Goal: Task Accomplishment & Management: Manage account settings

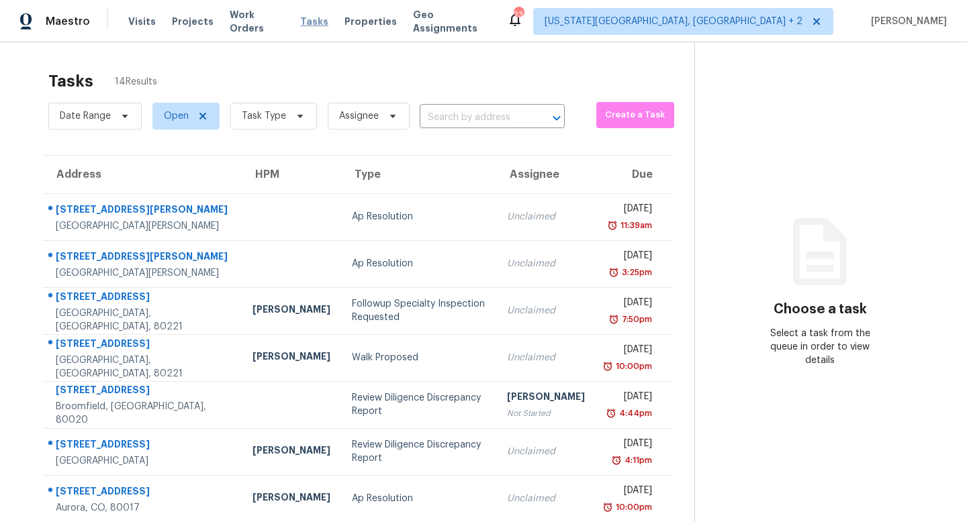
click at [300, 17] on span "Tasks" at bounding box center [314, 21] width 28 height 9
click at [772, 26] on span "Colorado Springs, CO + 2" at bounding box center [673, 21] width 258 height 13
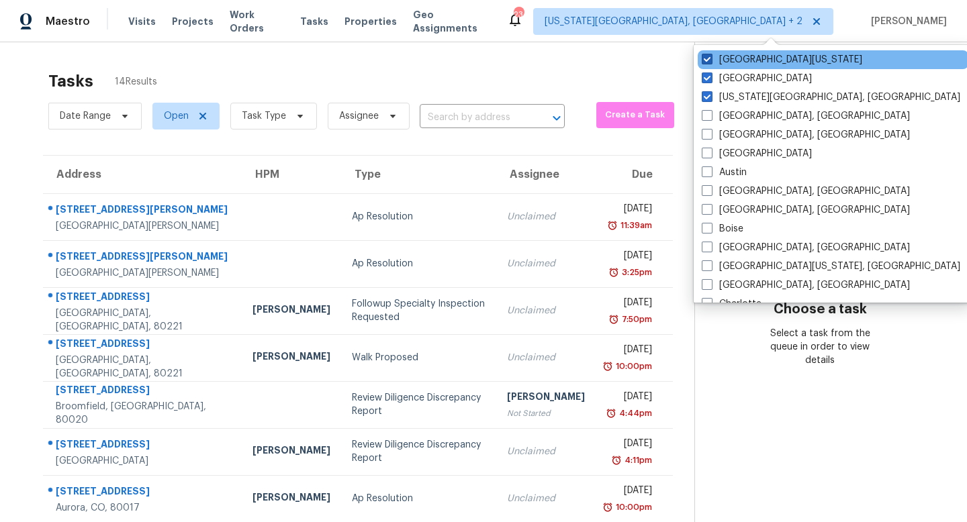
click at [704, 56] on span at bounding box center [706, 59] width 11 height 11
click at [704, 56] on input "Northern Colorado" at bounding box center [705, 57] width 9 height 9
checkbox input "false"
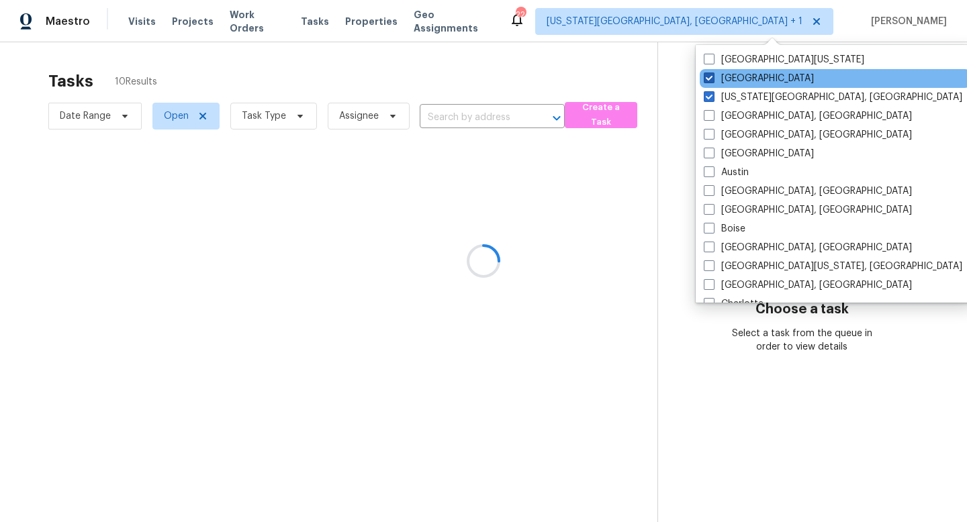
click at [710, 81] on span at bounding box center [708, 77] width 11 height 11
click at [710, 81] on input "Denver" at bounding box center [707, 76] width 9 height 9
checkbox input "false"
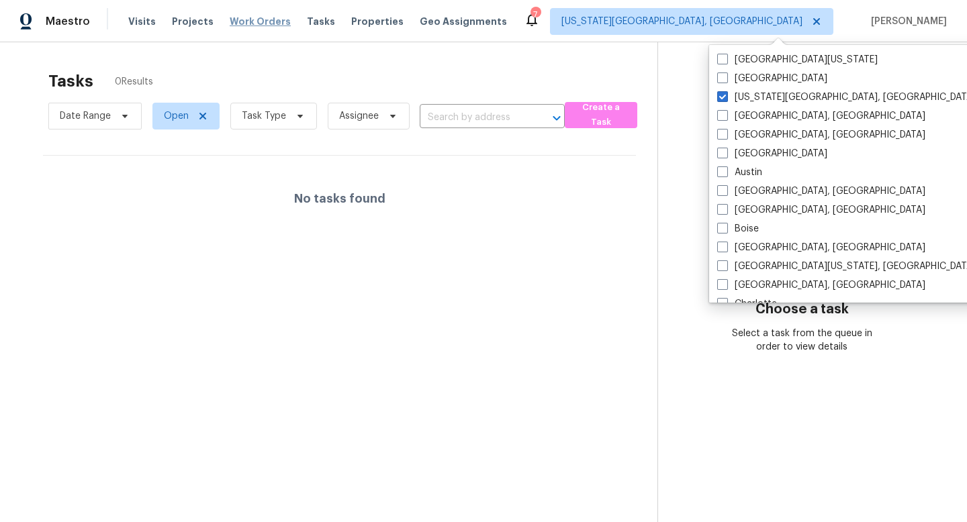
click at [258, 21] on span "Work Orders" at bounding box center [260, 21] width 61 height 13
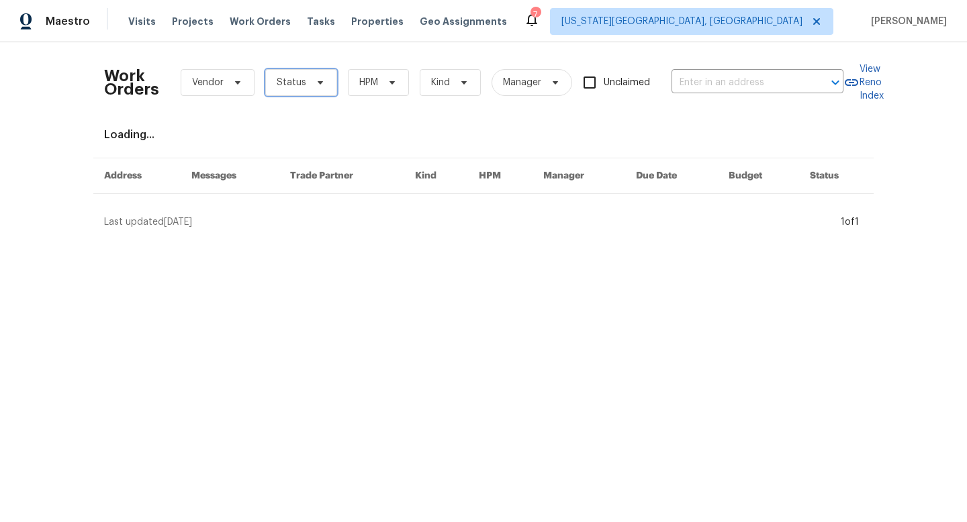
click at [281, 83] on span "Status" at bounding box center [292, 82] width 30 height 13
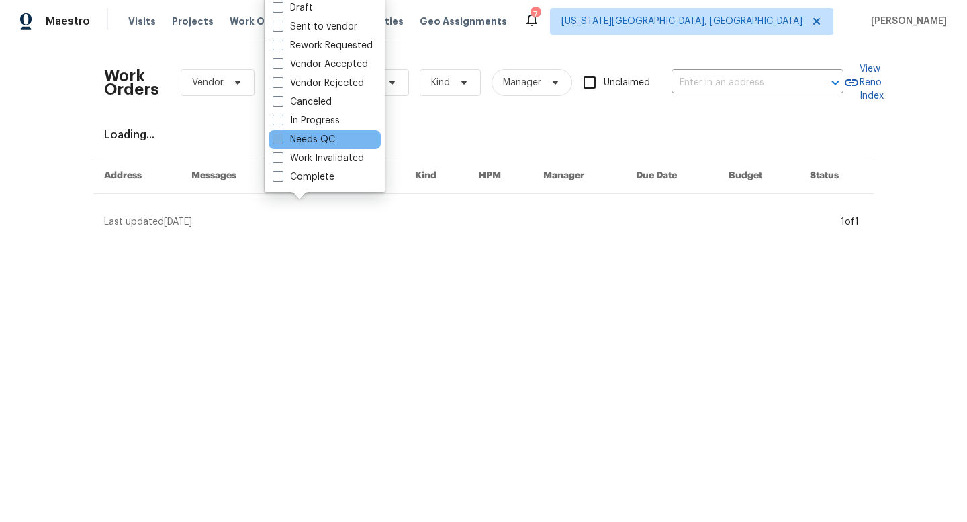
click at [289, 141] on label "Needs QC" at bounding box center [304, 139] width 62 height 13
click at [281, 141] on input "Needs QC" at bounding box center [277, 137] width 9 height 9
checkbox input "true"
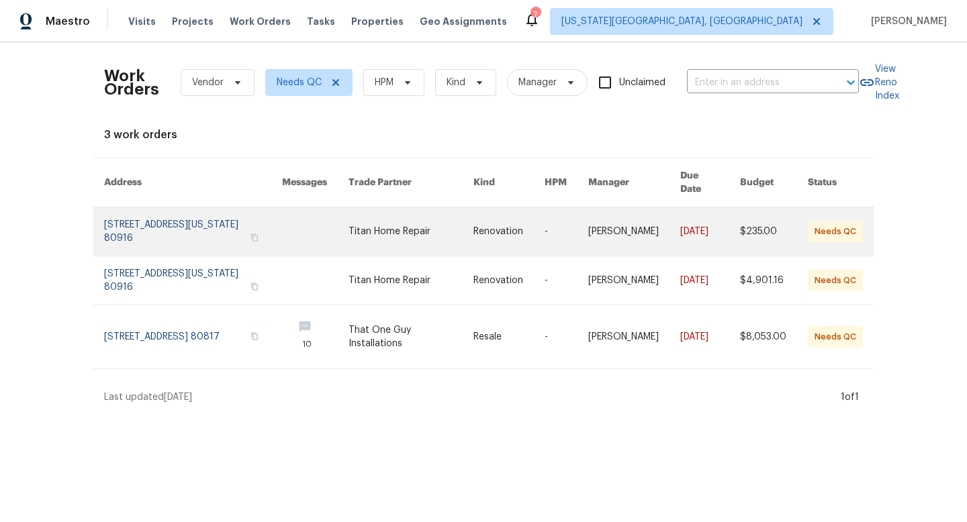
click at [428, 237] on link at bounding box center [411, 231] width 126 height 48
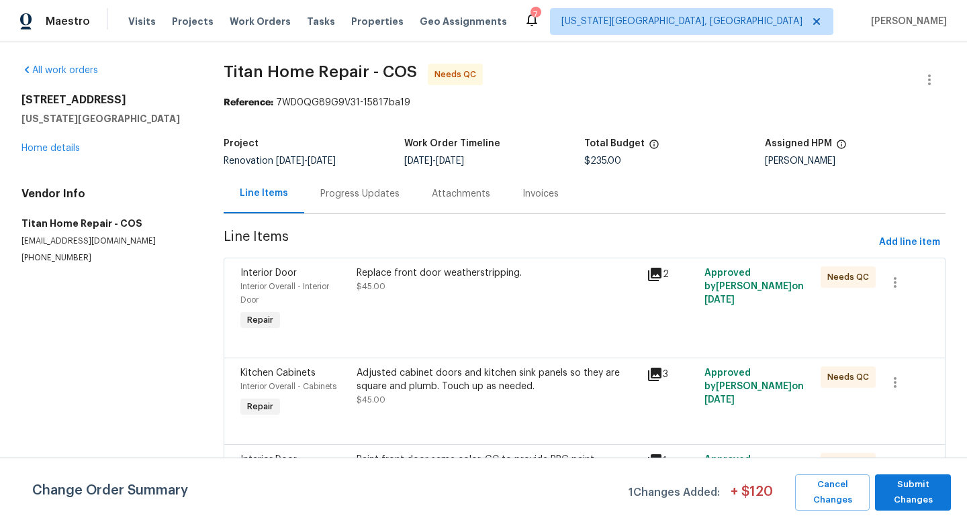
click at [434, 280] on div "Replace front door weatherstripping. $45.00" at bounding box center [497, 279] width 282 height 27
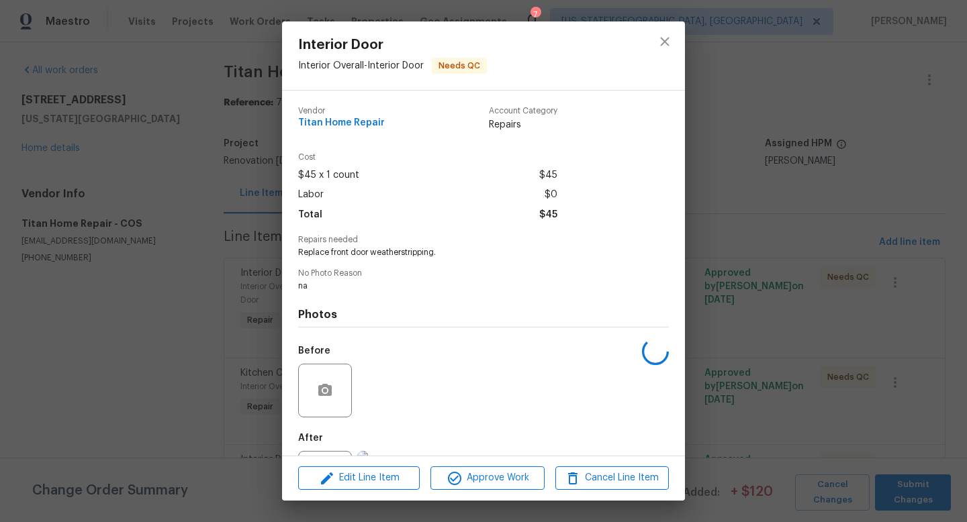
scroll to position [62, 0]
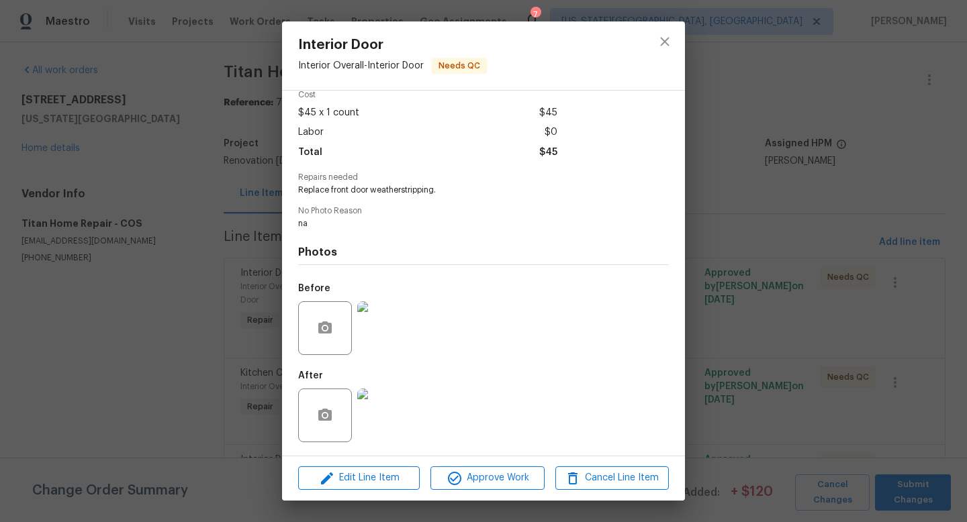
click at [401, 429] on img at bounding box center [384, 416] width 54 height 54
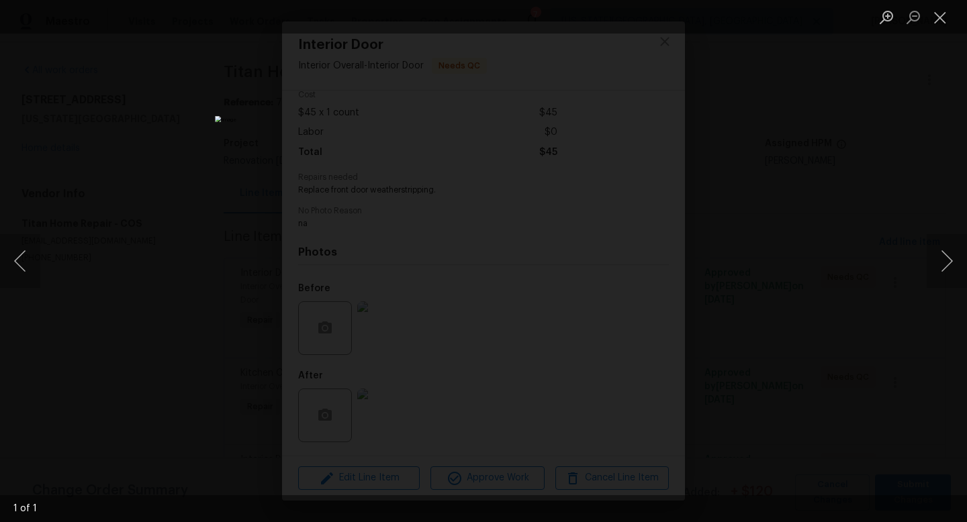
click at [797, 289] on div "Lightbox" at bounding box center [483, 261] width 967 height 522
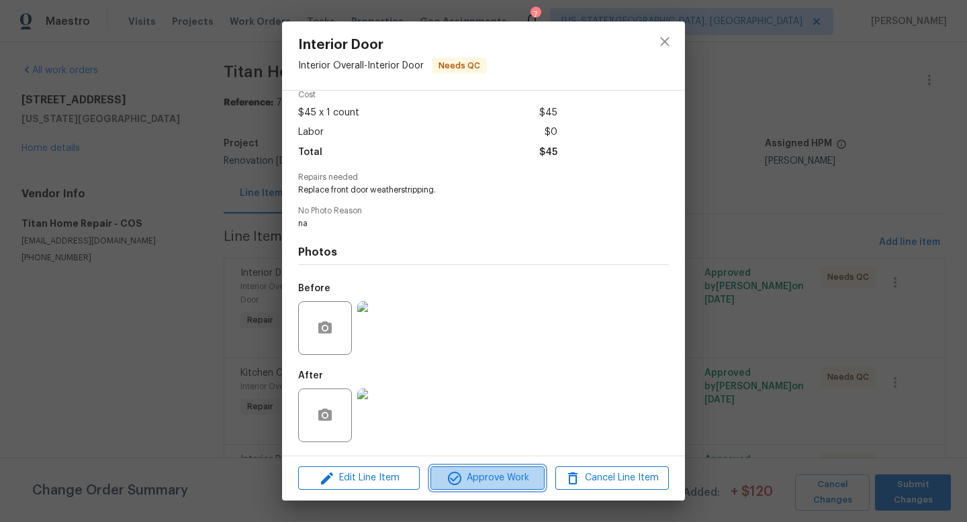
click at [489, 477] on span "Approve Work" at bounding box center [486, 478] width 105 height 17
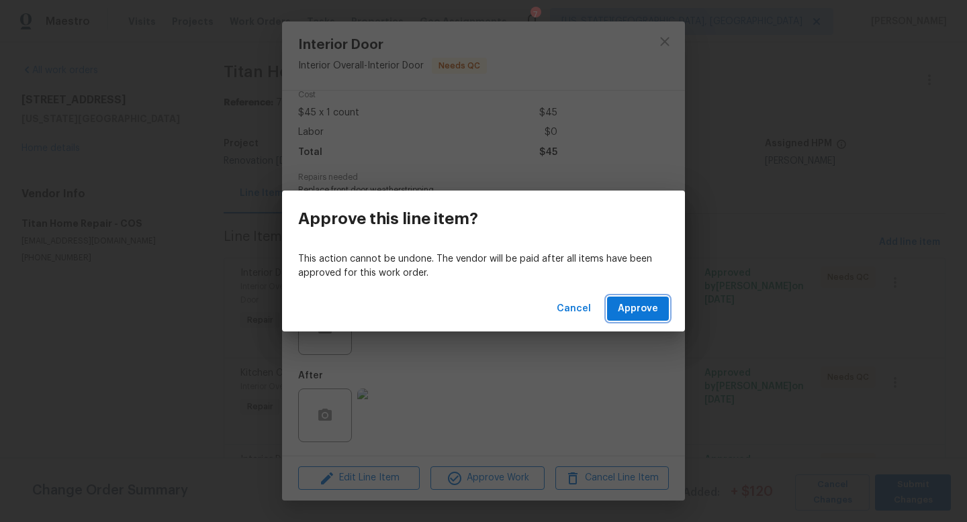
click at [652, 301] on span "Approve" at bounding box center [637, 309] width 40 height 17
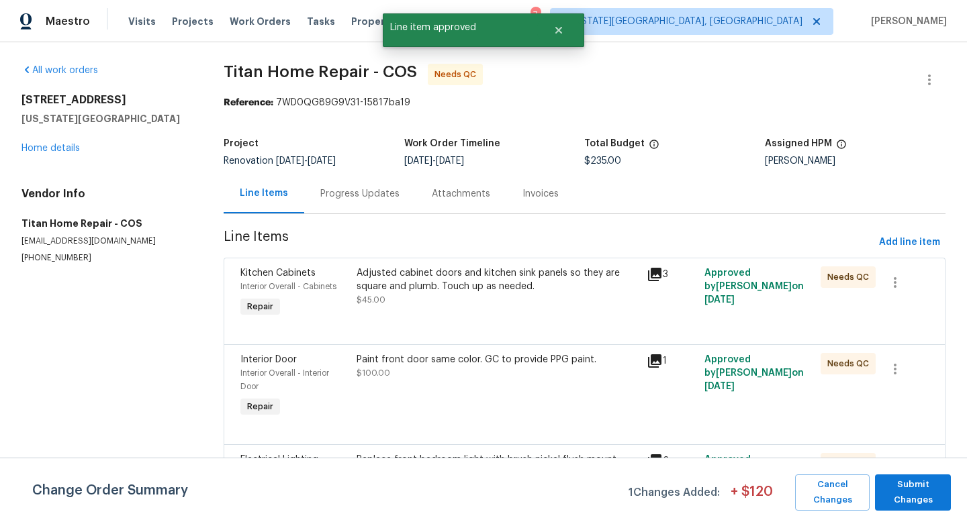
click at [447, 287] on div "Adjusted cabinet doors and kitchen sink panels so they are square and plumb. To…" at bounding box center [497, 279] width 282 height 27
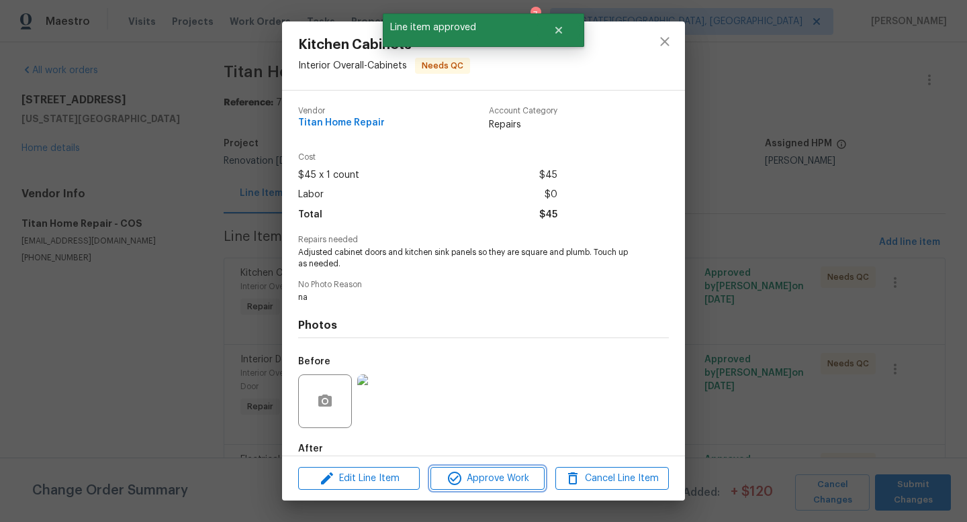
click at [486, 479] on span "Approve Work" at bounding box center [486, 478] width 105 height 17
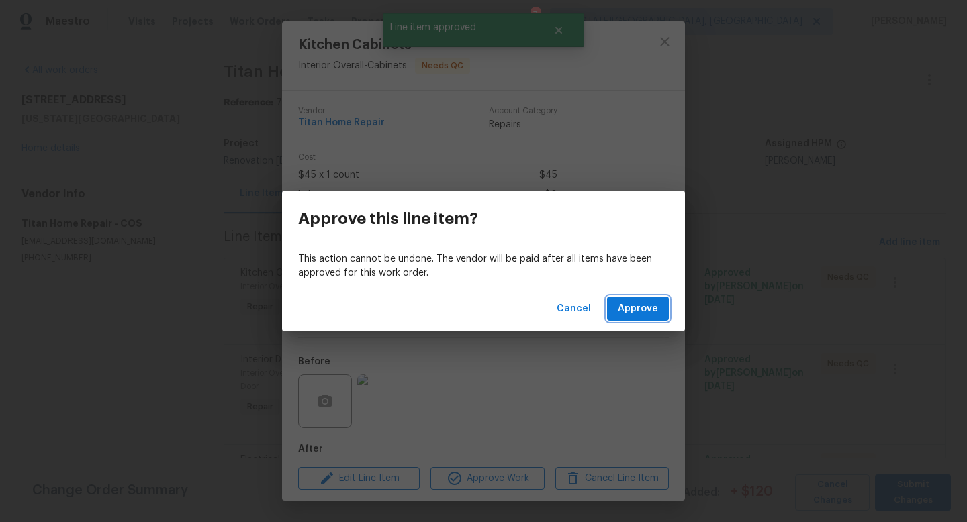
click at [627, 313] on span "Approve" at bounding box center [637, 309] width 40 height 17
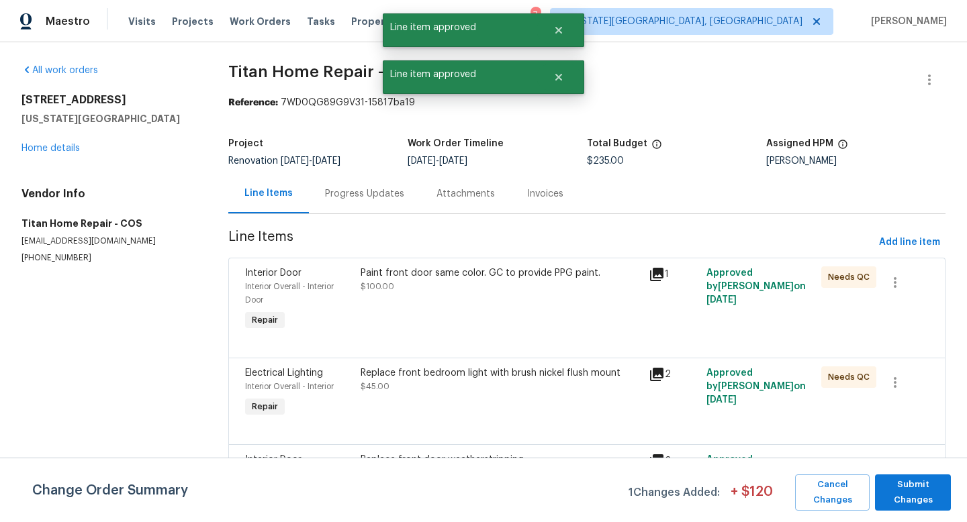
click at [426, 281] on div "Paint front door same color. GC to provide PPG paint. $100.00" at bounding box center [500, 279] width 280 height 27
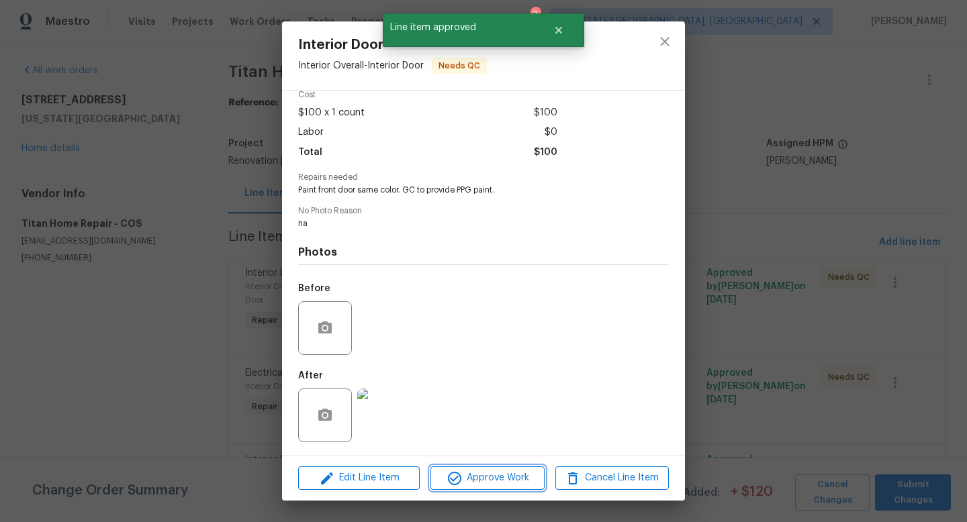
click at [489, 481] on span "Approve Work" at bounding box center [486, 478] width 105 height 17
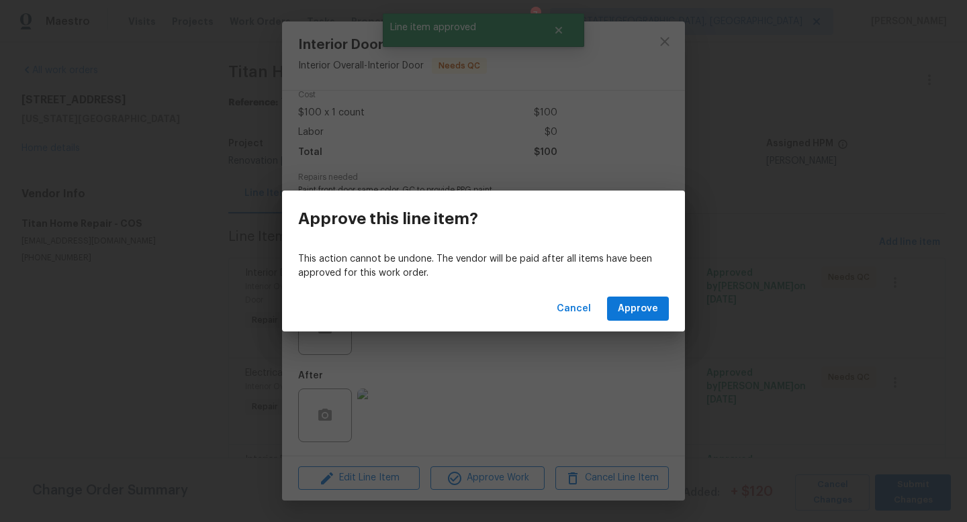
click at [628, 295] on div "Cancel Approve" at bounding box center [483, 309] width 403 height 46
click at [631, 317] on button "Approve" at bounding box center [638, 309] width 62 height 25
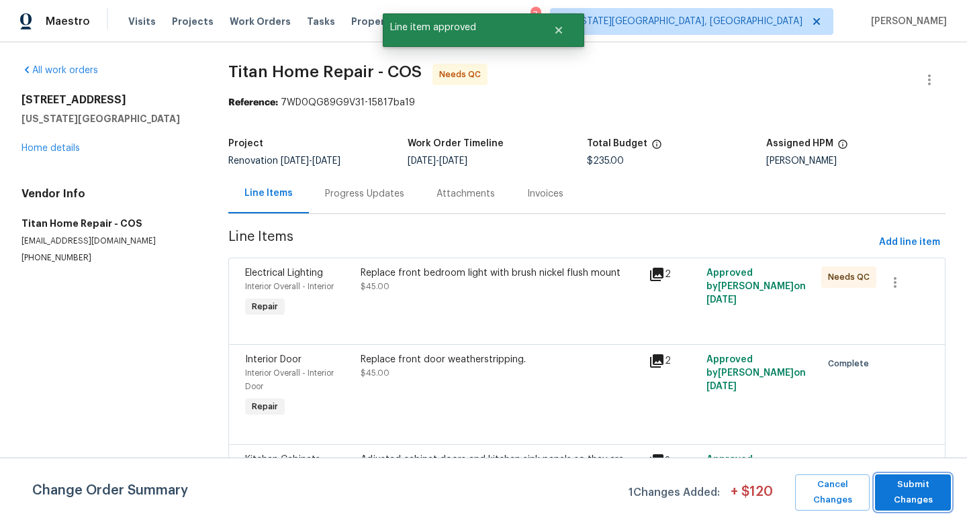
click at [922, 499] on span "Submit Changes" at bounding box center [912, 492] width 62 height 31
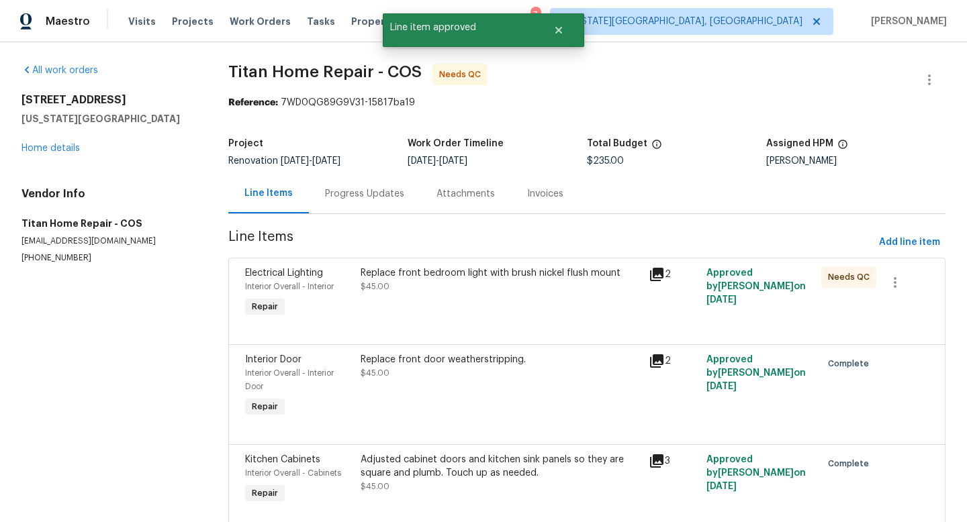
click at [448, 286] on div "Replace front bedroom light with brush nickel flush mount $45.00" at bounding box center [500, 279] width 280 height 27
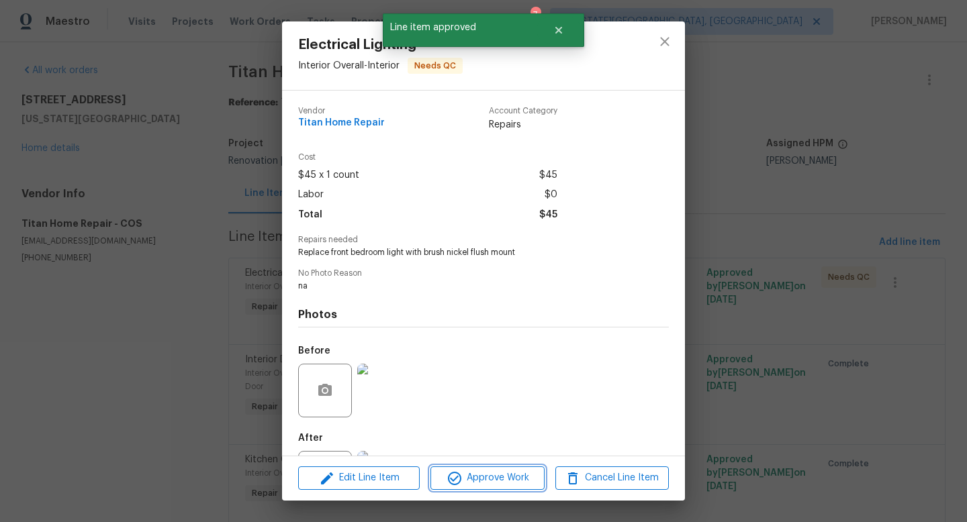
click at [481, 484] on span "Approve Work" at bounding box center [486, 478] width 105 height 17
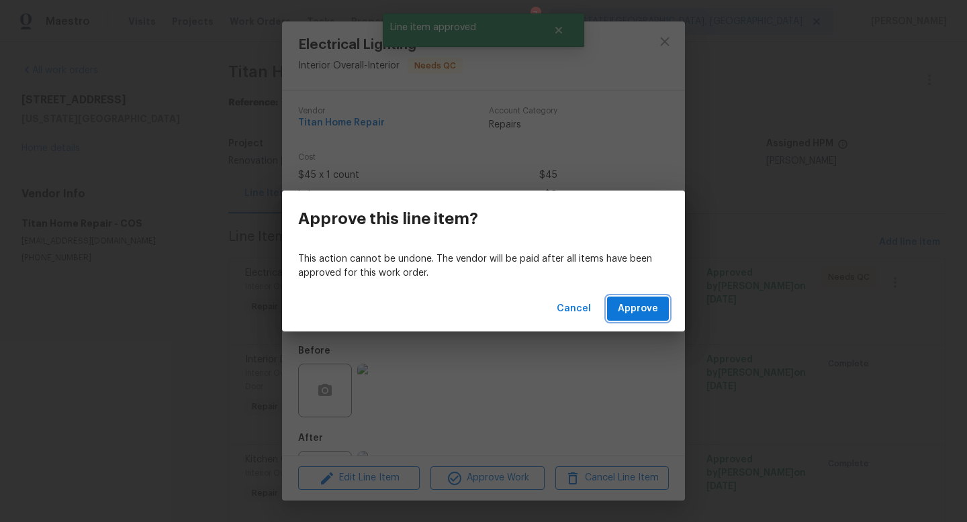
click at [629, 303] on span "Approve" at bounding box center [637, 309] width 40 height 17
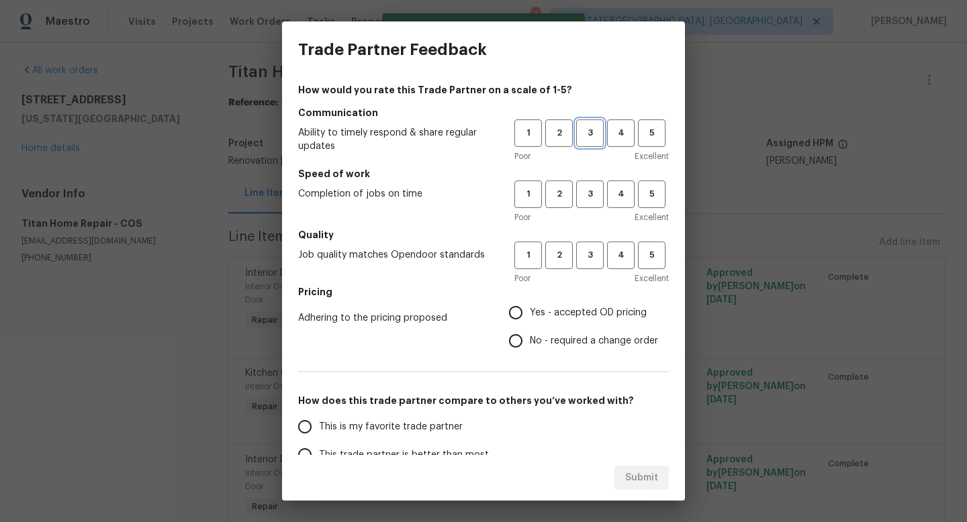
click at [587, 136] on span "3" at bounding box center [589, 133] width 25 height 15
click at [595, 195] on span "3" at bounding box center [589, 194] width 25 height 15
click at [590, 267] on button "3" at bounding box center [590, 256] width 28 height 28
click at [545, 301] on label "Yes - accepted OD pricing" at bounding box center [579, 313] width 156 height 28
click at [530, 301] on input "Yes - accepted OD pricing" at bounding box center [515, 313] width 28 height 28
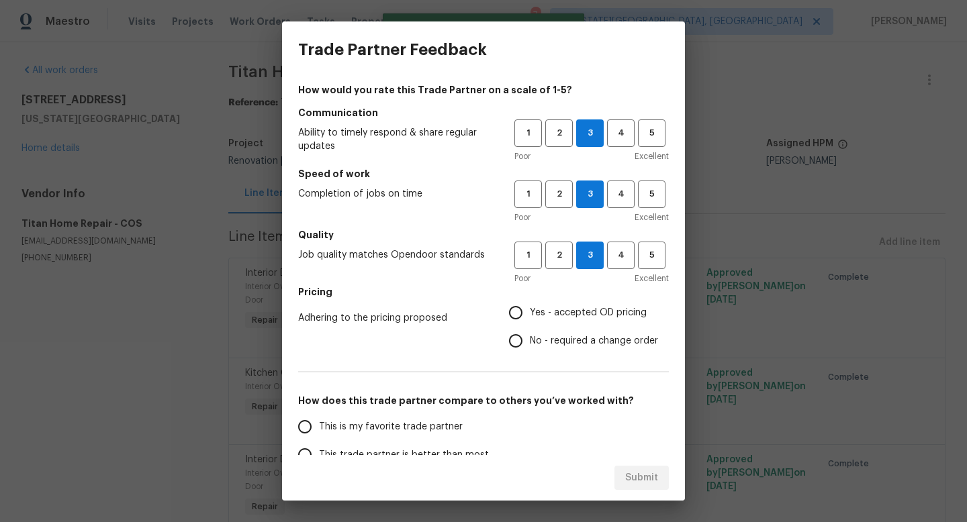
radio input "true"
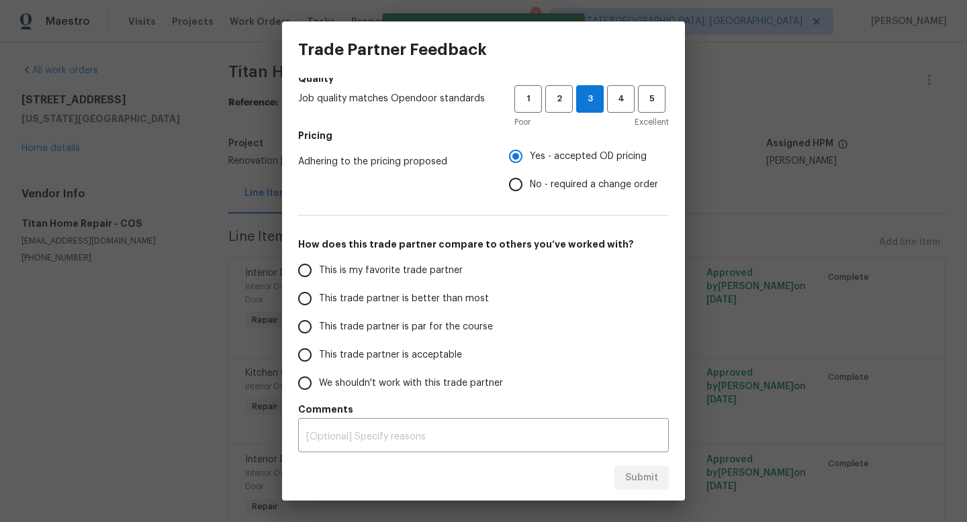
click at [342, 321] on span "This trade partner is par for the course" at bounding box center [406, 327] width 174 height 14
click at [319, 321] on input "This trade partner is par for the course" at bounding box center [305, 327] width 28 height 28
click at [634, 479] on span "Submit" at bounding box center [641, 478] width 33 height 17
radio input "true"
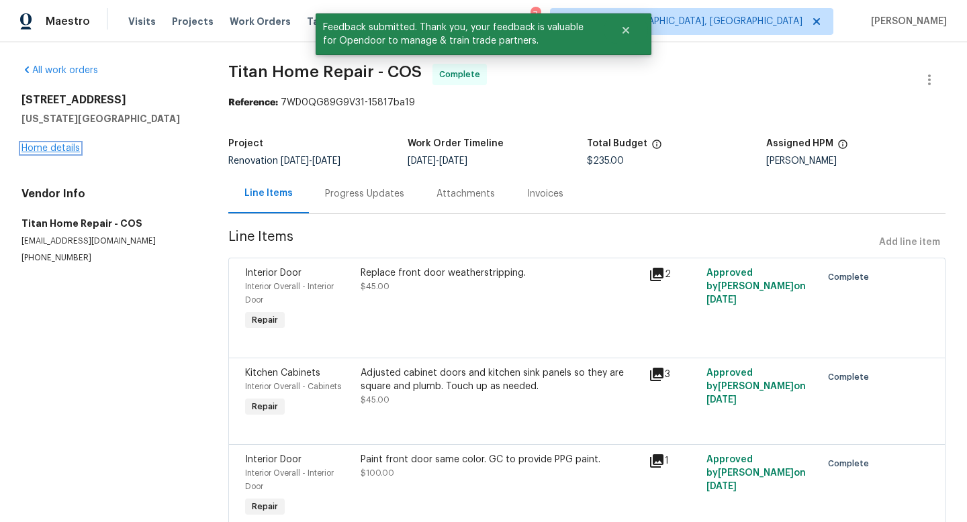
click at [48, 150] on link "Home details" at bounding box center [50, 148] width 58 height 9
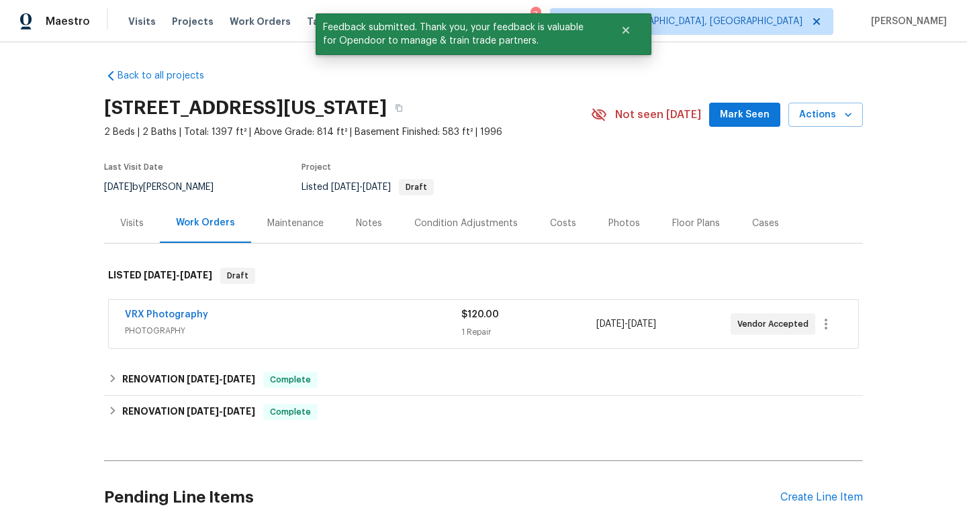
click at [379, 219] on div "Notes" at bounding box center [369, 223] width 58 height 40
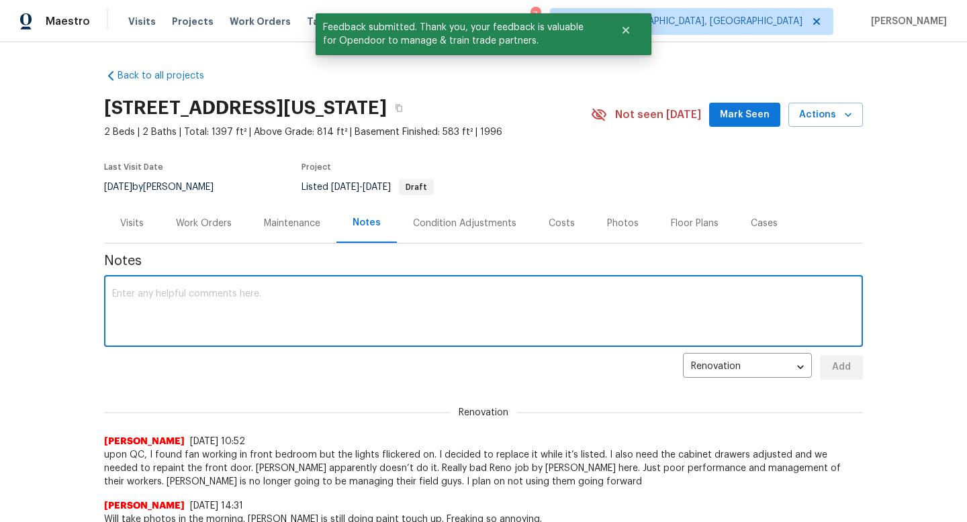
click at [249, 305] on textarea at bounding box center [483, 312] width 742 height 47
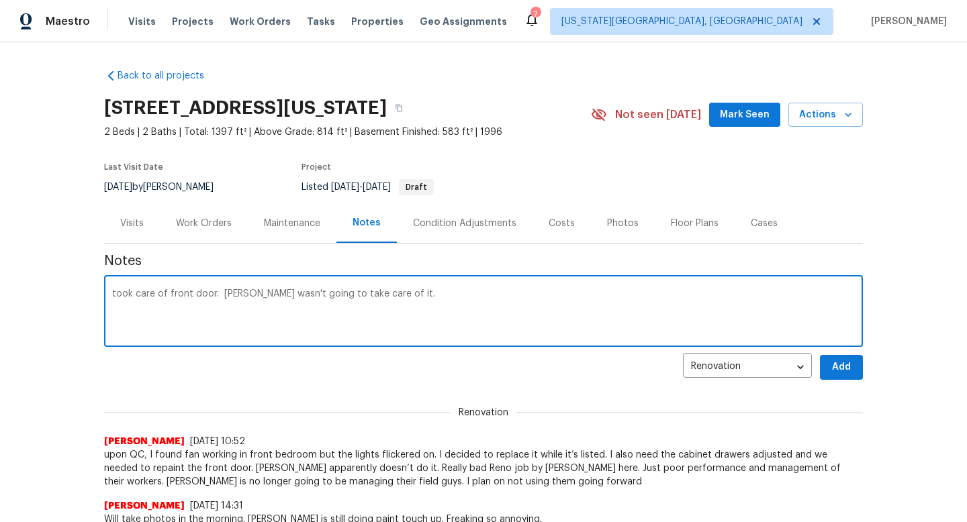
click at [737, 121] on span "Mark Seen" at bounding box center [745, 115] width 50 height 17
click at [429, 298] on textarea "took care of front door. HOA wasn't going to take care of it." at bounding box center [483, 312] width 742 height 47
type textarea "took care of front door. HOA wasn't going to take care of it."
drag, startPoint x: 399, startPoint y: 297, endPoint x: 80, endPoint y: 288, distance: 319.6
click at [80, 289] on div "Back to all projects 4785 Live Oak Dr, Colorado Springs, CO 80916 2 Beds | 2 Ba…" at bounding box center [483, 282] width 967 height 480
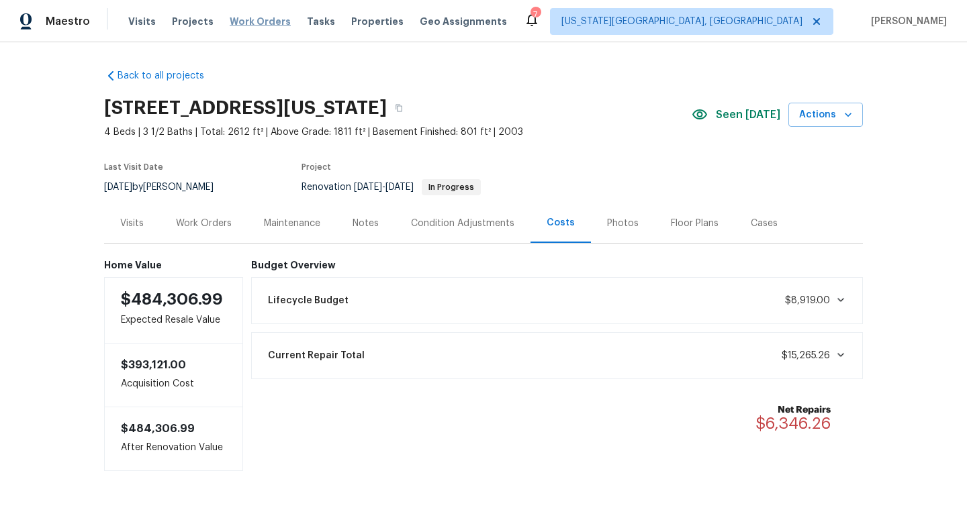
click at [266, 23] on span "Work Orders" at bounding box center [260, 21] width 61 height 13
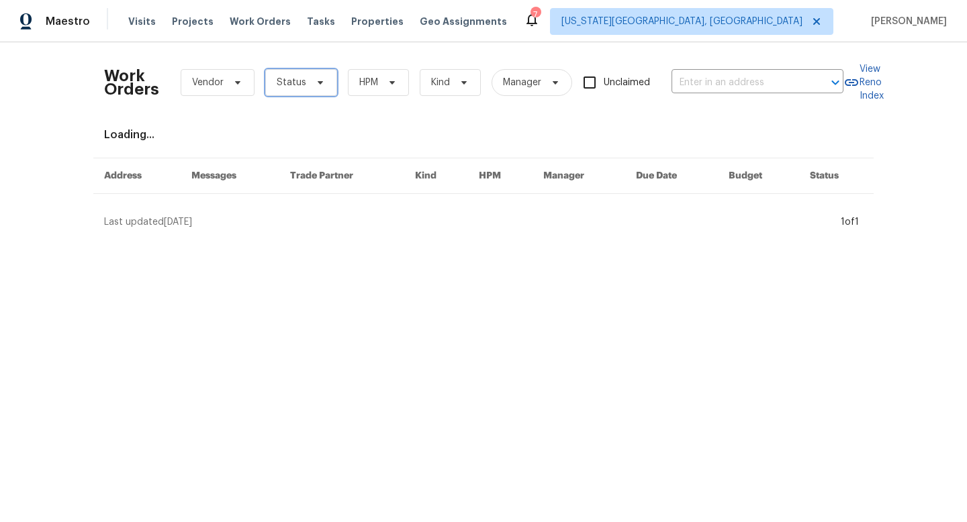
click at [288, 88] on span "Status" at bounding box center [292, 82] width 30 height 13
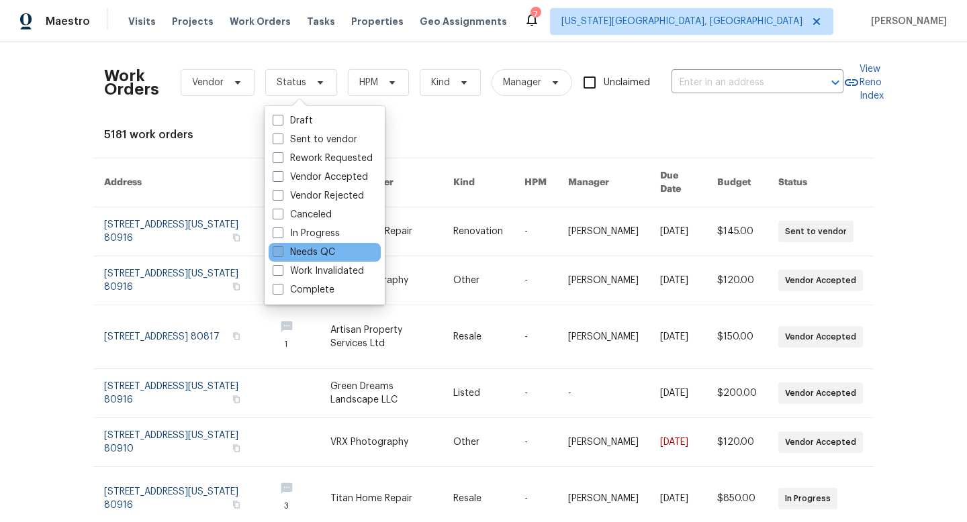
click at [283, 254] on span at bounding box center [278, 251] width 11 height 11
click at [281, 254] on input "Needs QC" at bounding box center [277, 250] width 9 height 9
checkbox input "true"
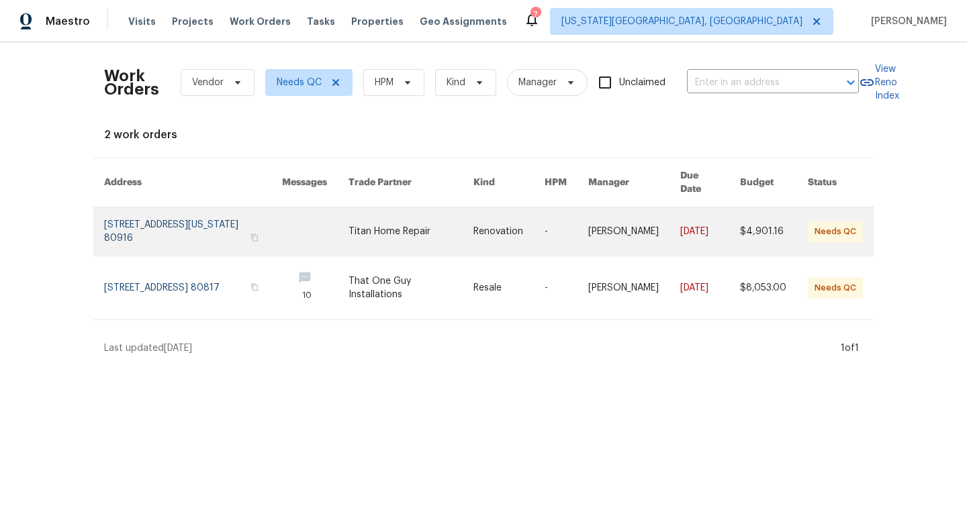
click at [388, 232] on link at bounding box center [411, 231] width 126 height 48
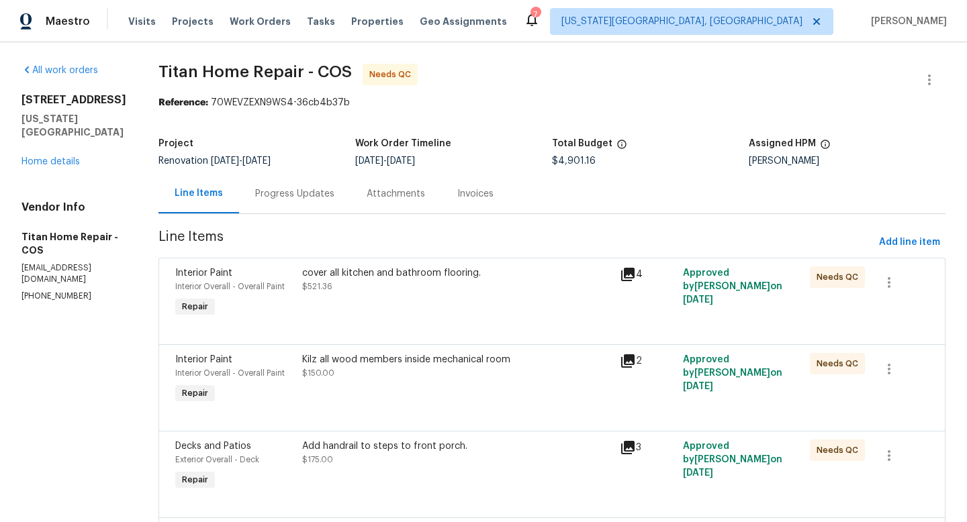
click at [406, 280] on div "cover all kitchen and bathroom flooring. $521.36" at bounding box center [456, 279] width 309 height 27
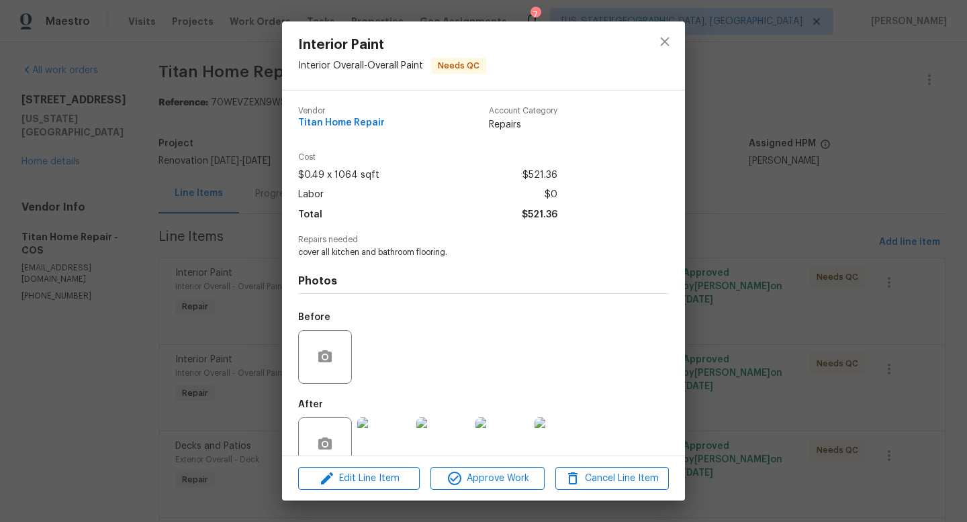
click at [494, 491] on div "Edit Line Item Approve Work Cancel Line Item" at bounding box center [483, 478] width 403 height 45
click at [502, 475] on span "Approve Work" at bounding box center [486, 478] width 105 height 17
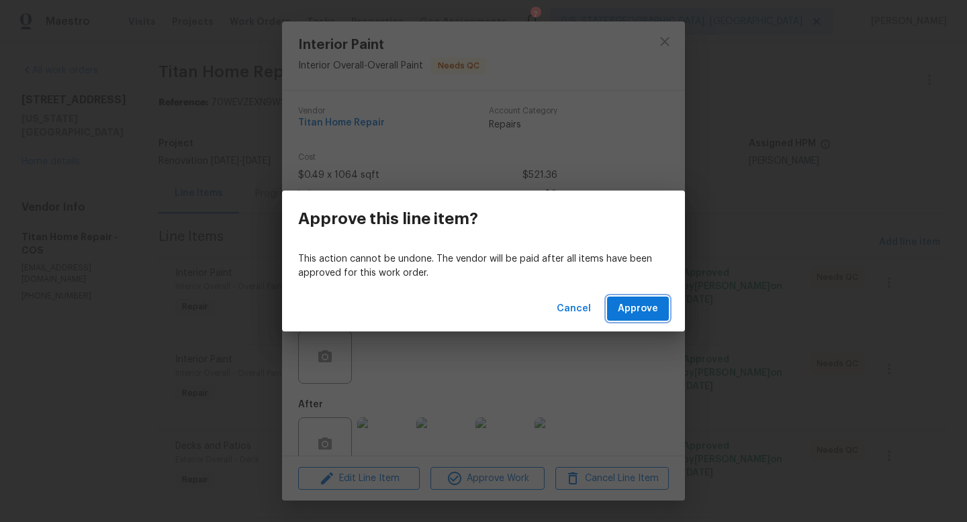
click at [634, 311] on span "Approve" at bounding box center [637, 309] width 40 height 17
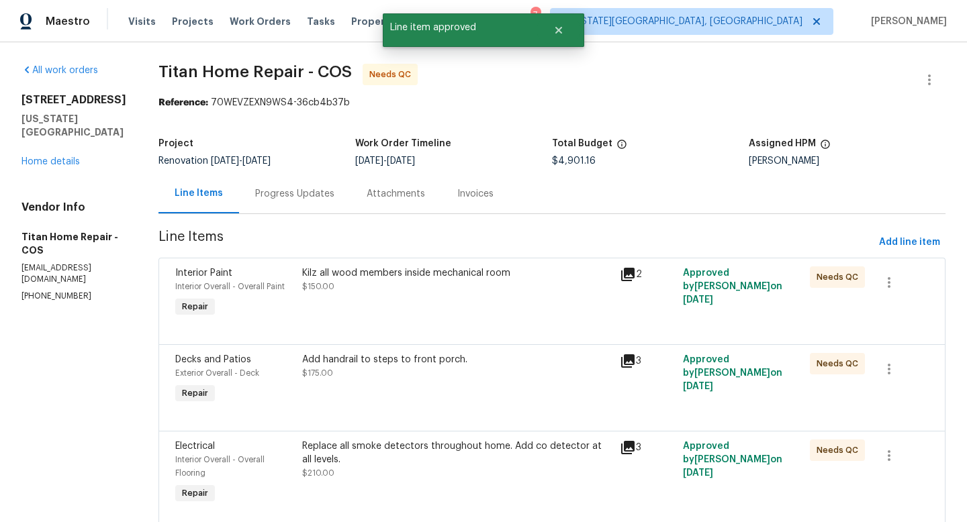
click at [401, 299] on div "Kilz all wood members inside mechanical room $150.00" at bounding box center [456, 293] width 317 height 62
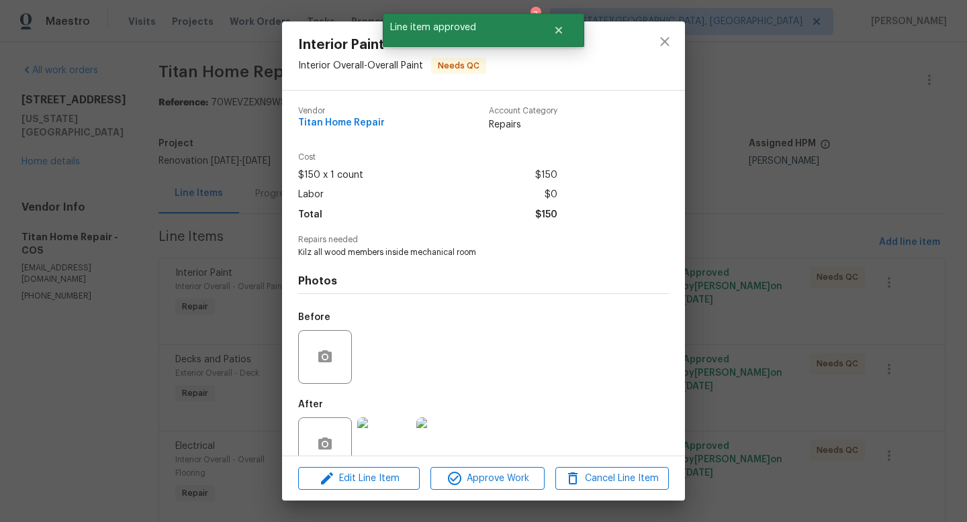
scroll to position [29, 0]
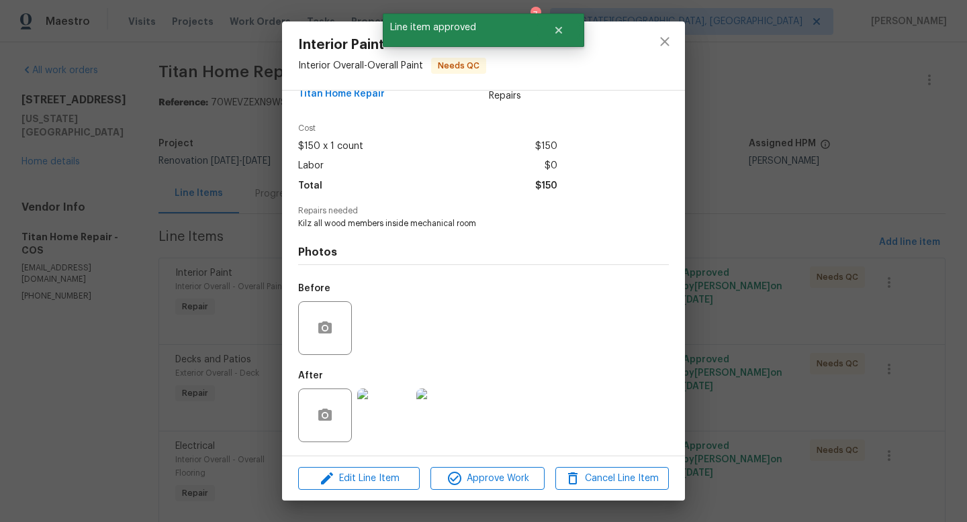
click at [393, 417] on img at bounding box center [384, 416] width 54 height 54
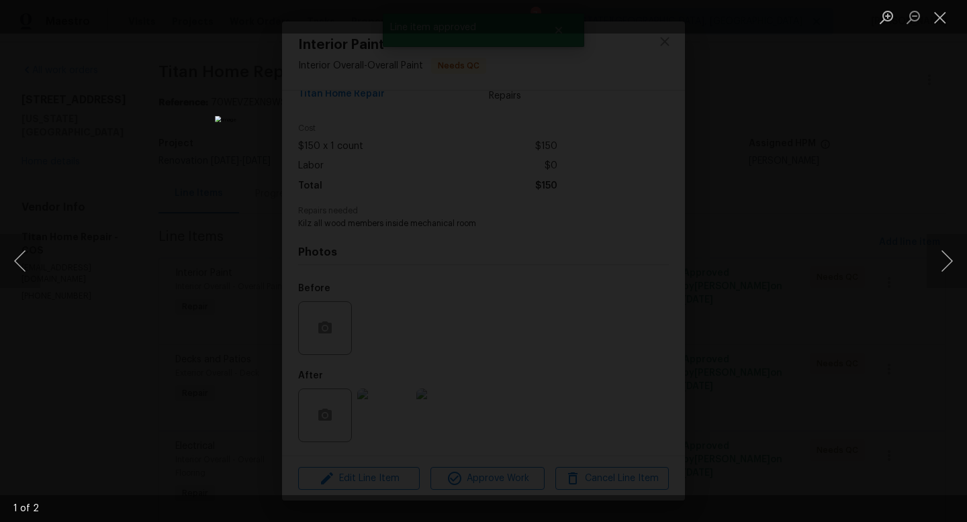
click at [761, 238] on div "Lightbox" at bounding box center [483, 261] width 967 height 522
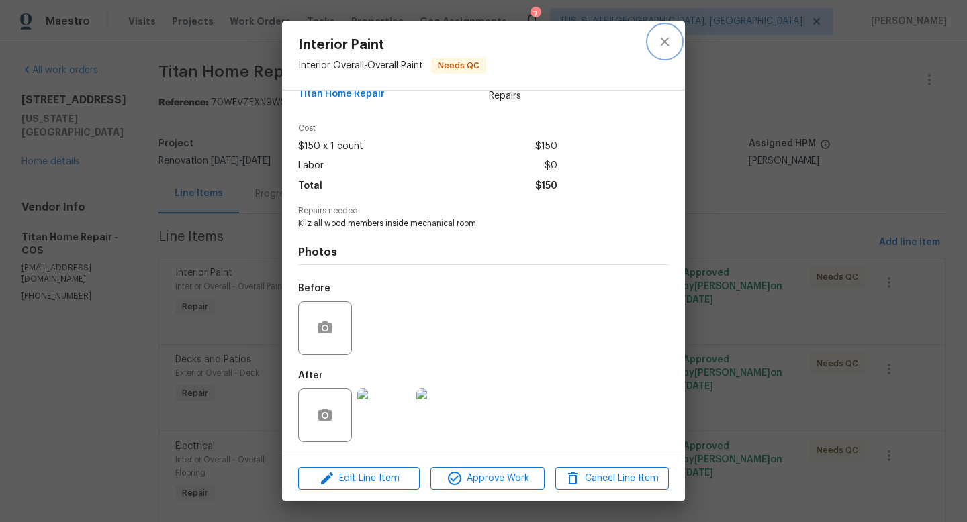
click at [667, 47] on icon "close" at bounding box center [664, 42] width 16 height 16
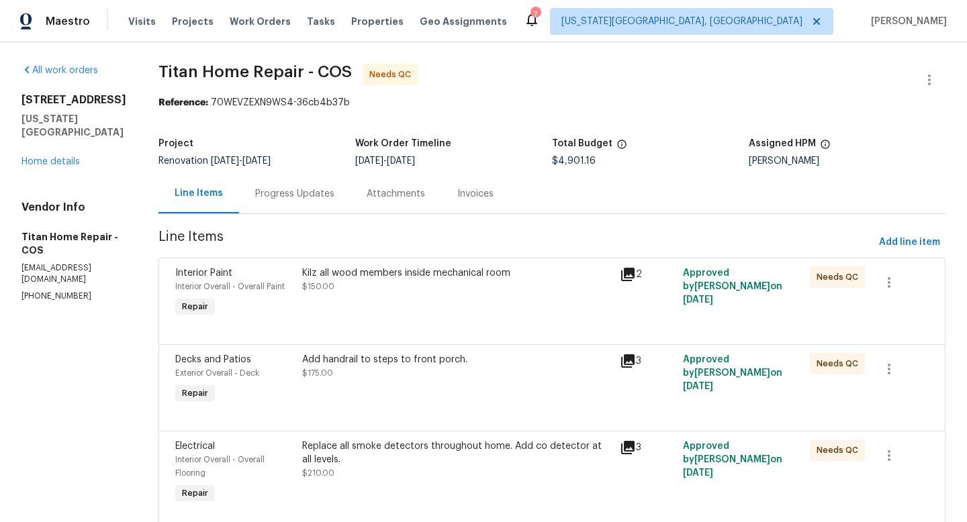
scroll to position [99, 0]
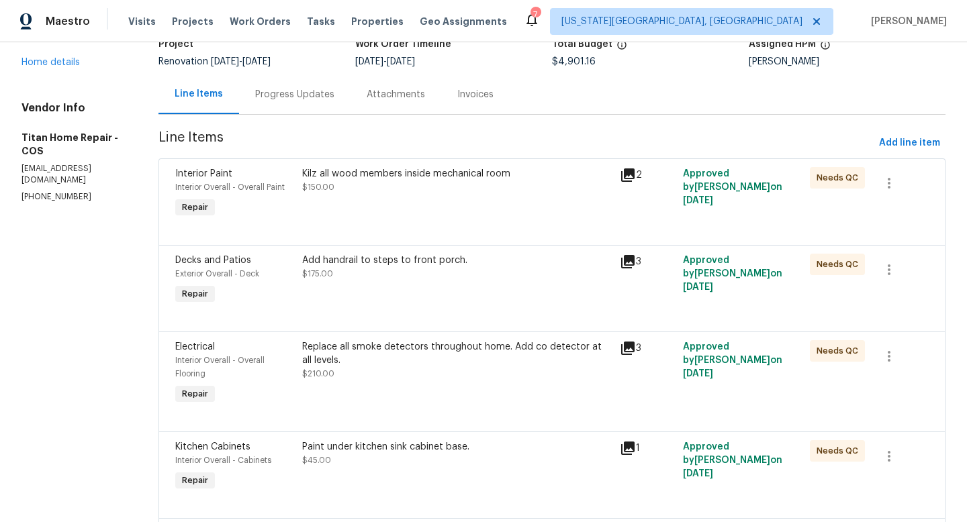
click at [434, 291] on div "Add handrail to steps to front porch. $175.00" at bounding box center [456, 281] width 317 height 62
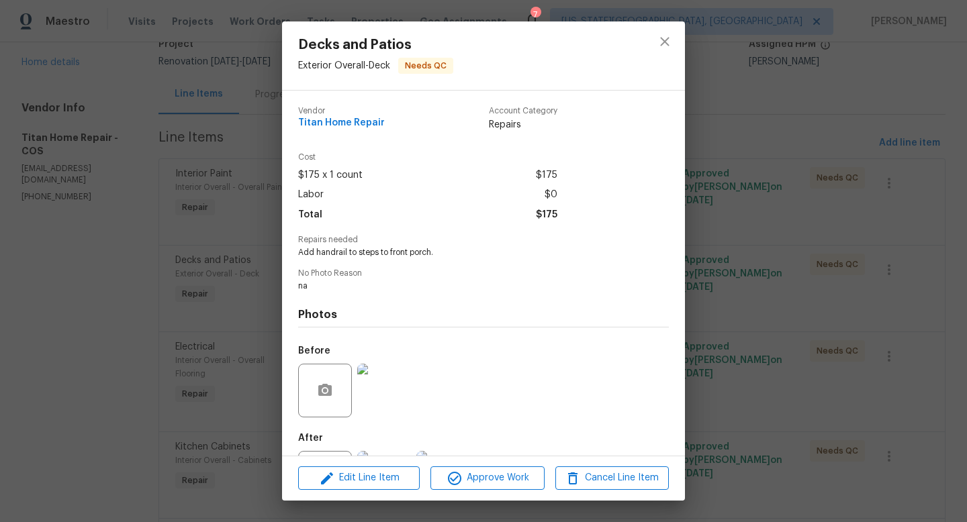
scroll to position [62, 0]
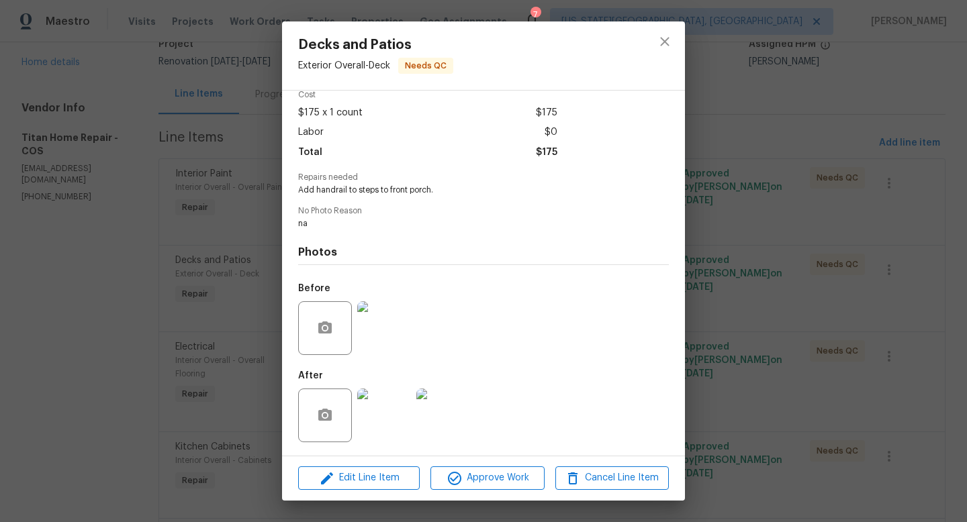
click at [383, 327] on img at bounding box center [384, 328] width 54 height 54
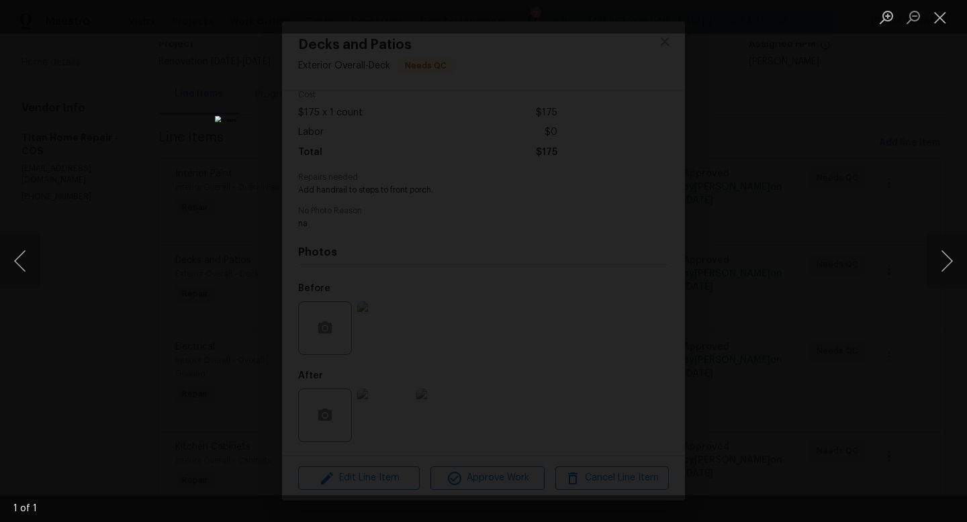
click at [836, 141] on div "Lightbox" at bounding box center [483, 261] width 967 height 522
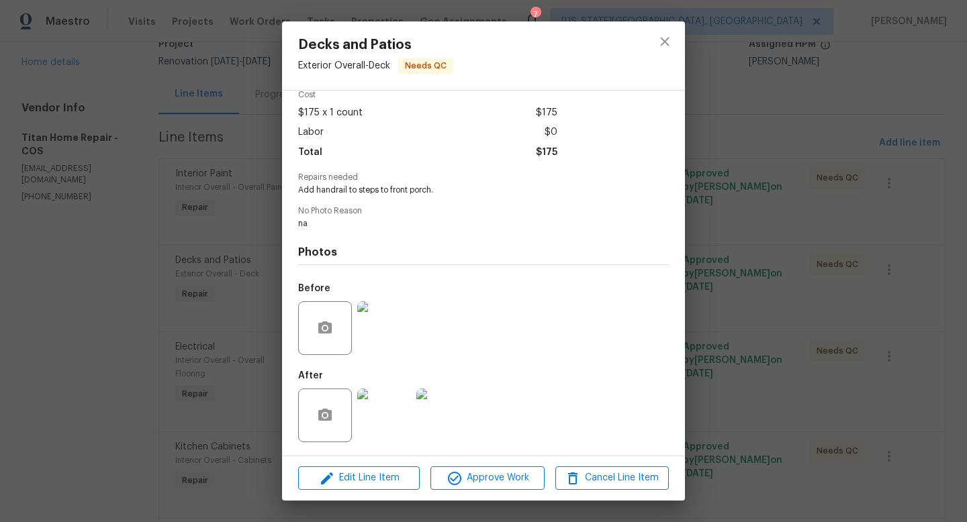
click at [432, 424] on img at bounding box center [443, 416] width 54 height 54
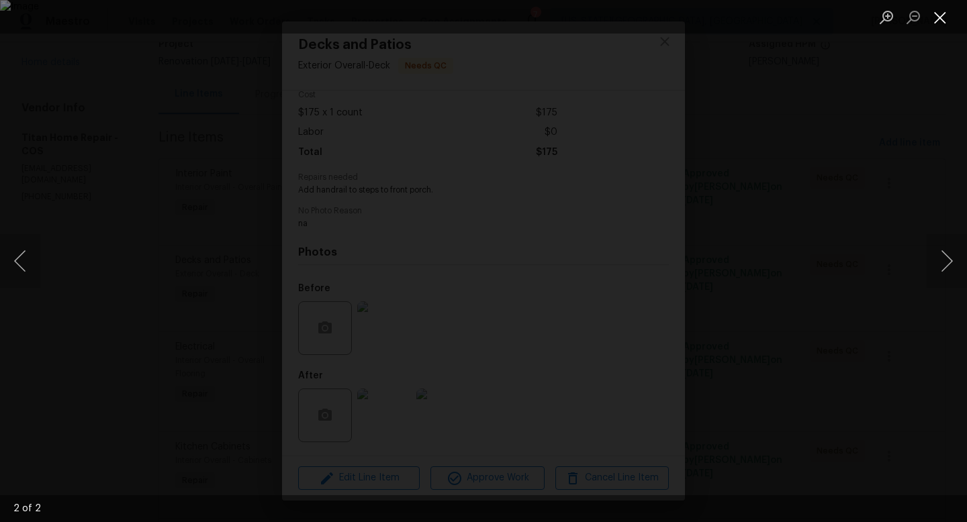
click at [936, 21] on button "Close lightbox" at bounding box center [939, 16] width 27 height 23
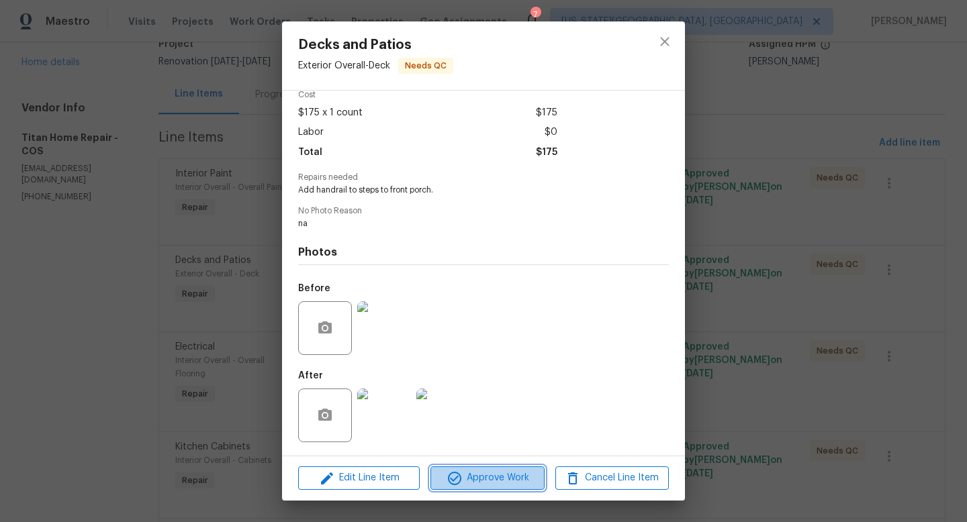
click at [504, 480] on span "Approve Work" at bounding box center [486, 478] width 105 height 17
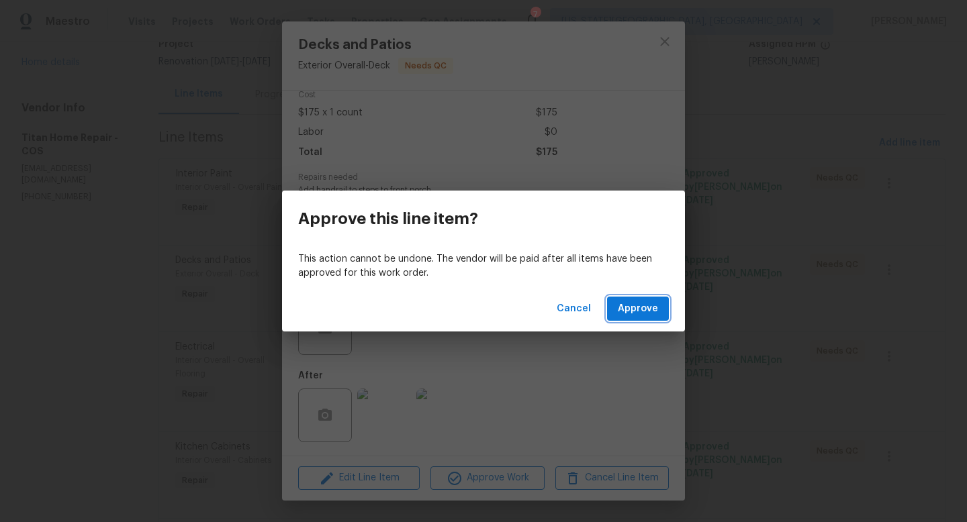
click at [639, 306] on span "Approve" at bounding box center [637, 309] width 40 height 17
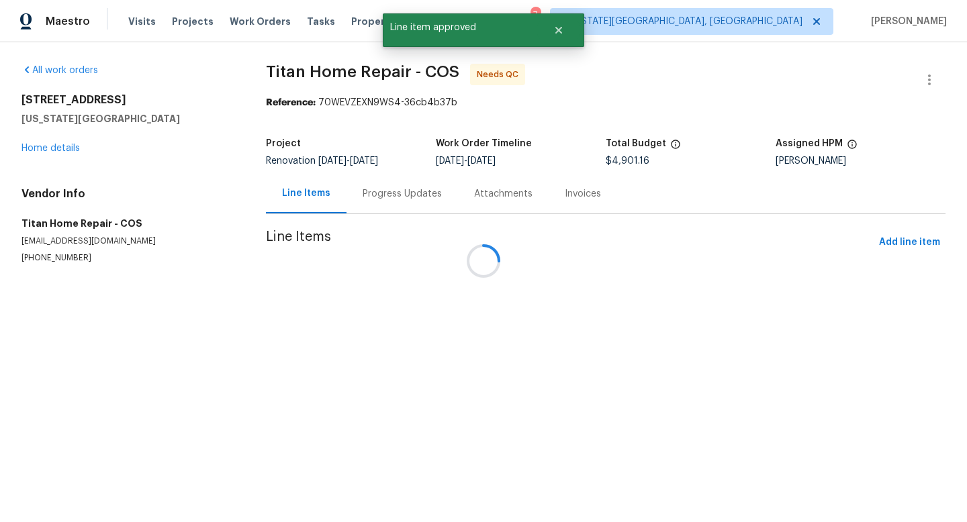
scroll to position [0, 0]
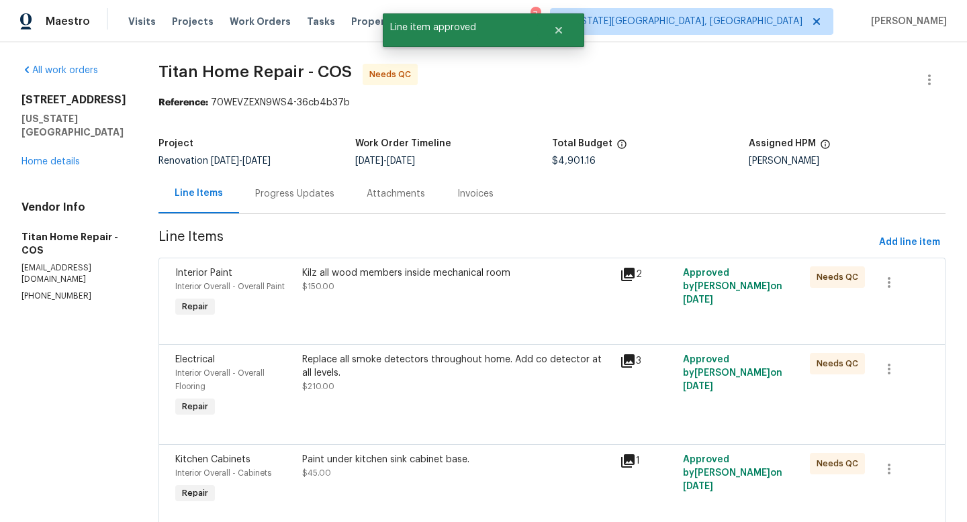
click at [409, 386] on div "Replace all smoke detectors throughout home. Add co detector at all levels. $21…" at bounding box center [456, 373] width 309 height 40
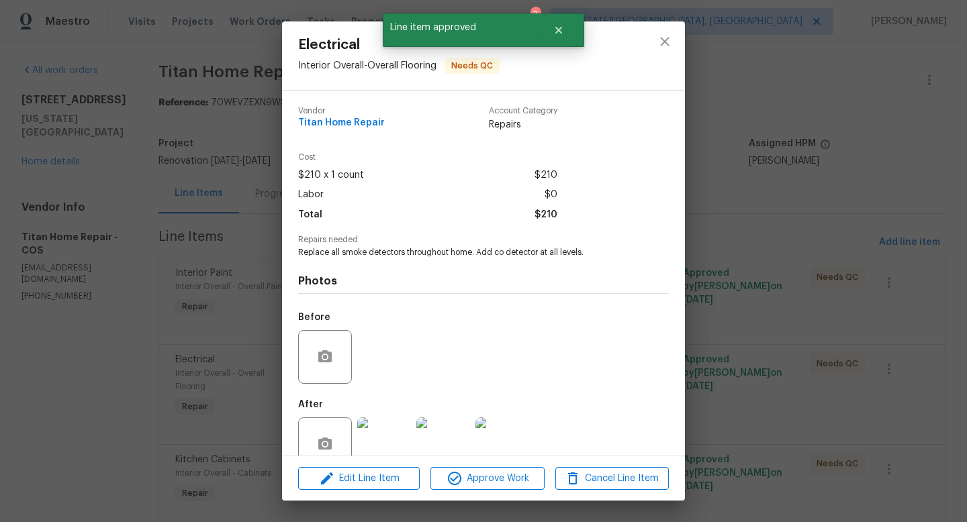
scroll to position [29, 0]
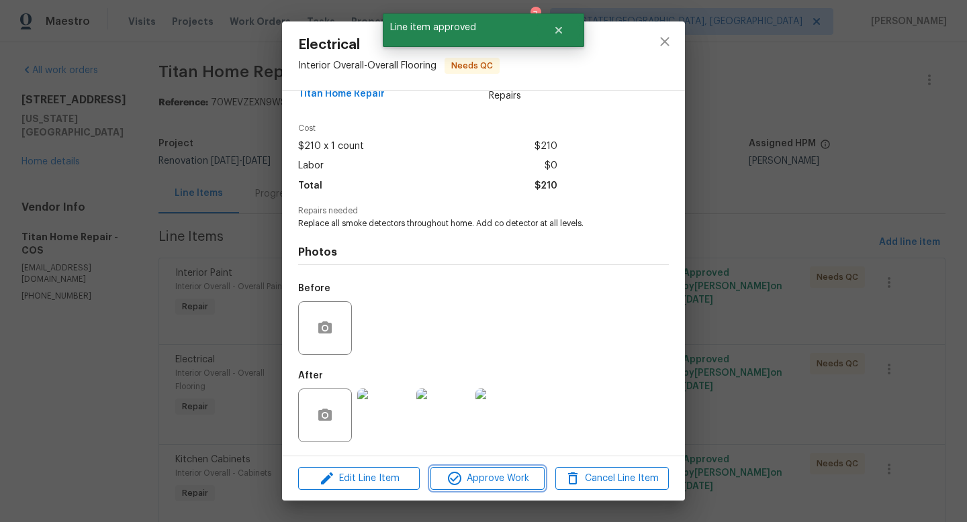
click at [466, 485] on span "Approve Work" at bounding box center [486, 478] width 105 height 17
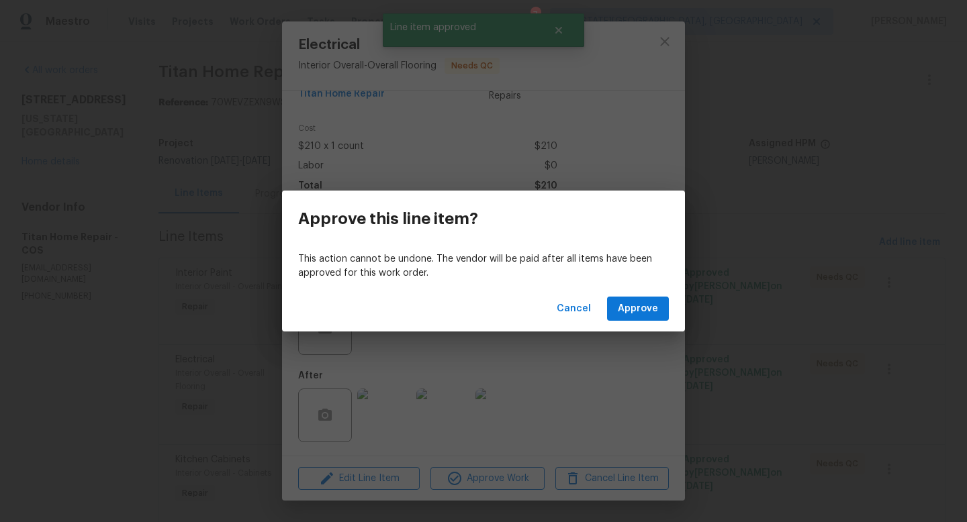
click at [640, 288] on div "Cancel Approve" at bounding box center [483, 309] width 403 height 46
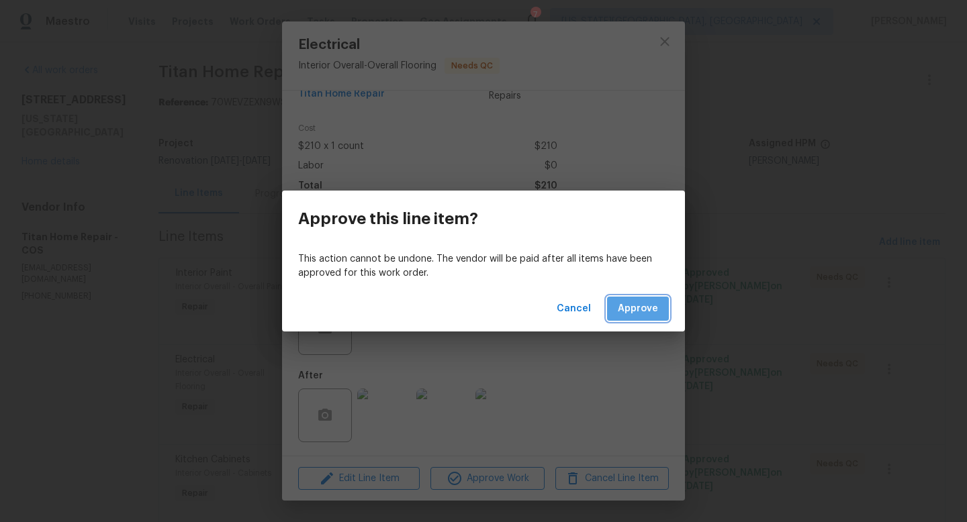
click at [636, 302] on span "Approve" at bounding box center [637, 309] width 40 height 17
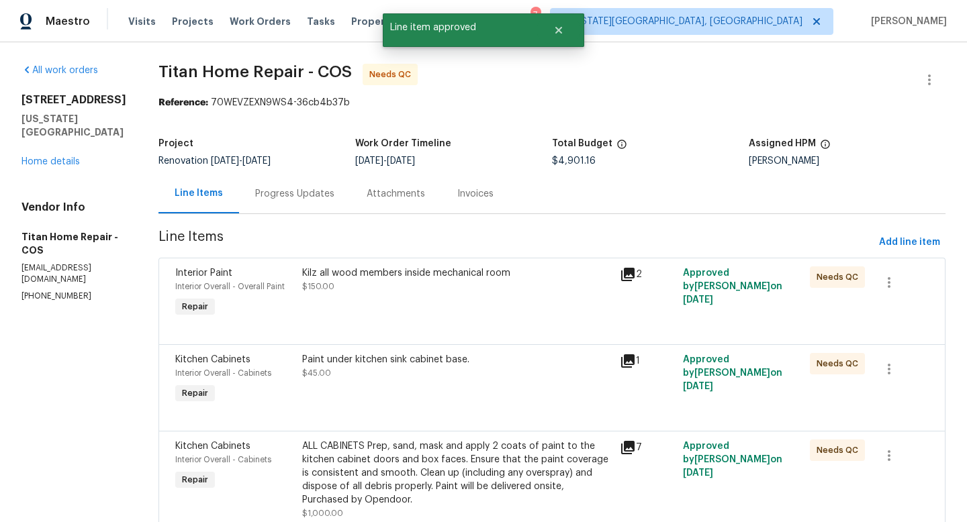
click at [414, 377] on div "Paint under kitchen sink cabinet base. $45.00" at bounding box center [456, 366] width 309 height 27
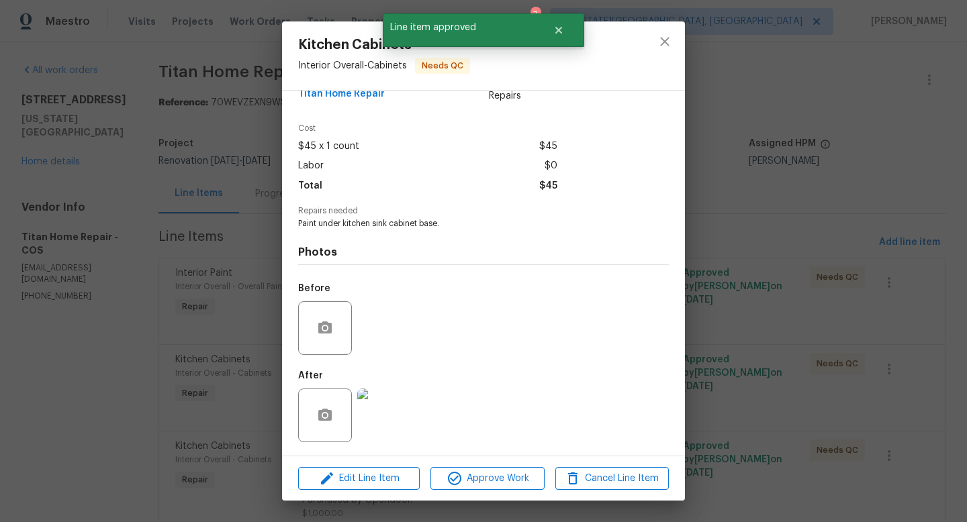
click at [381, 419] on img at bounding box center [384, 416] width 54 height 54
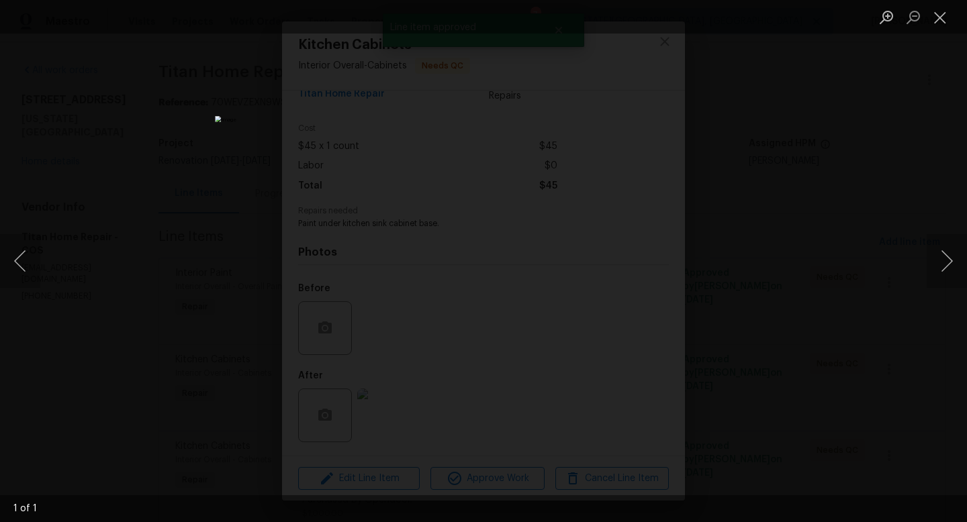
click at [775, 202] on div "Lightbox" at bounding box center [483, 261] width 967 height 522
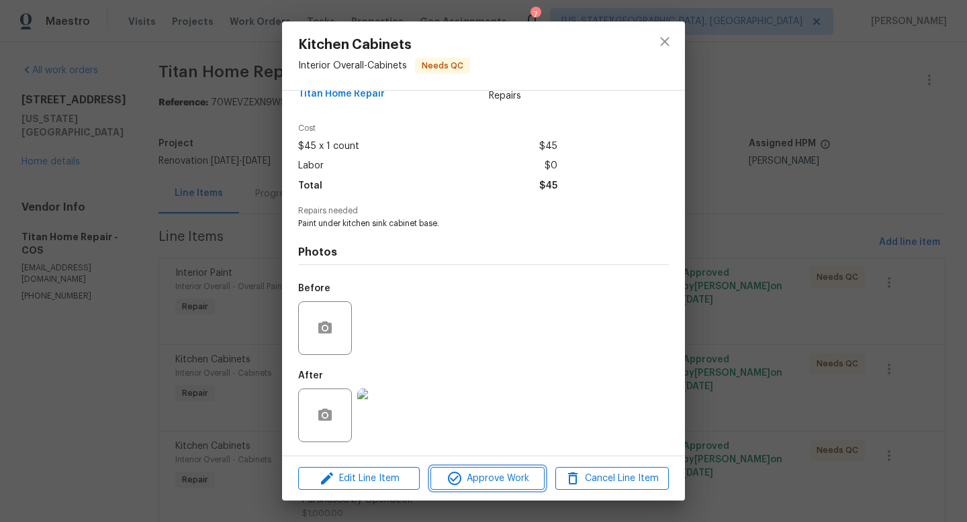
click at [496, 471] on span "Approve Work" at bounding box center [486, 478] width 105 height 17
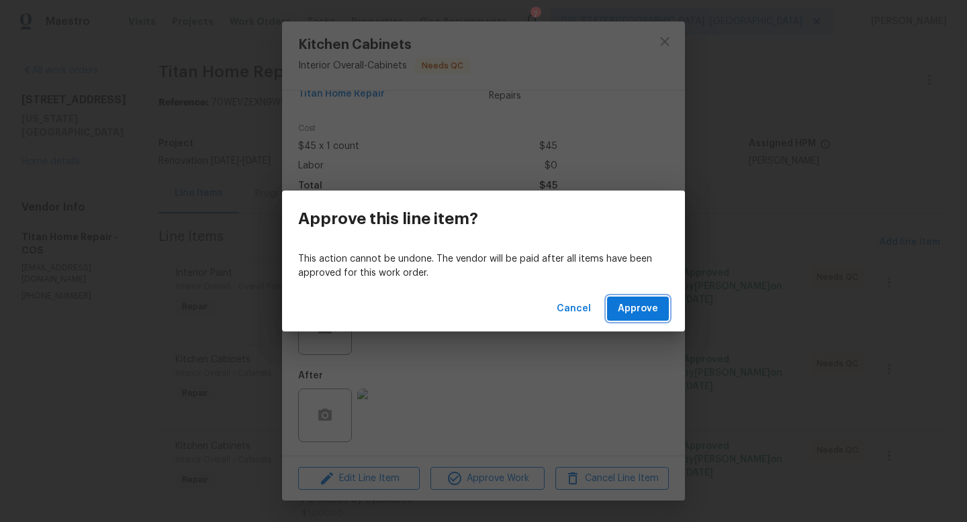
click at [651, 305] on span "Approve" at bounding box center [637, 309] width 40 height 17
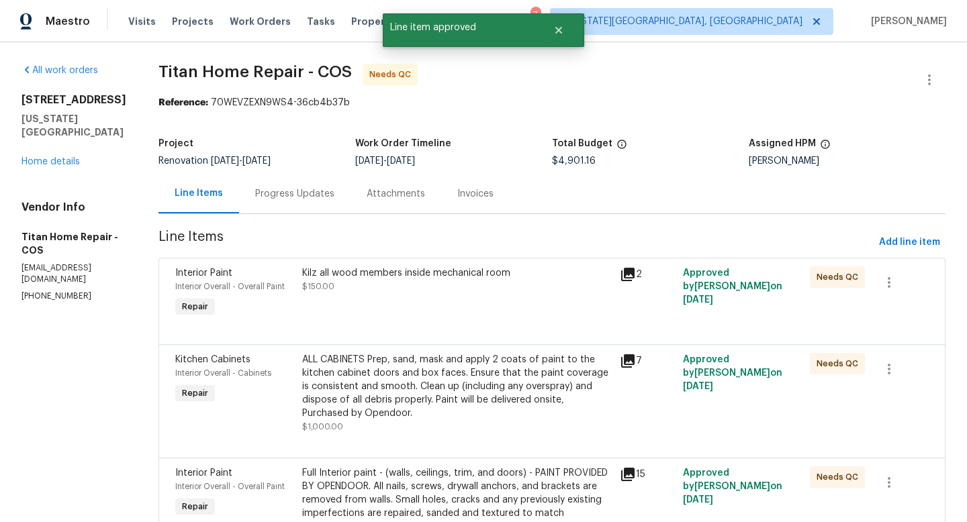
scroll to position [204, 0]
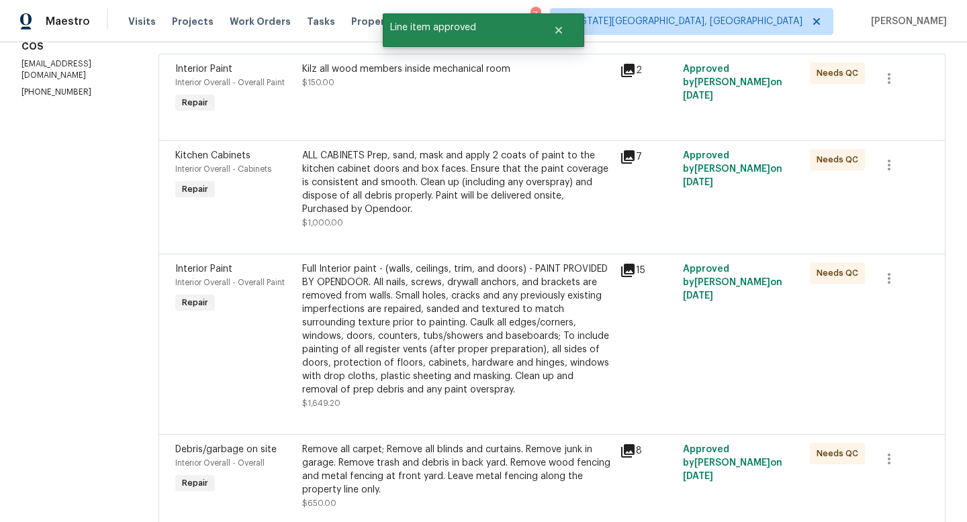
click at [416, 175] on div "ALL CABINETS Prep, sand, mask and apply 2 coats of paint to the kitchen cabinet…" at bounding box center [456, 182] width 309 height 67
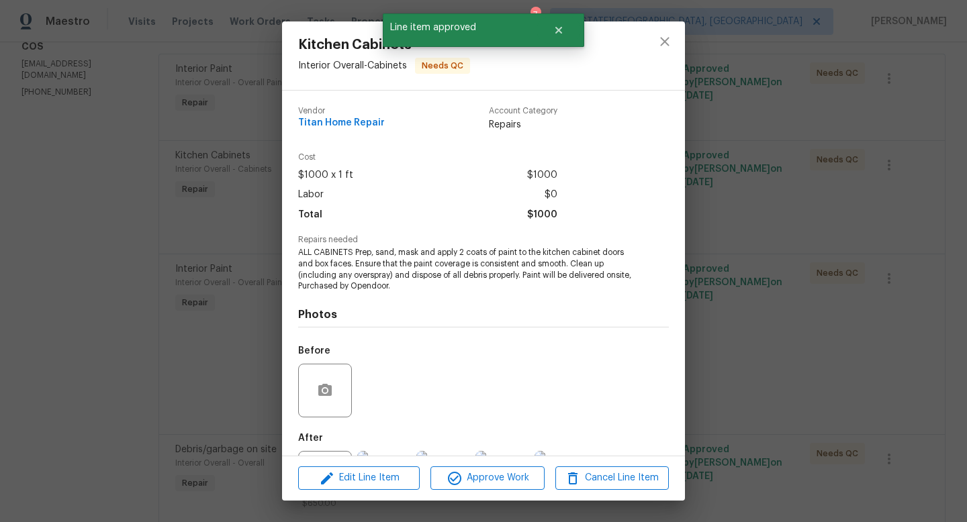
scroll to position [62, 0]
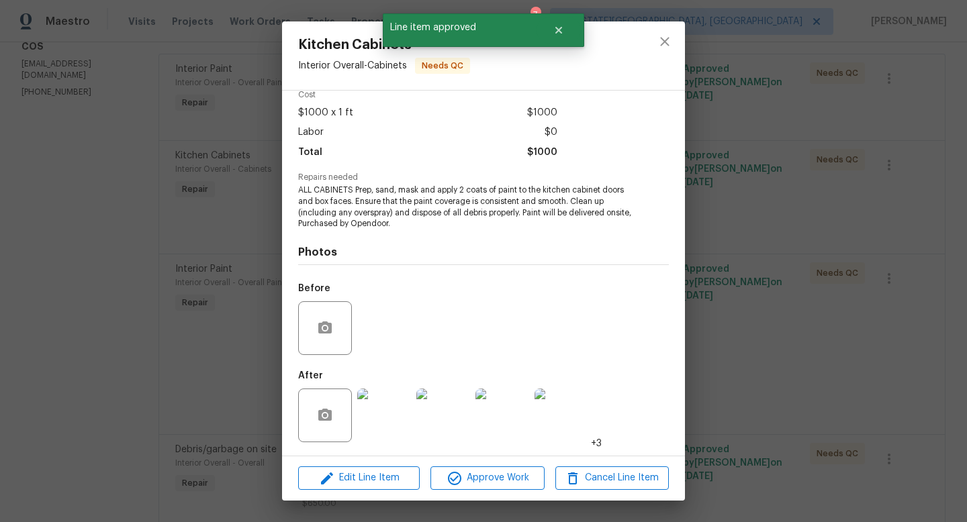
click at [376, 428] on img at bounding box center [384, 416] width 54 height 54
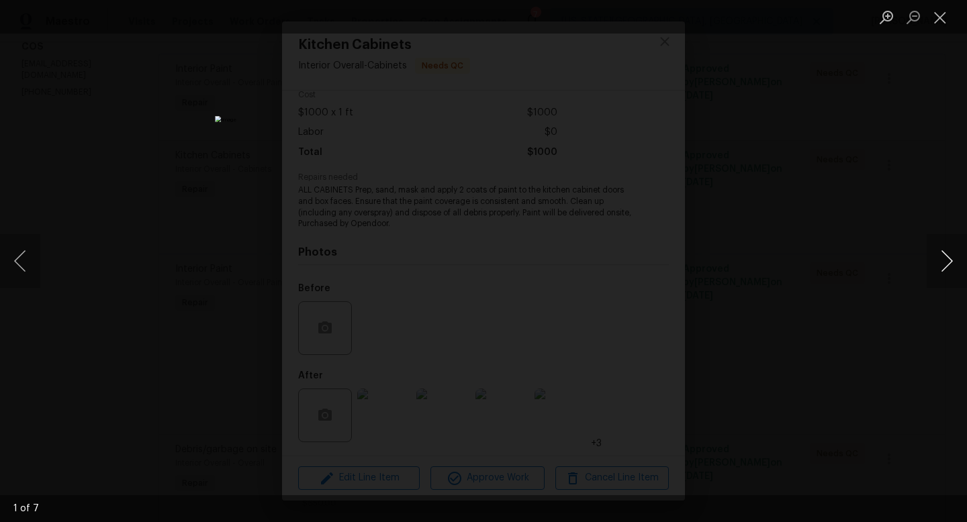
click at [944, 258] on button "Next image" at bounding box center [946, 261] width 40 height 54
click at [879, 227] on div "Lightbox" at bounding box center [483, 261] width 967 height 522
click at [932, 20] on button "Close lightbox" at bounding box center [939, 16] width 27 height 23
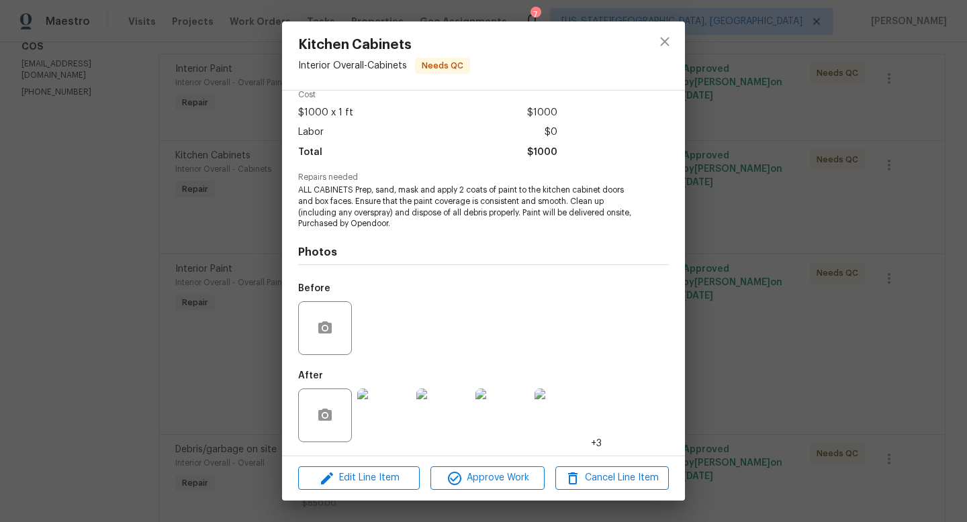
scroll to position [0, 0]
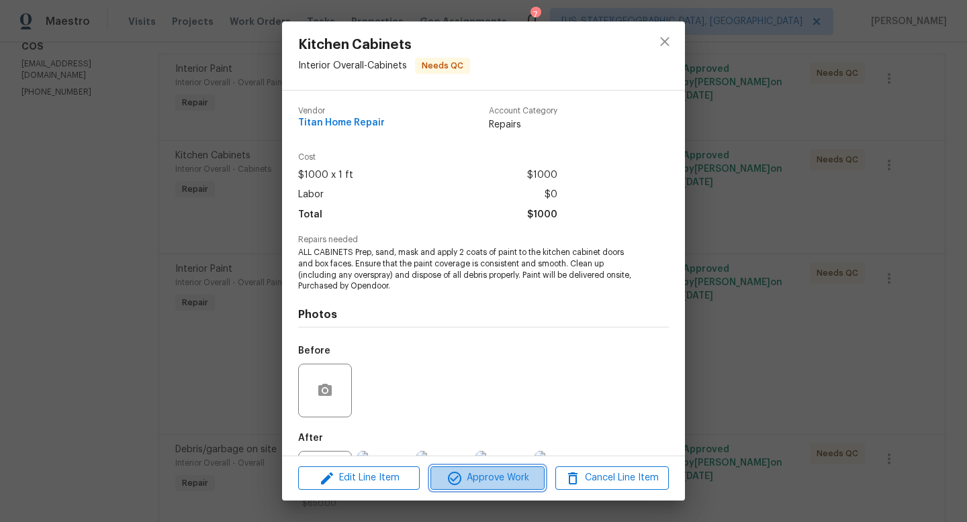
click at [516, 470] on span "Approve Work" at bounding box center [486, 478] width 105 height 17
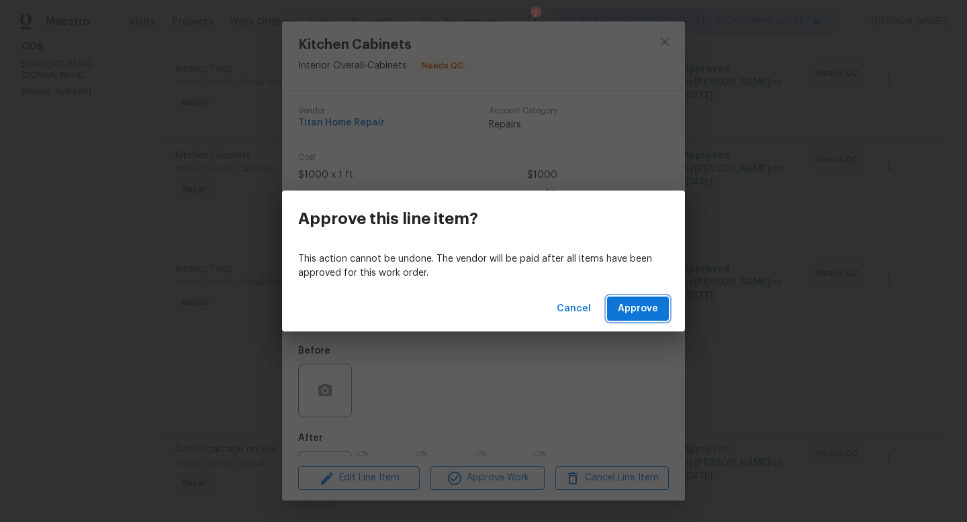
click at [635, 305] on span "Approve" at bounding box center [637, 309] width 40 height 17
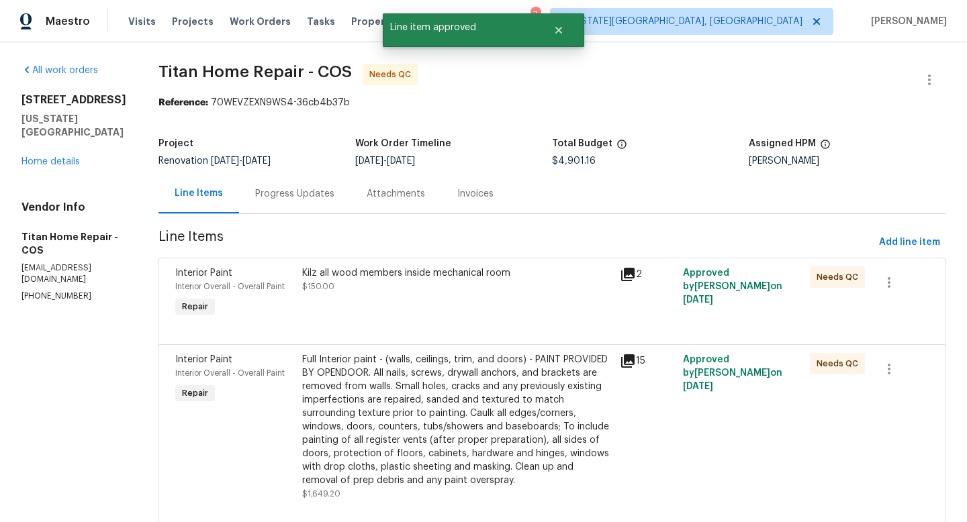
click at [425, 389] on div "Full Interior paint - (walls, ceilings, trim, and doors) - PAINT PROVIDED BY OP…" at bounding box center [456, 420] width 309 height 134
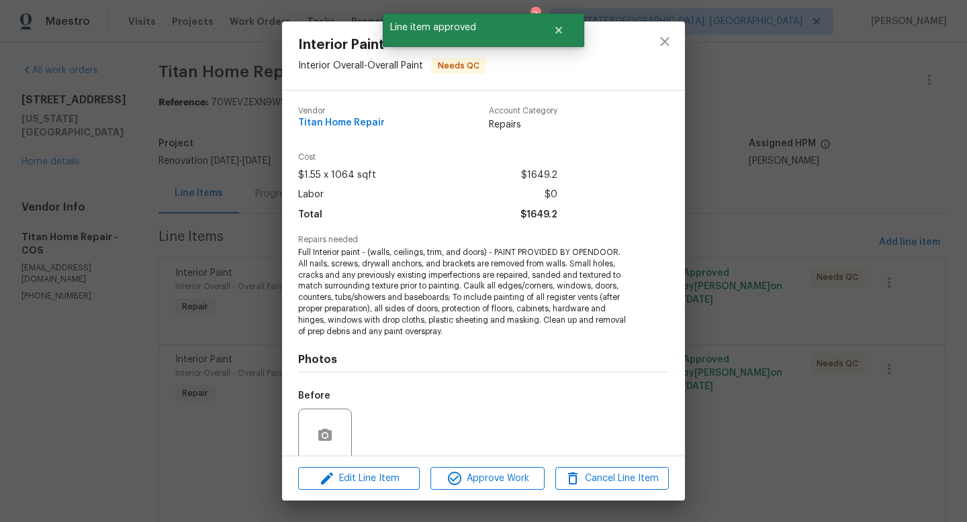
scroll to position [107, 0]
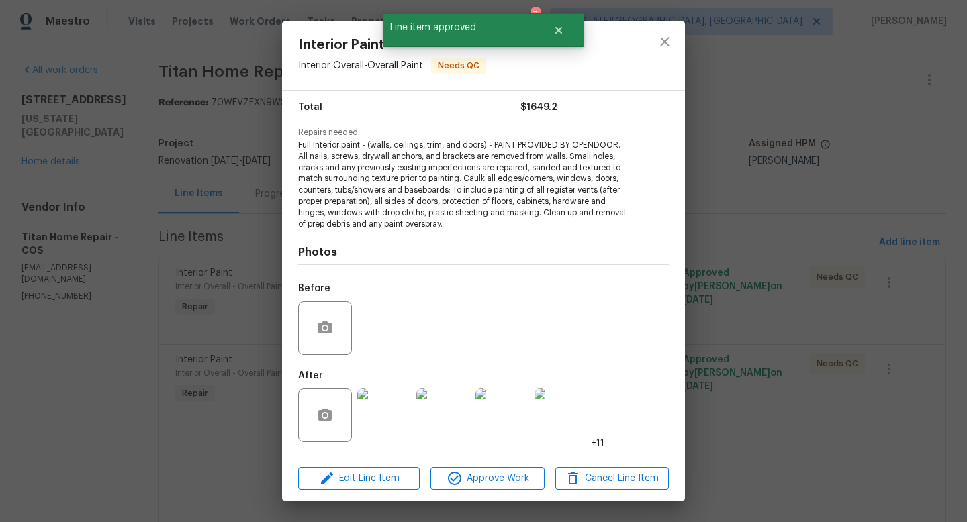
click at [391, 412] on img at bounding box center [384, 416] width 54 height 54
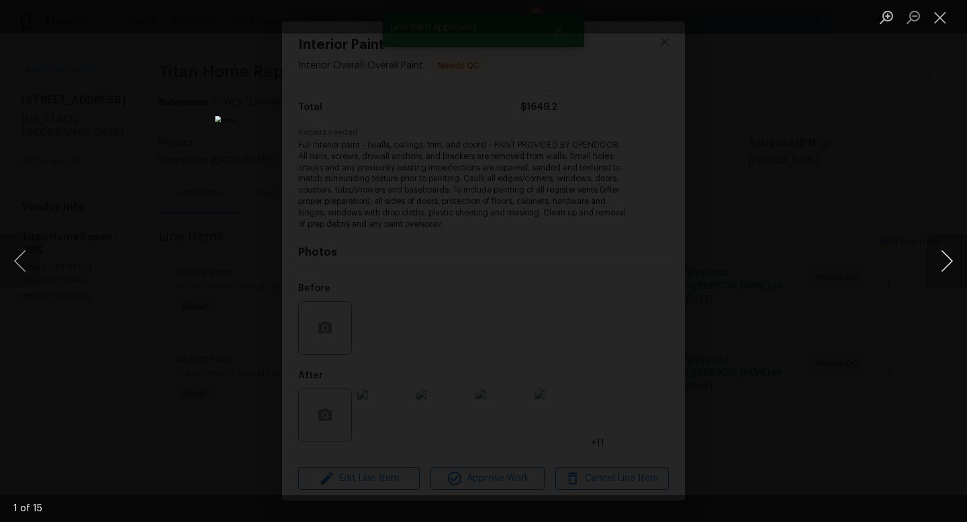
click at [942, 262] on button "Next image" at bounding box center [946, 261] width 40 height 54
click at [827, 312] on div "Lightbox" at bounding box center [483, 261] width 967 height 522
click at [823, 338] on div "Lightbox" at bounding box center [483, 261] width 967 height 522
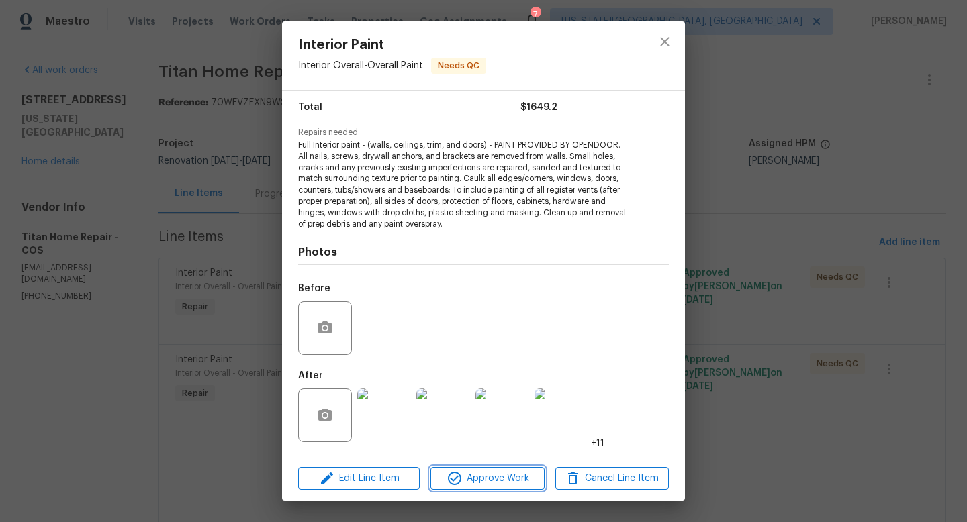
click at [505, 481] on span "Approve Work" at bounding box center [486, 478] width 105 height 17
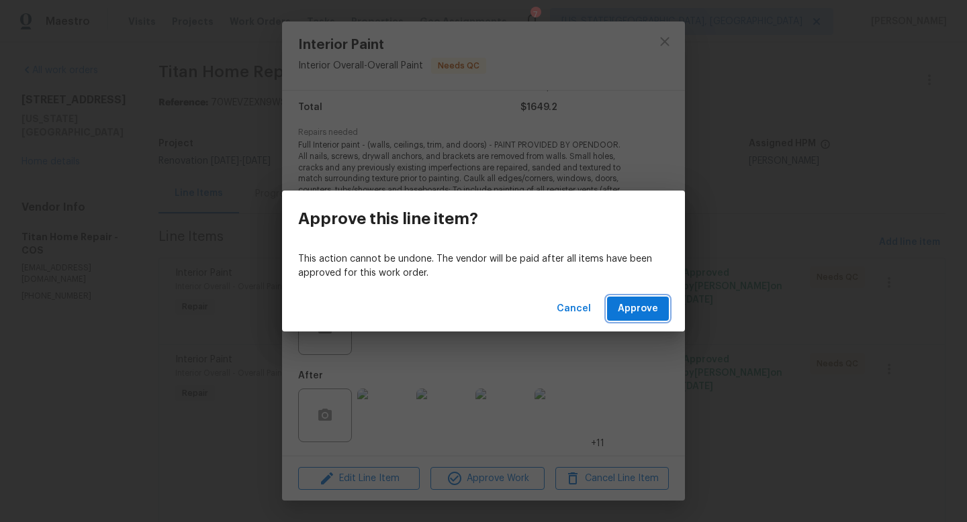
click at [635, 315] on span "Approve" at bounding box center [637, 309] width 40 height 17
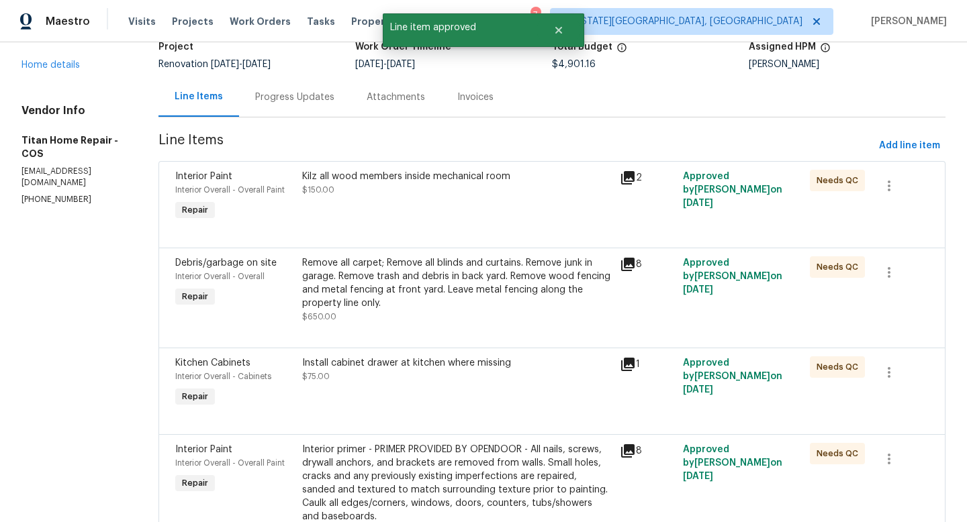
scroll to position [100, 0]
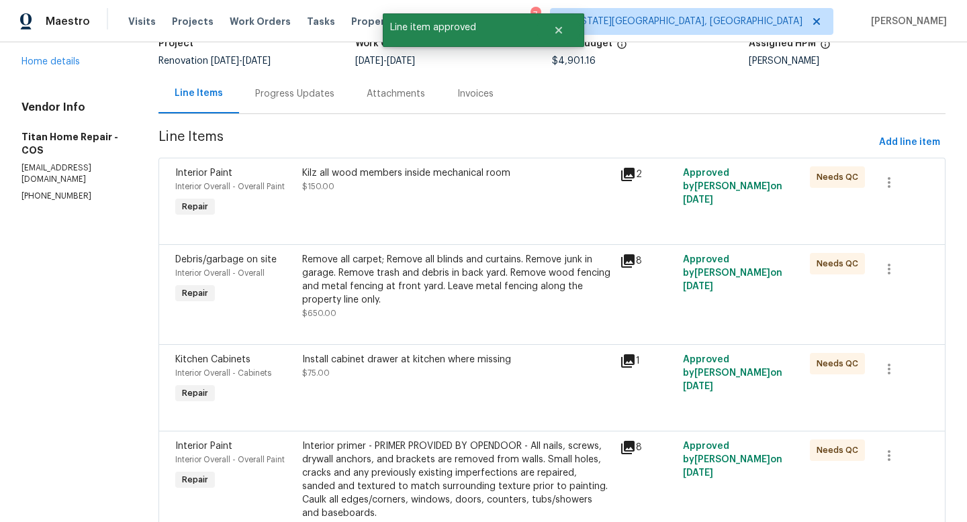
click at [456, 284] on div "Remove all carpet; Remove all blinds and curtains. Remove junk in garage. Remov…" at bounding box center [456, 280] width 309 height 54
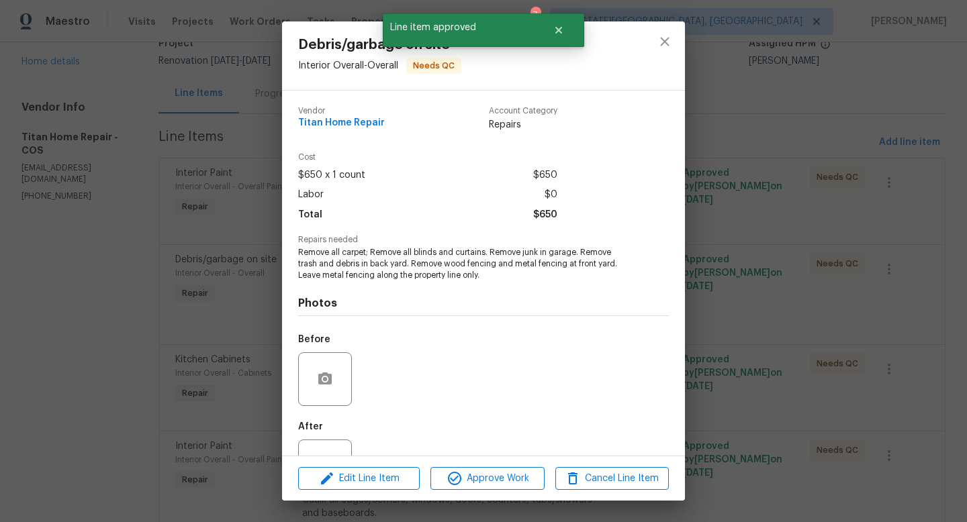
scroll to position [51, 0]
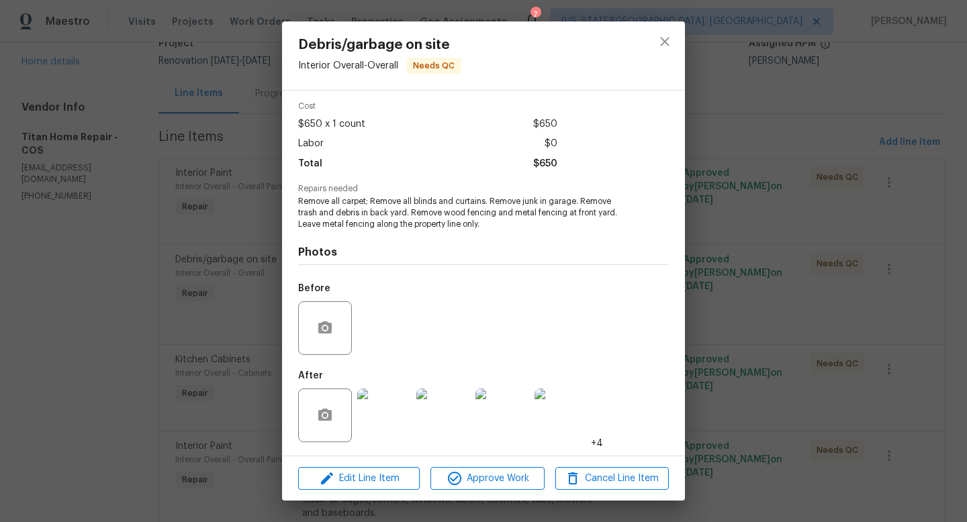
click at [387, 419] on img at bounding box center [384, 416] width 54 height 54
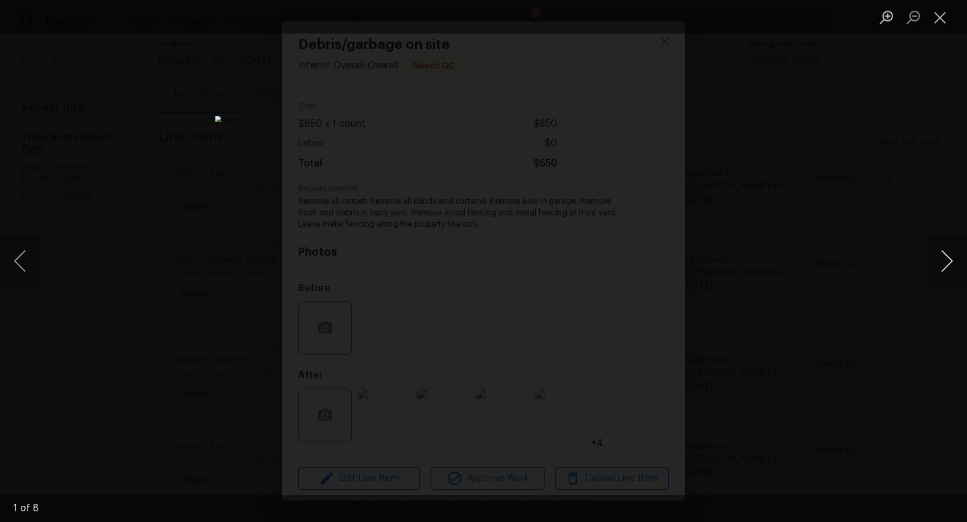
click at [952, 262] on button "Next image" at bounding box center [946, 261] width 40 height 54
click at [942, 5] on button "Close lightbox" at bounding box center [939, 16] width 27 height 23
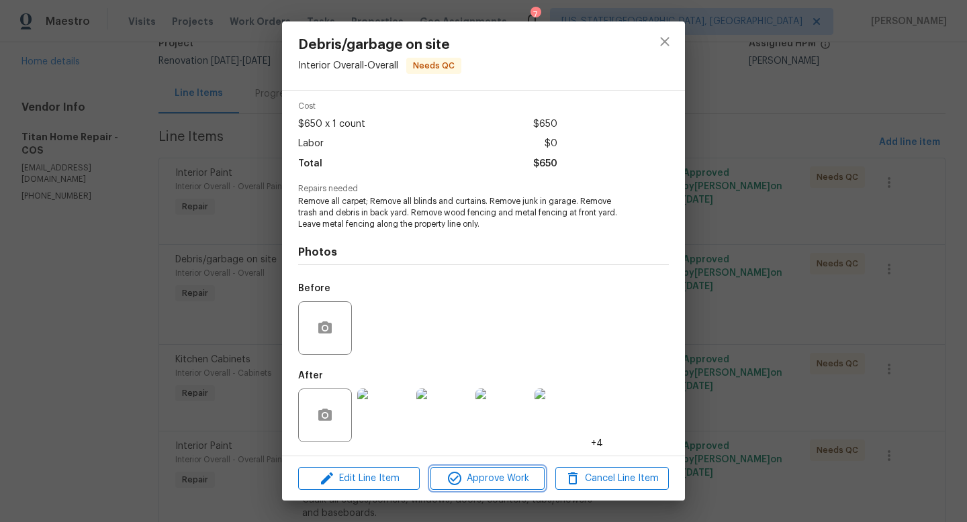
click at [519, 478] on span "Approve Work" at bounding box center [486, 478] width 105 height 17
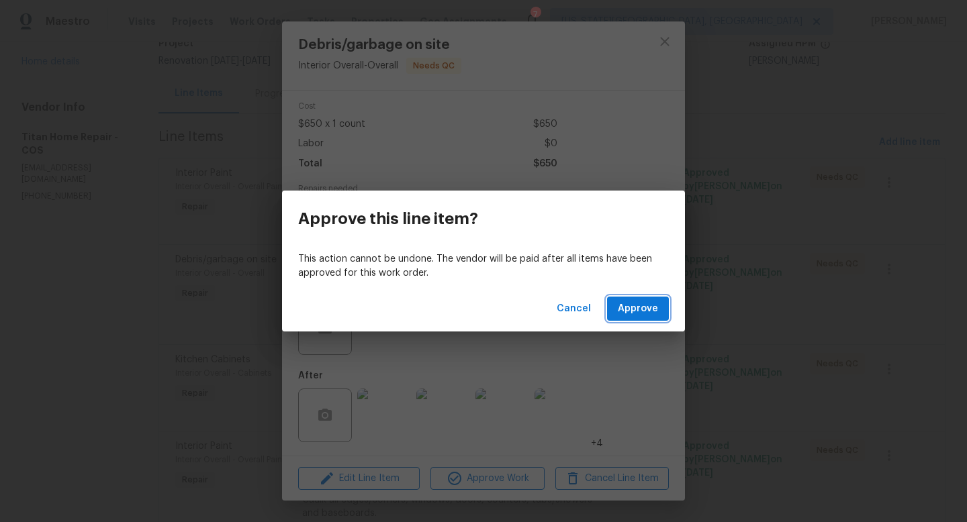
click at [633, 319] on button "Approve" at bounding box center [638, 309] width 62 height 25
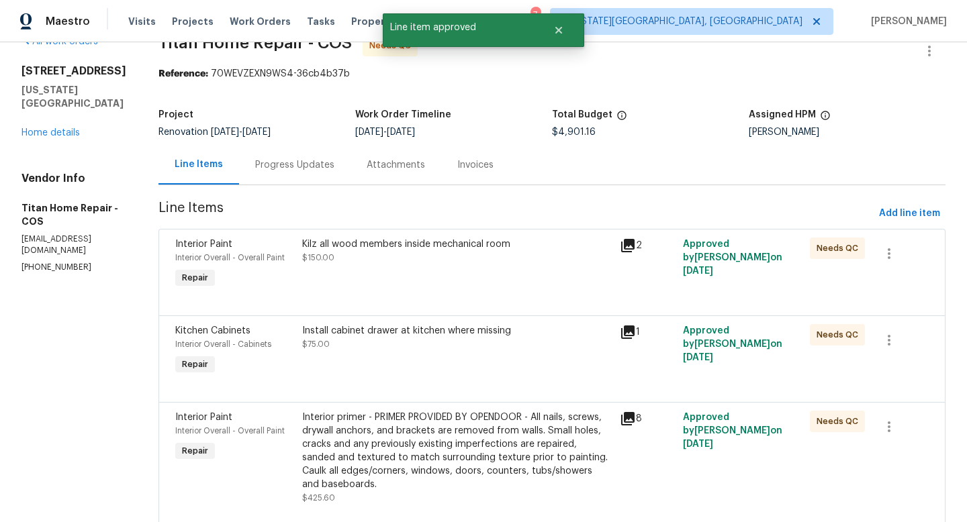
scroll to position [30, 0]
click at [415, 337] on div "Install cabinet drawer at kitchen where missing" at bounding box center [456, 330] width 309 height 13
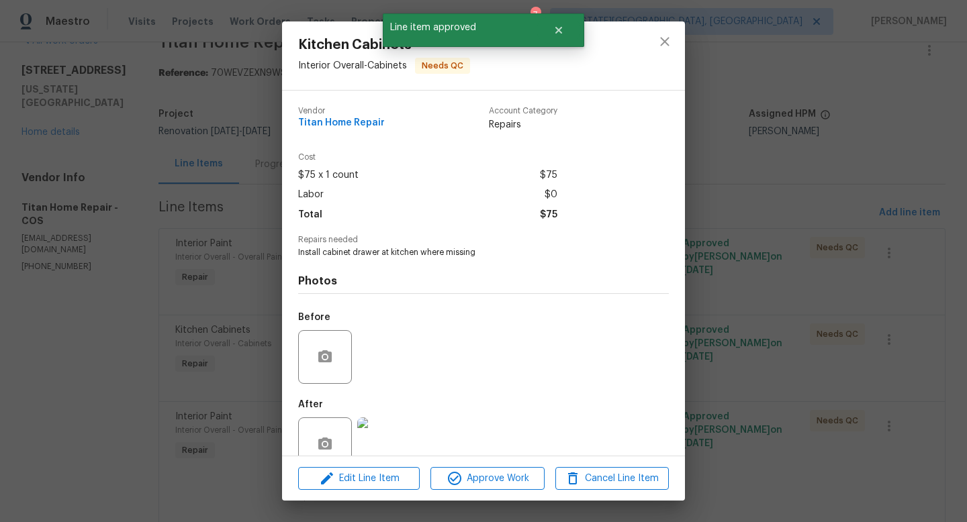
scroll to position [29, 0]
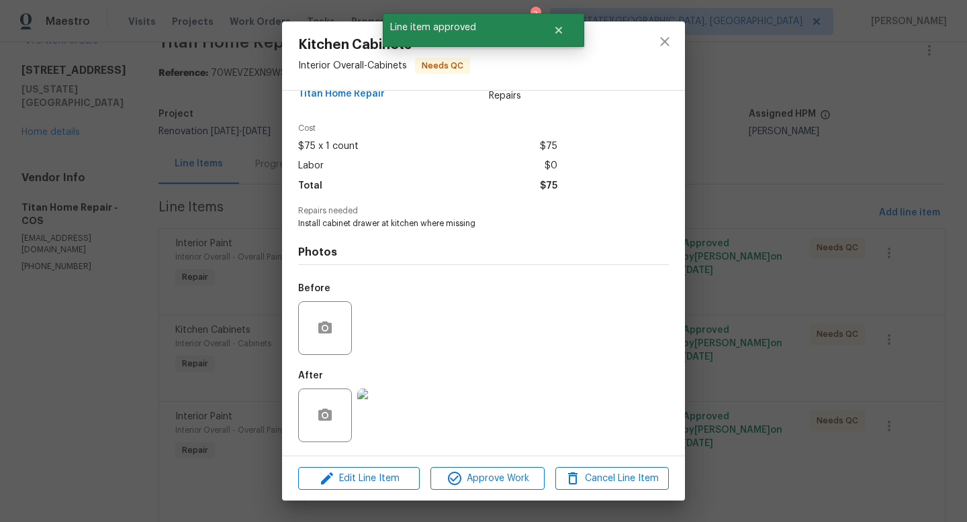
click at [489, 493] on div "Edit Line Item Approve Work Cancel Line Item" at bounding box center [483, 478] width 403 height 45
click at [489, 491] on div "Edit Line Item Approve Work Cancel Line Item" at bounding box center [483, 478] width 403 height 45
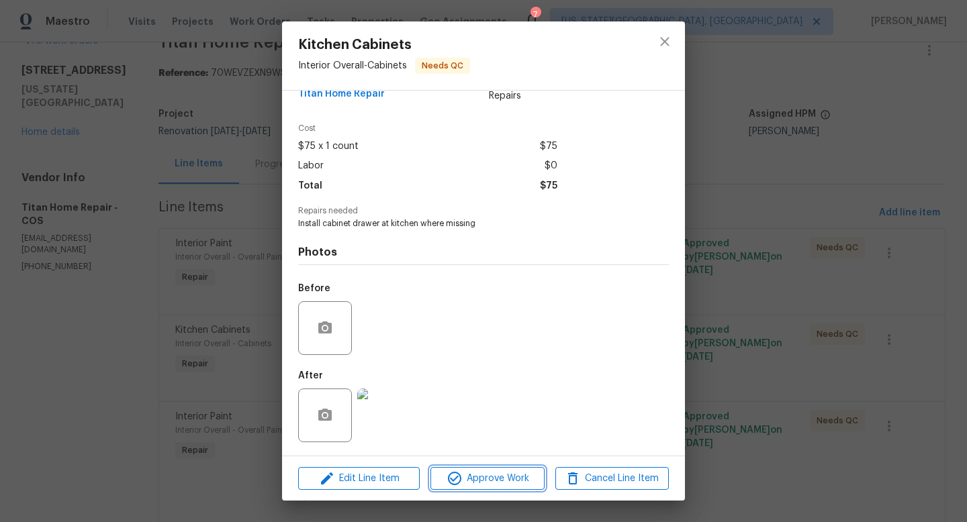
click at [491, 483] on span "Approve Work" at bounding box center [486, 478] width 105 height 17
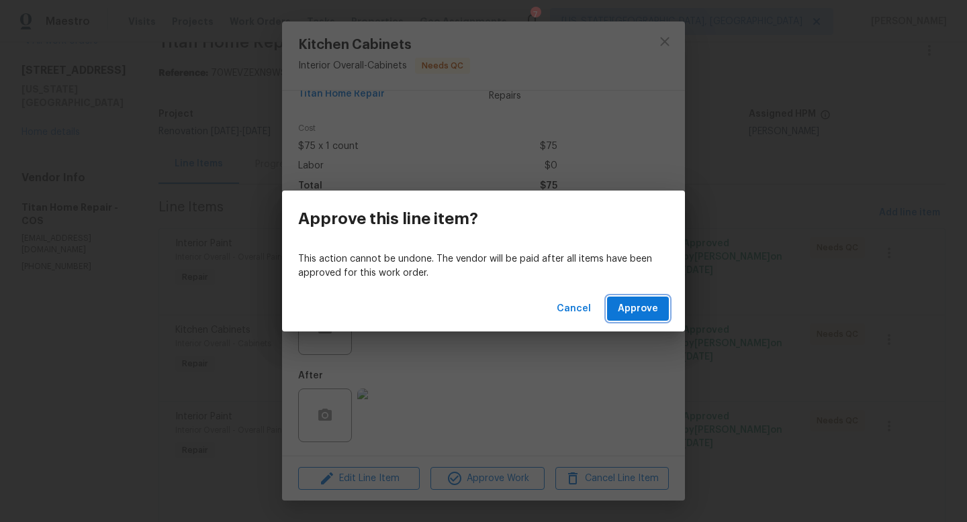
click at [627, 317] on button "Approve" at bounding box center [638, 309] width 62 height 25
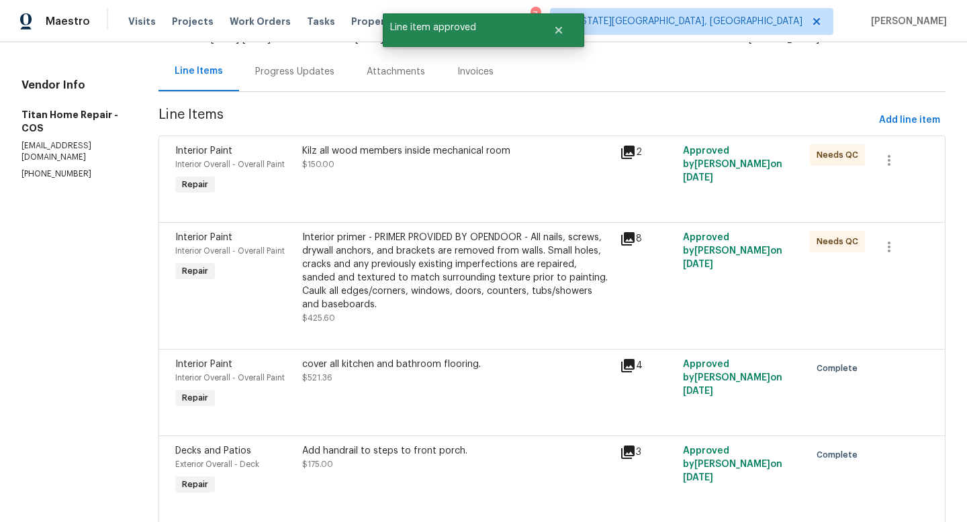
scroll to position [127, 0]
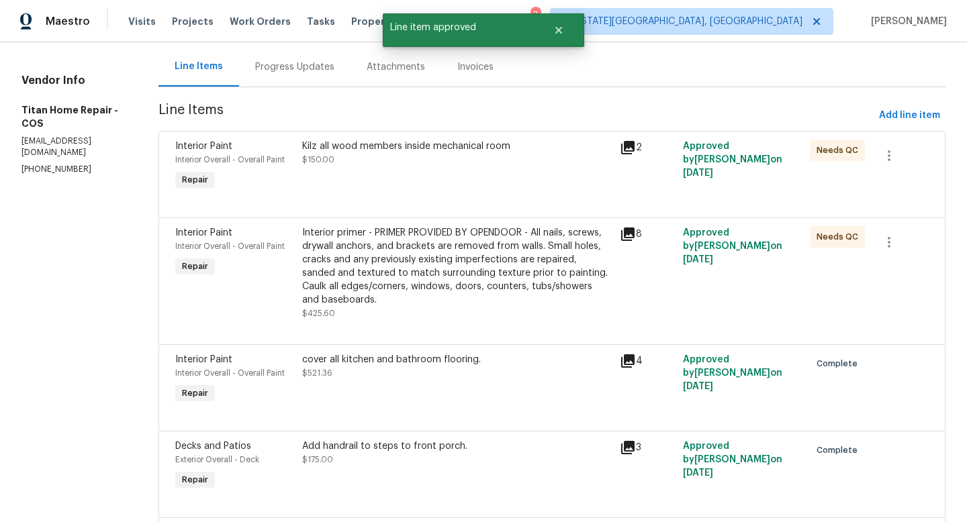
click at [451, 273] on div "Interior primer - PRIMER PROVIDED BY OPENDOOR - All nails, screws, drywall anch…" at bounding box center [456, 266] width 309 height 81
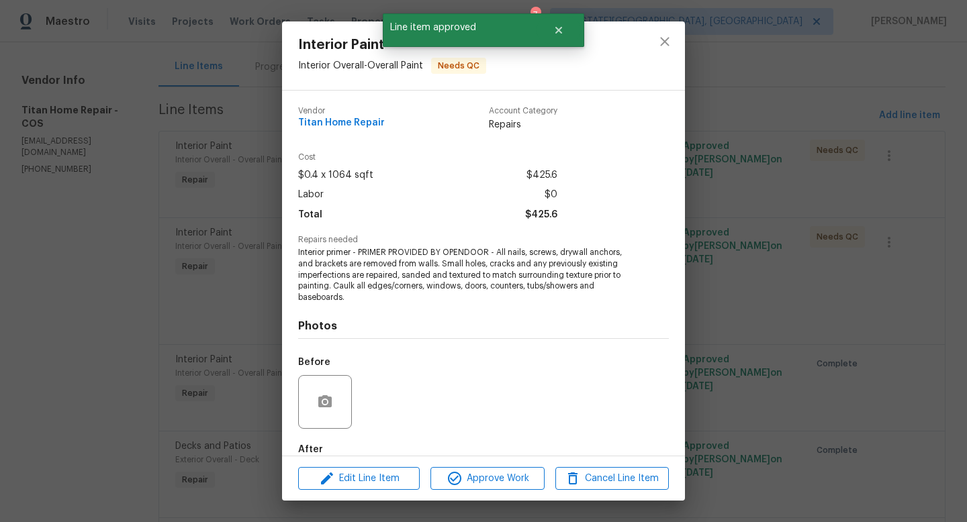
scroll to position [74, 0]
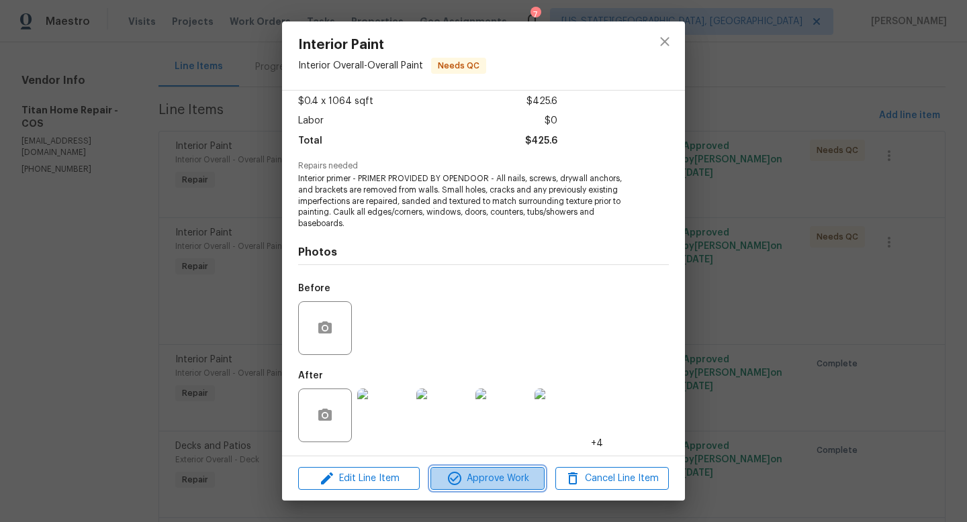
click at [487, 482] on span "Approve Work" at bounding box center [486, 478] width 105 height 17
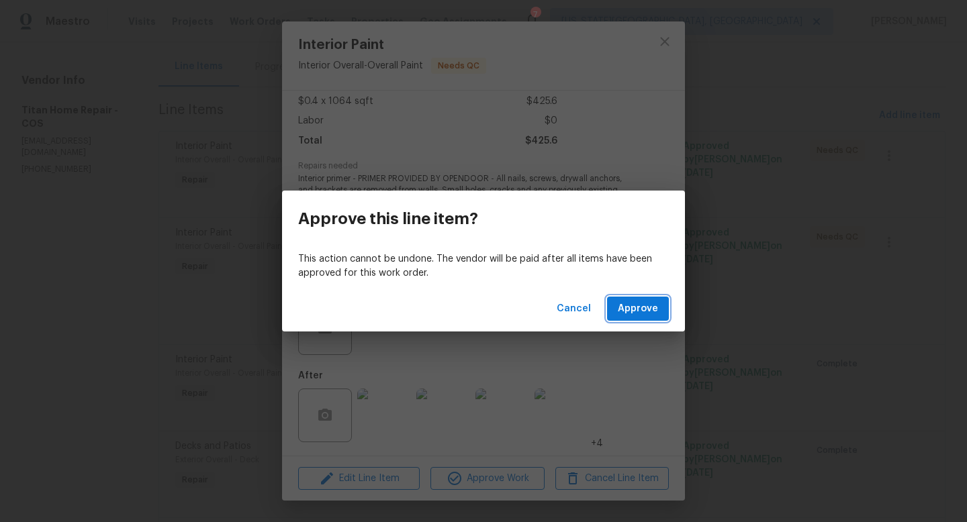
click at [634, 315] on span "Approve" at bounding box center [637, 309] width 40 height 17
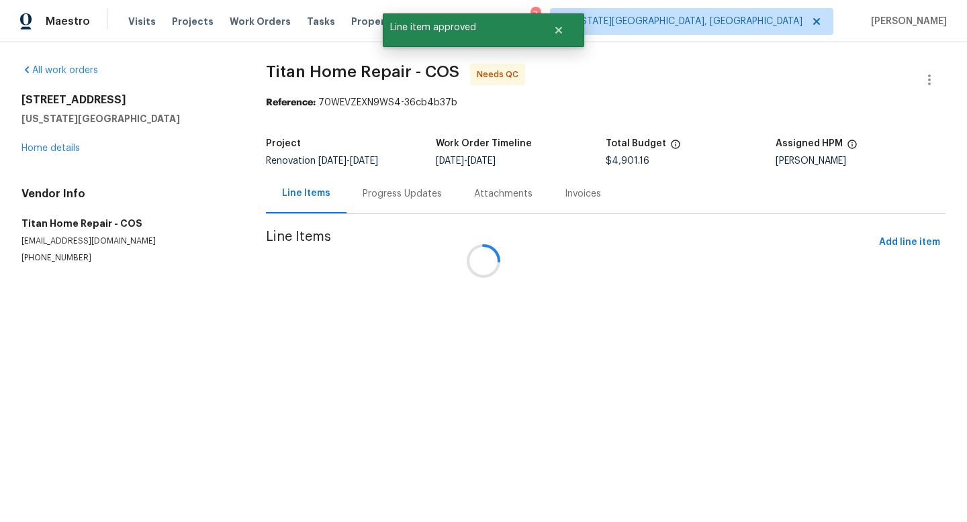
scroll to position [0, 0]
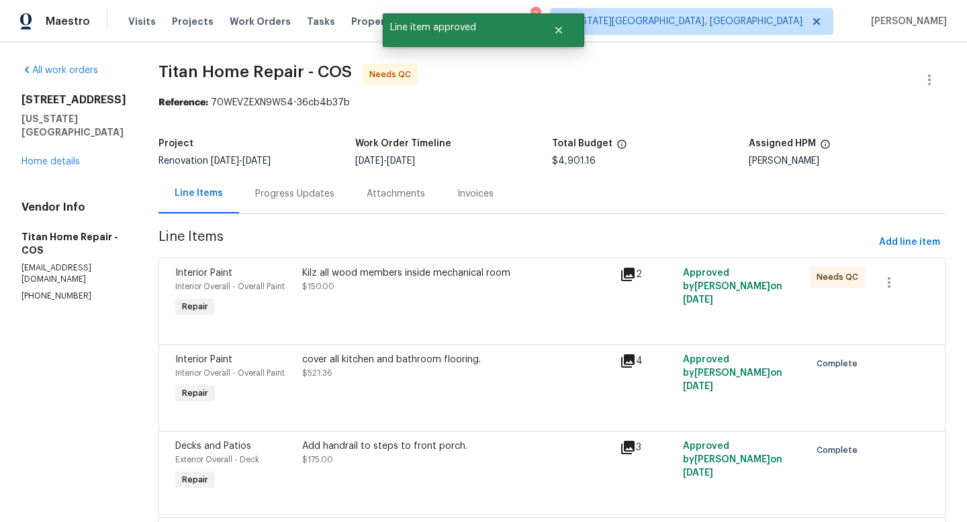
click at [377, 383] on div "cover all kitchen and bathroom flooring. $521.36" at bounding box center [456, 380] width 317 height 62
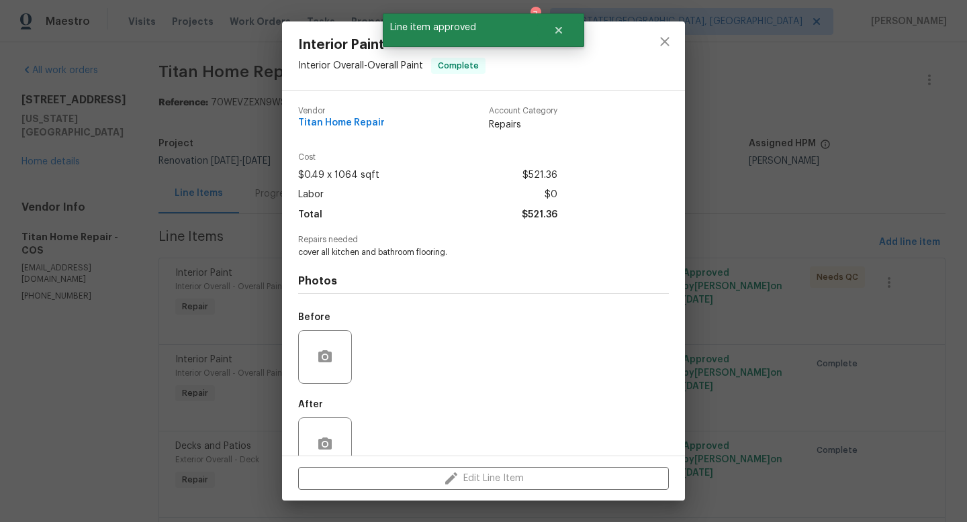
scroll to position [29, 0]
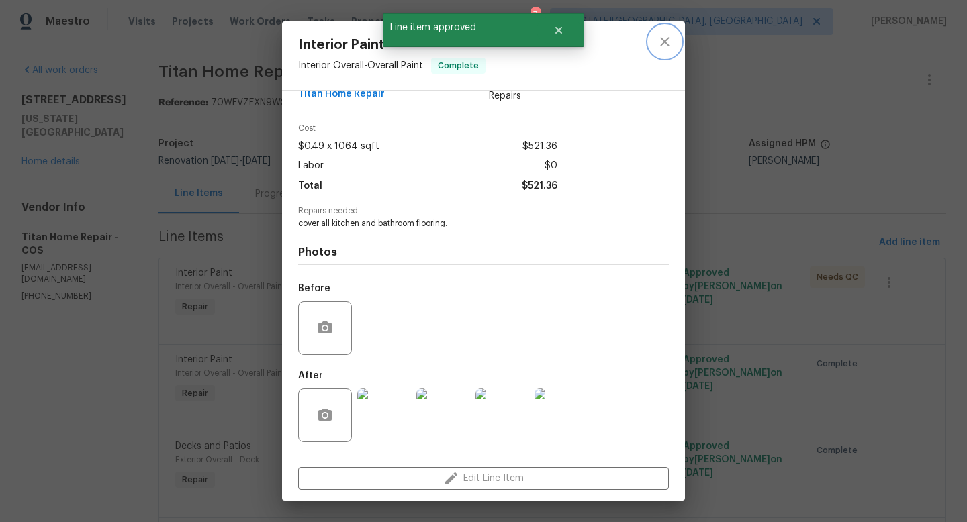
click at [667, 38] on icon "close" at bounding box center [664, 41] width 9 height 9
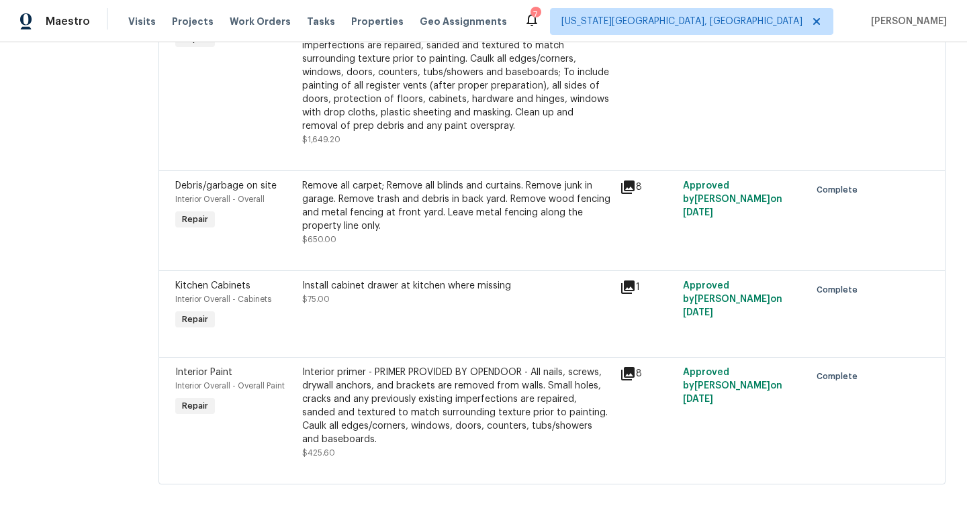
scroll to position [0, 0]
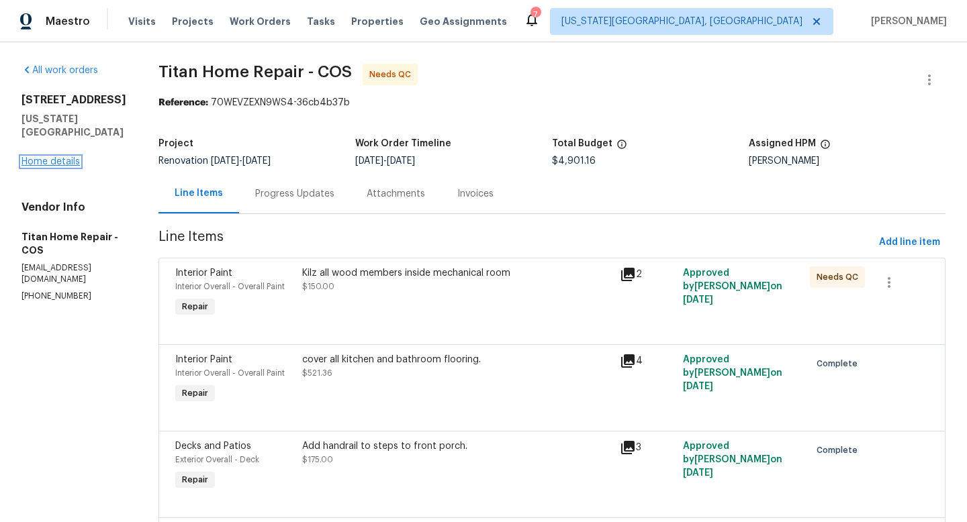
click at [52, 166] on link "Home details" at bounding box center [50, 161] width 58 height 9
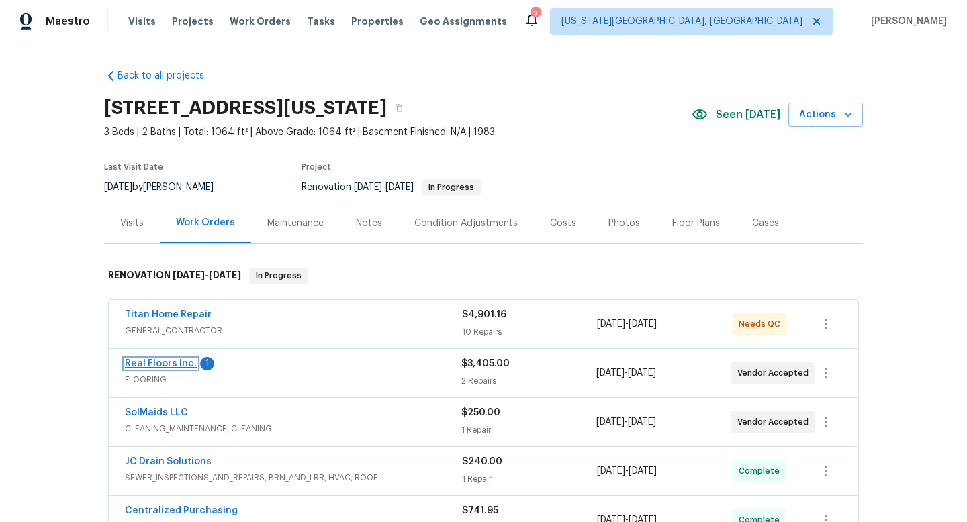
click at [151, 366] on link "Real Floors Inc." at bounding box center [161, 363] width 72 height 9
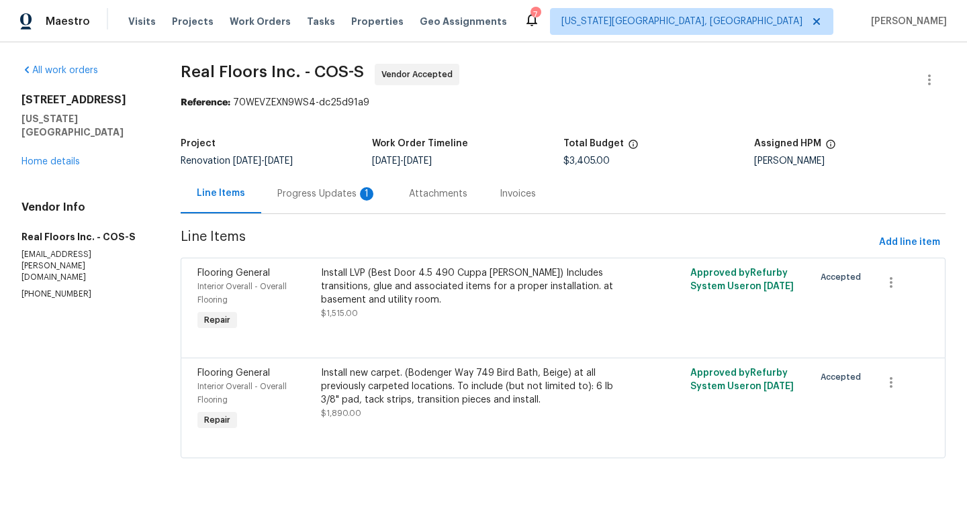
click at [309, 194] on div "Progress Updates 1" at bounding box center [326, 193] width 99 height 13
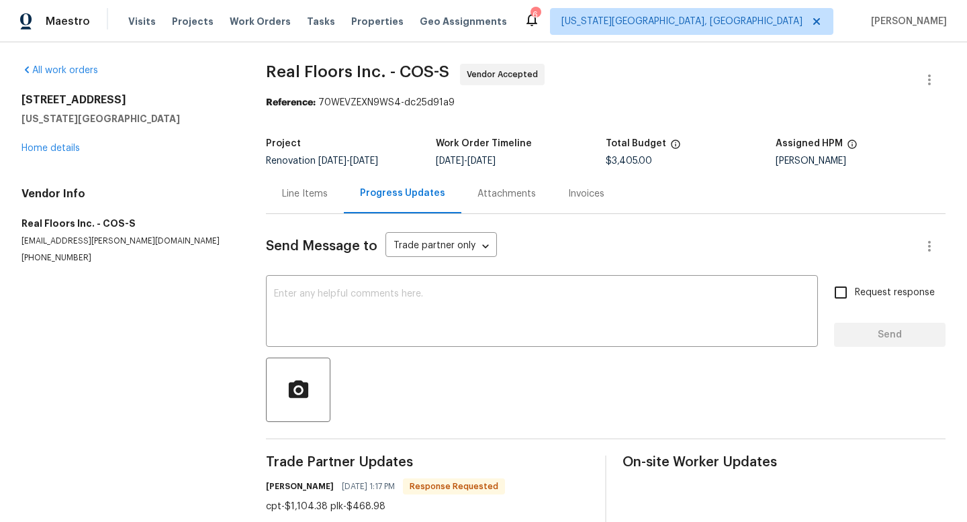
scroll to position [29, 0]
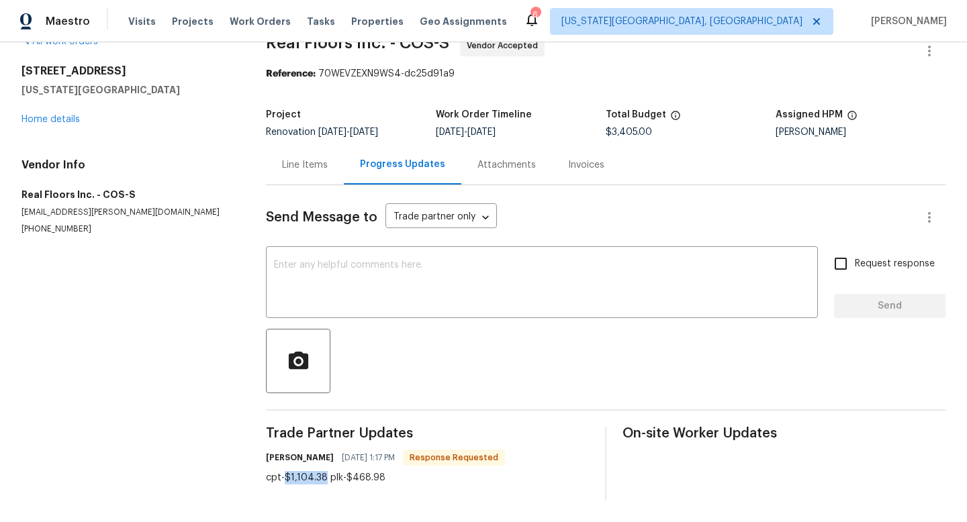
drag, startPoint x: 323, startPoint y: 477, endPoint x: 286, endPoint y: 477, distance: 36.9
click at [285, 477] on div "cpt-$1,104.38 plk-$468.98" at bounding box center [385, 477] width 239 height 13
copy div "$1,104.38"
click at [315, 167] on div "Line Items" at bounding box center [305, 164] width 46 height 13
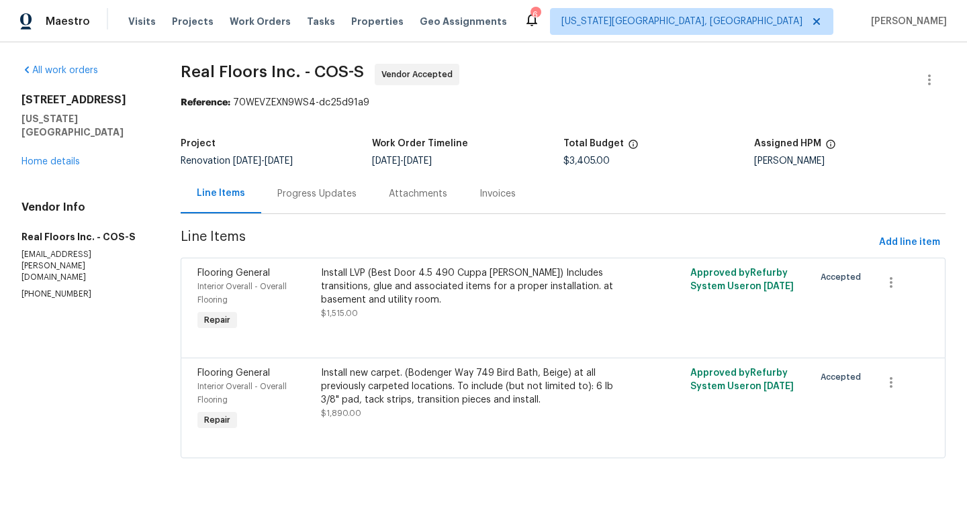
click at [384, 389] on div "Install new carpet. (Bodenger Way 749 Bird Bath, Beige) at all previously carpe…" at bounding box center [471, 386] width 300 height 40
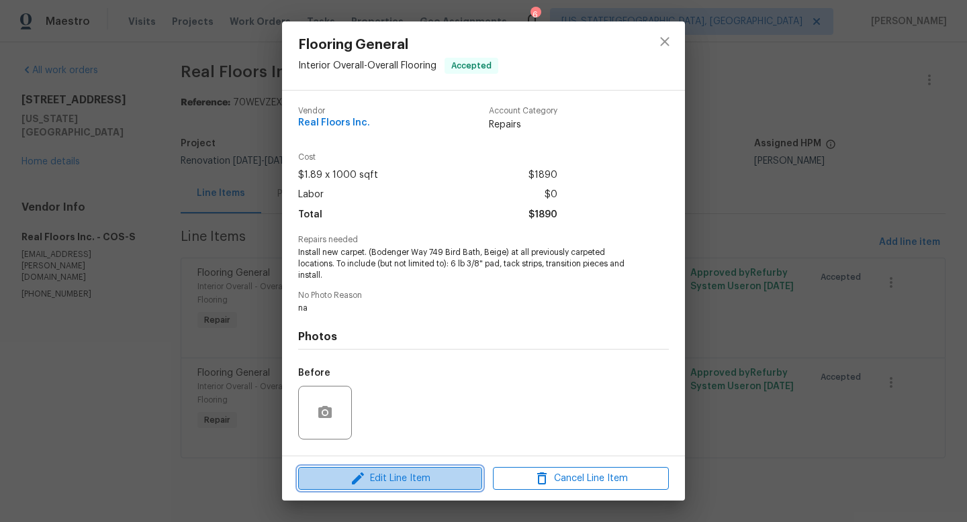
click at [341, 481] on span "Edit Line Item" at bounding box center [390, 478] width 176 height 17
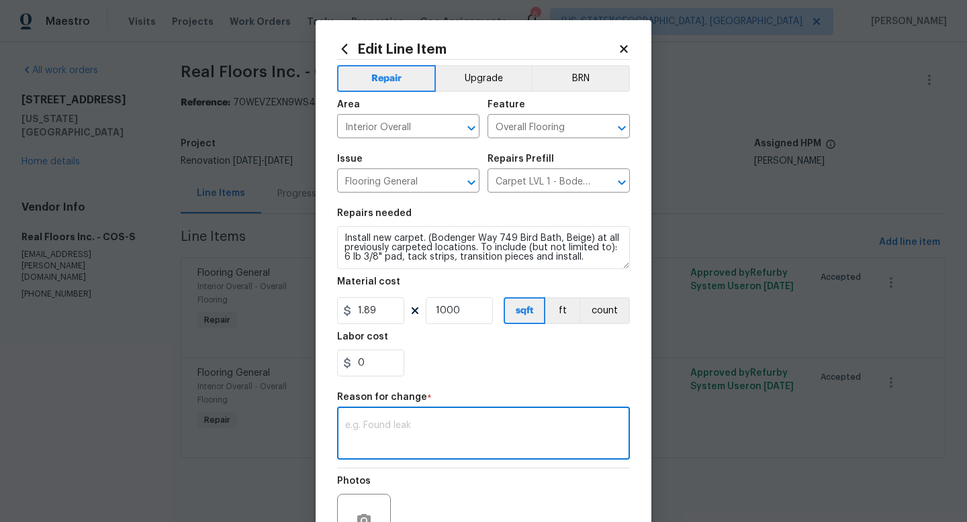
click at [401, 424] on textarea at bounding box center [483, 435] width 277 height 28
paste textarea "$1,104.38"
type textarea "$1,104.38"
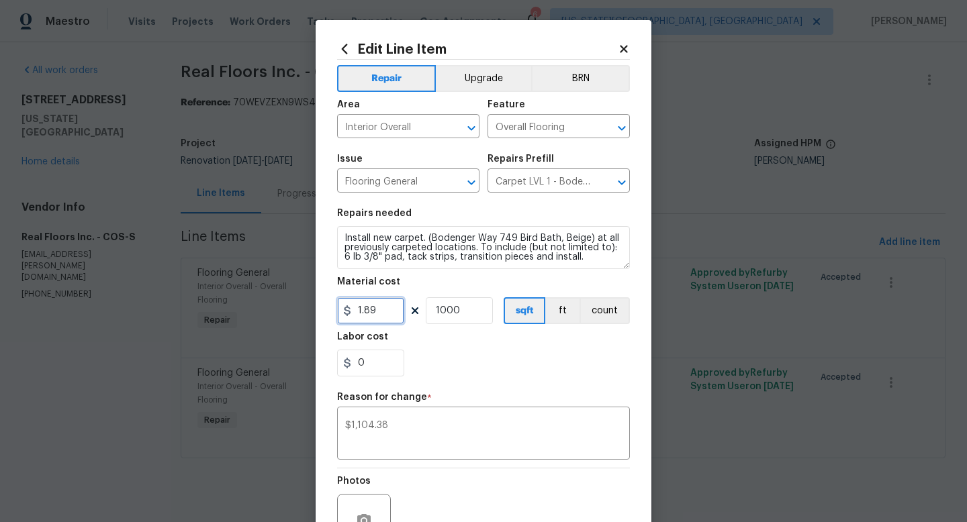
drag, startPoint x: 382, startPoint y: 311, endPoint x: 287, endPoint y: 307, distance: 95.4
click at [287, 307] on div "Edit Line Item Repair Upgrade BRN Area Interior Overall ​ Feature Overall Floor…" at bounding box center [483, 261] width 967 height 522
type input "1104.38"
click at [480, 310] on input "1000" at bounding box center [459, 310] width 67 height 27
type input "1"
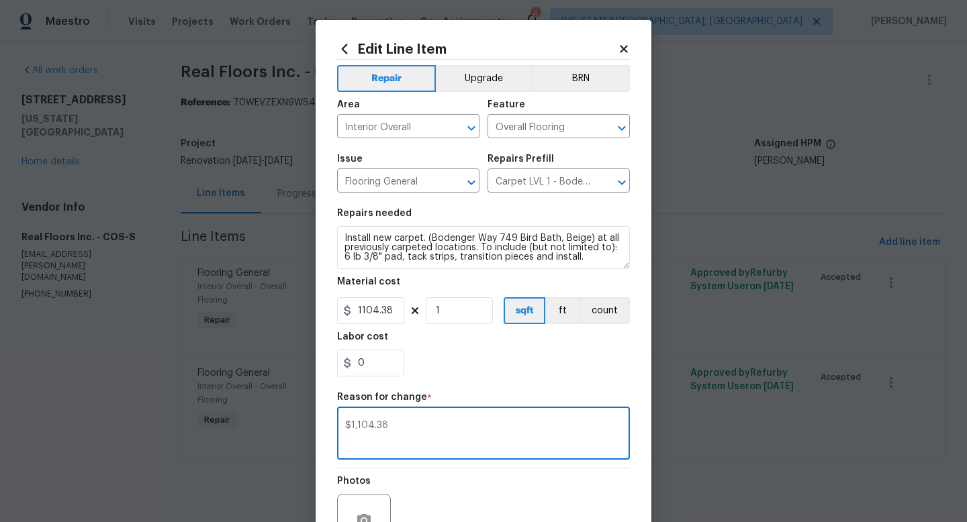
drag, startPoint x: 409, startPoint y: 425, endPoint x: 311, endPoint y: 416, distance: 99.0
click at [311, 417] on div "Edit Line Item Repair Upgrade BRN Area Interior Overall ​ Feature Overall Floor…" at bounding box center [483, 261] width 967 height 522
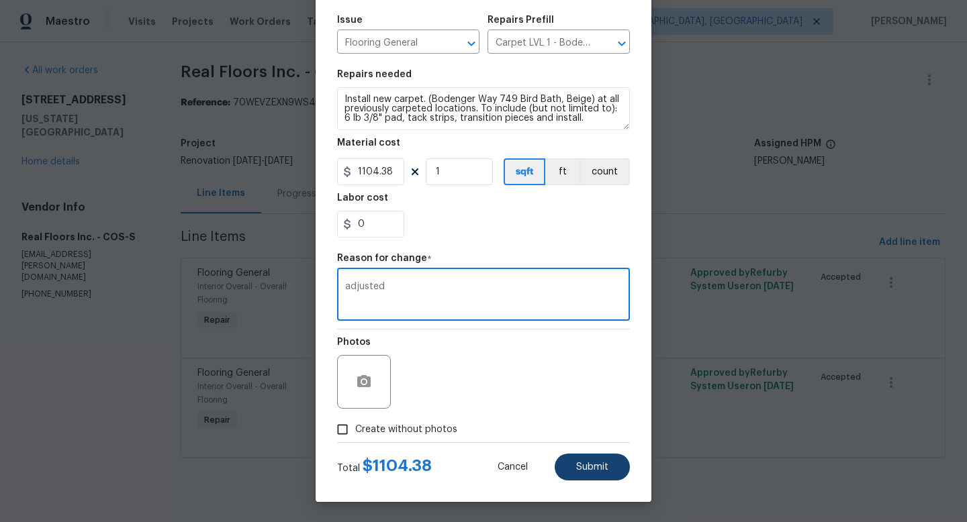
type textarea "adjusted"
click at [588, 458] on button "Submit" at bounding box center [591, 467] width 75 height 27
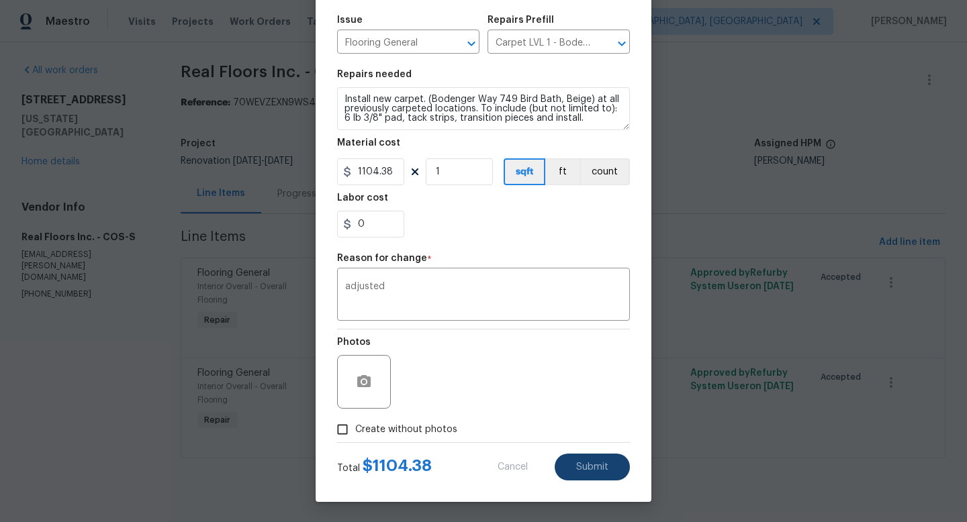
type input "1.89"
type input "1000"
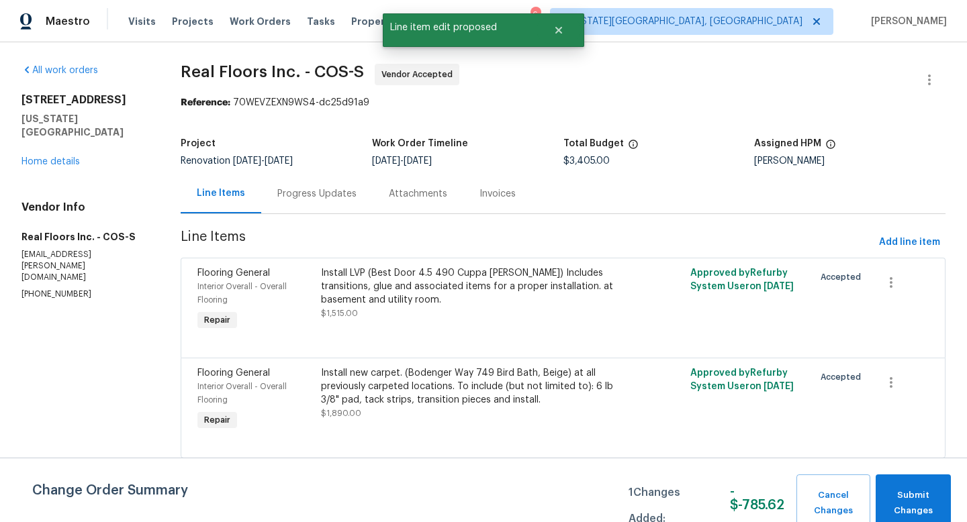
scroll to position [0, 0]
click at [908, 492] on span "Submit Changes" at bounding box center [913, 503] width 62 height 31
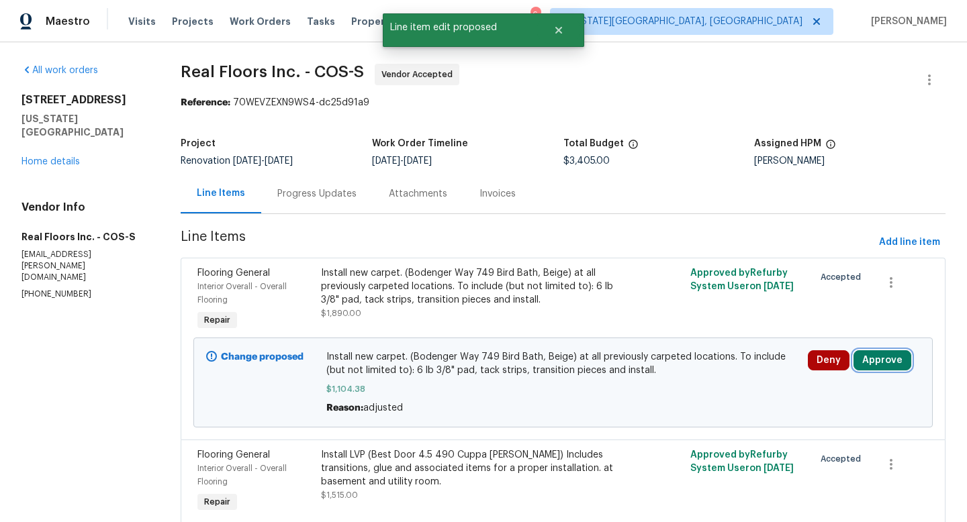
click at [893, 357] on button "Approve" at bounding box center [882, 360] width 58 height 20
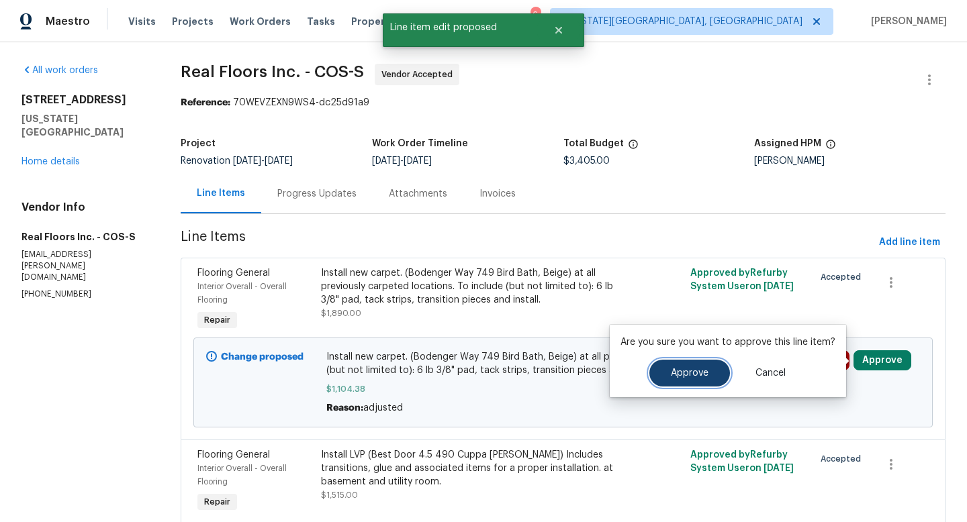
click at [656, 383] on button "Approve" at bounding box center [689, 373] width 81 height 27
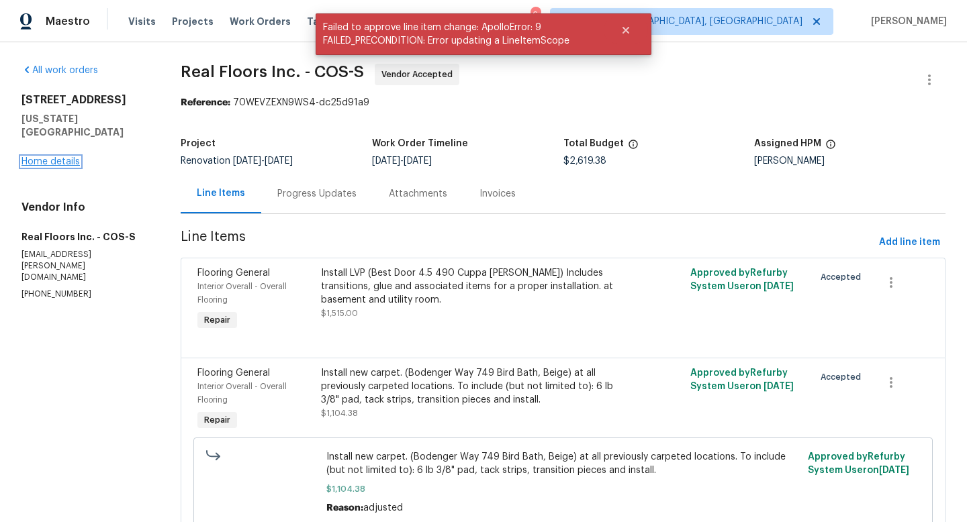
click at [57, 158] on link "Home details" at bounding box center [50, 161] width 58 height 9
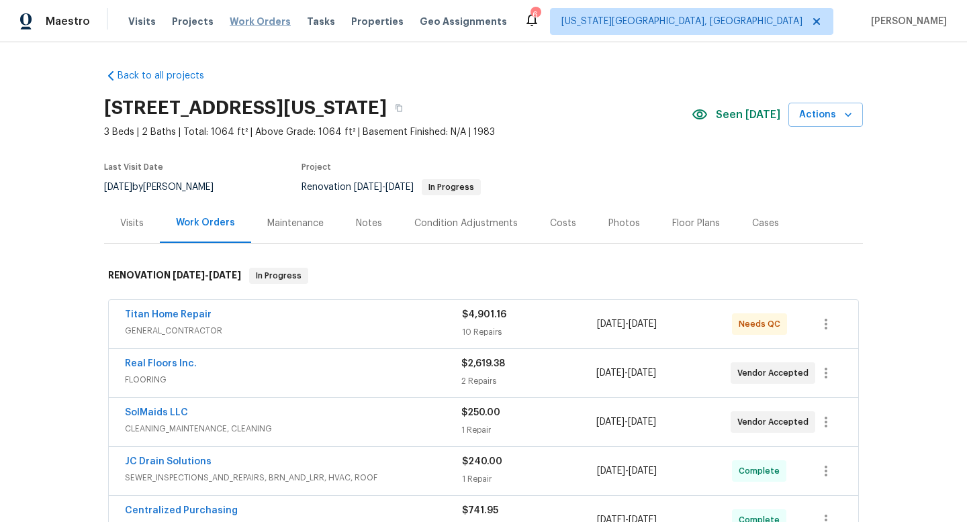
click at [265, 18] on span "Work Orders" at bounding box center [260, 21] width 61 height 13
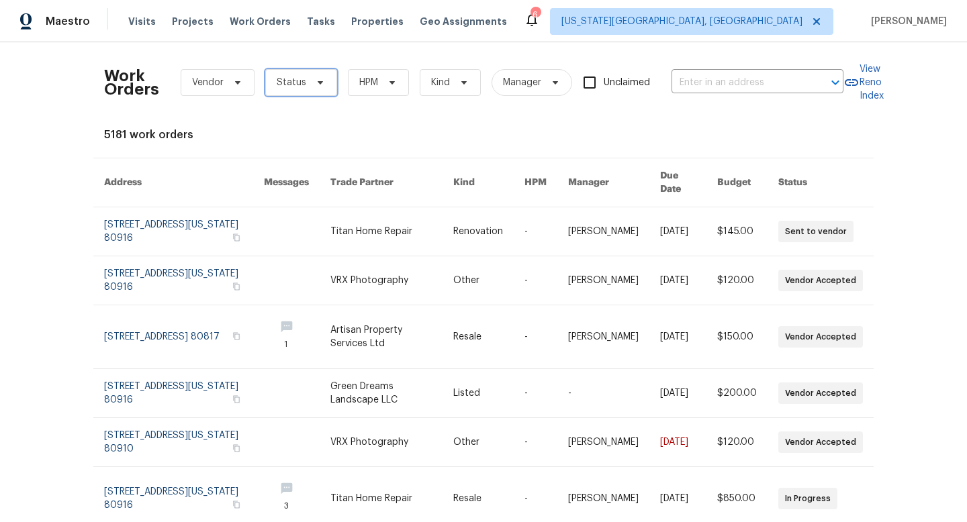
click at [281, 79] on span "Status" at bounding box center [292, 82] width 30 height 13
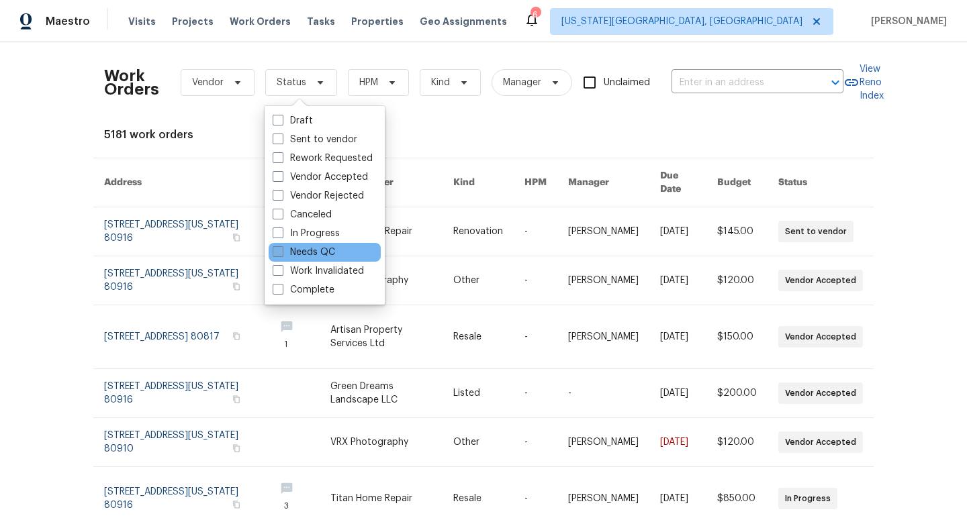
click at [281, 254] on span at bounding box center [278, 251] width 11 height 11
click at [281, 254] on input "Needs QC" at bounding box center [277, 250] width 9 height 9
checkbox input "true"
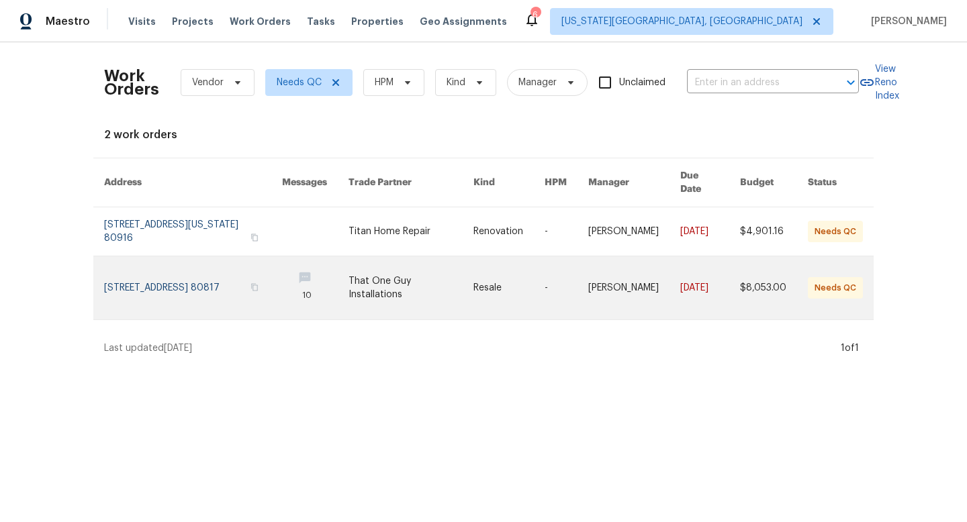
click at [405, 287] on link at bounding box center [411, 287] width 126 height 63
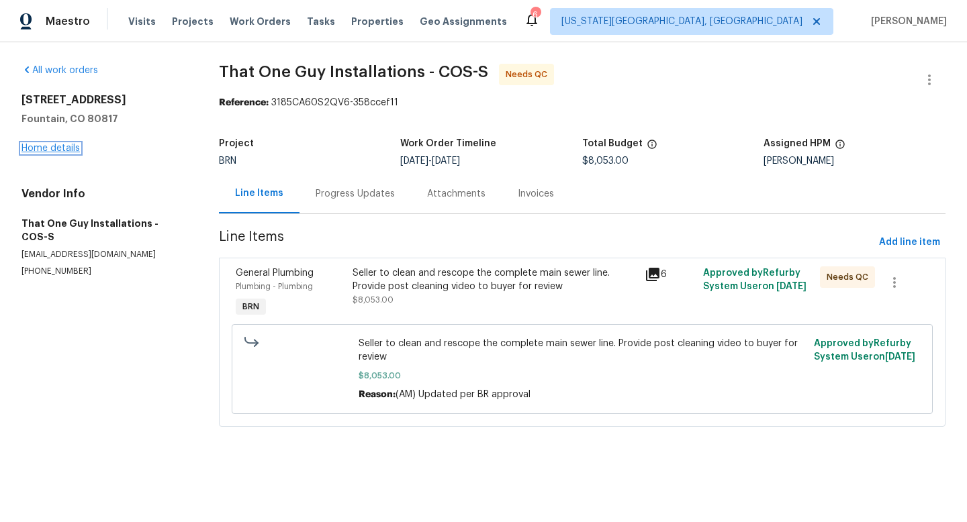
click at [47, 148] on link "Home details" at bounding box center [50, 148] width 58 height 9
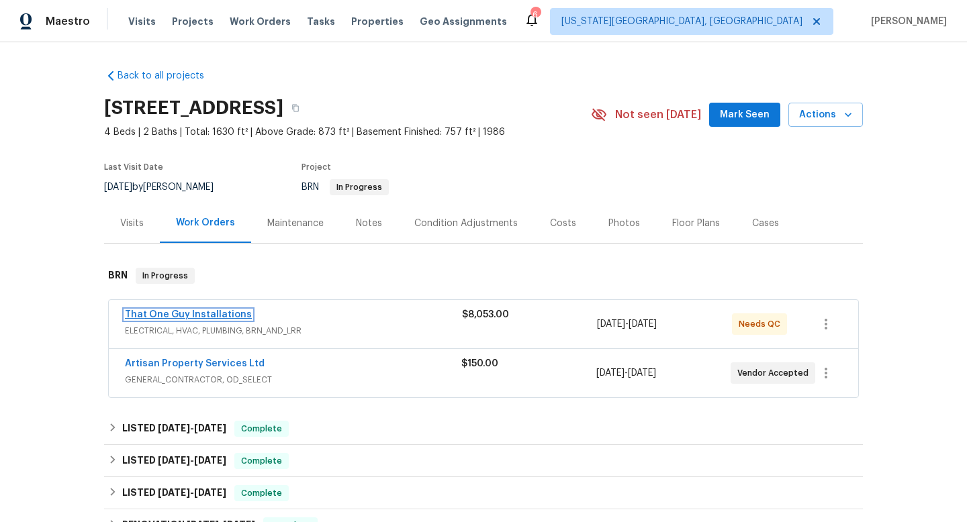
click at [181, 310] on link "That One Guy Installations" at bounding box center [188, 314] width 127 height 9
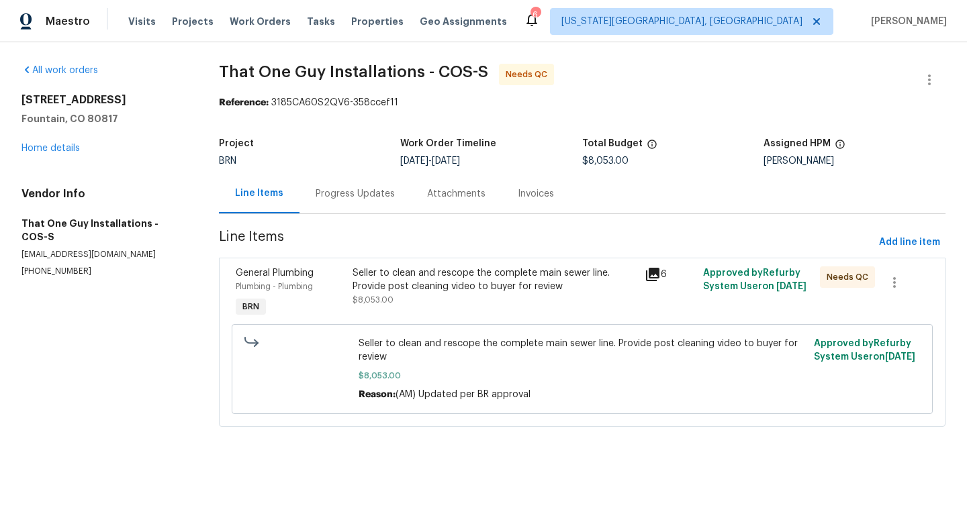
click at [338, 192] on div "Progress Updates" at bounding box center [354, 193] width 79 height 13
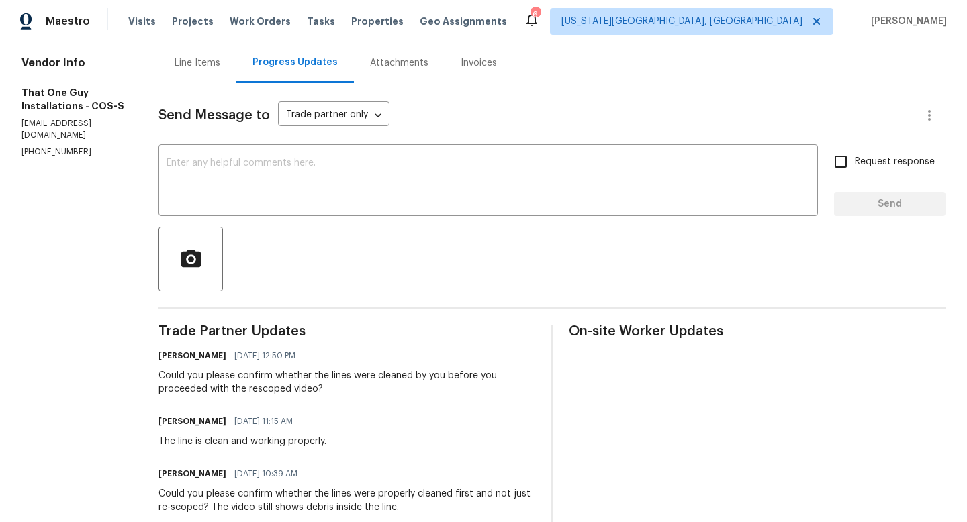
scroll to position [182, 0]
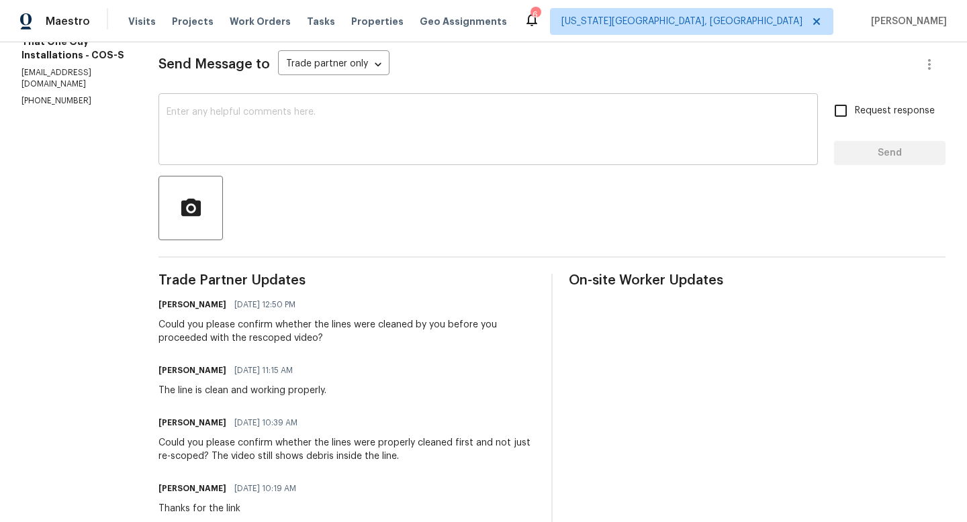
click at [246, 134] on textarea at bounding box center [487, 130] width 643 height 47
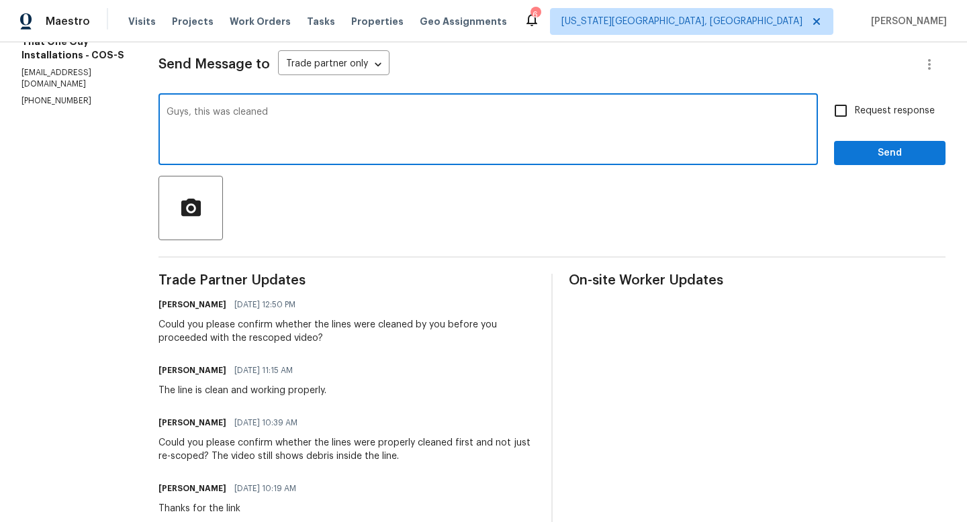
type textarea "Guys, this was cleaned"
drag, startPoint x: 250, startPoint y: 114, endPoint x: 118, endPoint y: 112, distance: 131.6
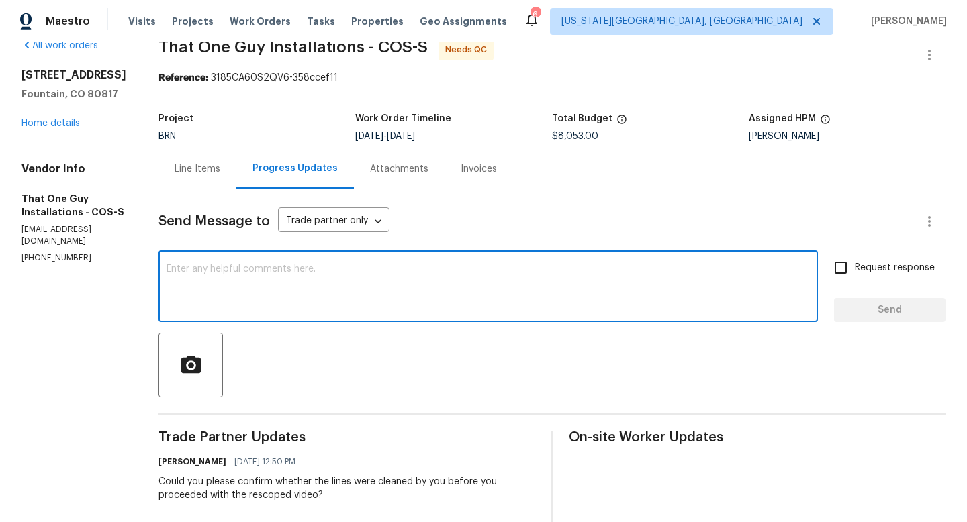
scroll to position [0, 0]
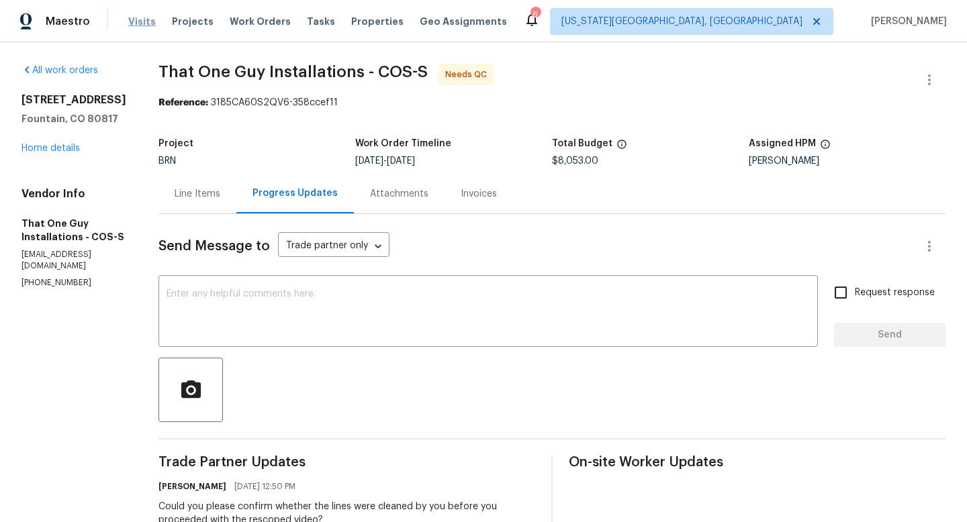
click at [134, 24] on span "Visits" at bounding box center [142, 21] width 28 height 13
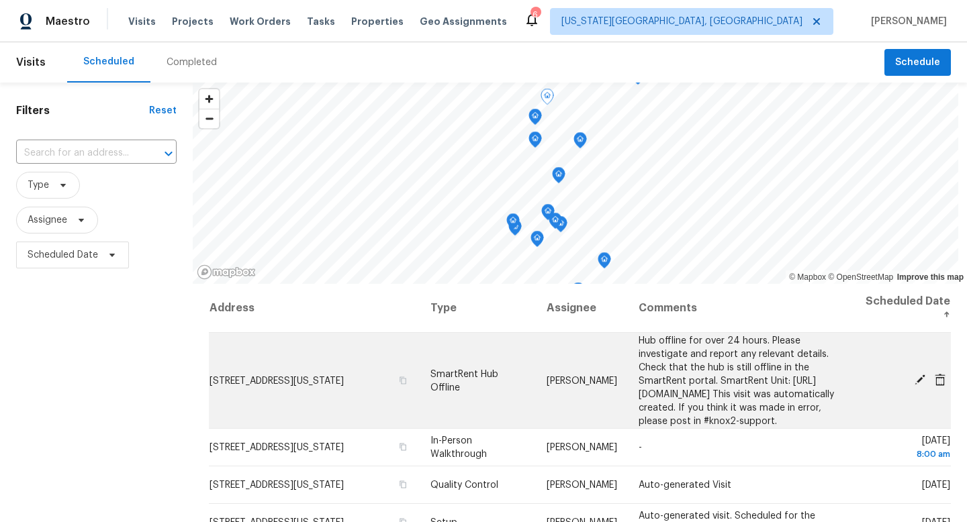
click at [918, 385] on icon at bounding box center [919, 380] width 11 height 11
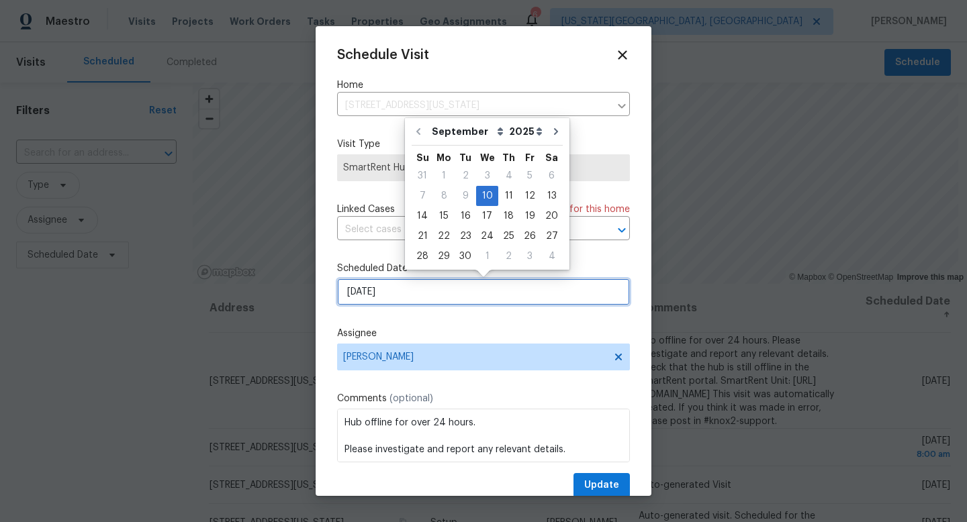
click at [454, 305] on input "[DATE]" at bounding box center [483, 292] width 293 height 27
click at [502, 199] on div "11" at bounding box center [508, 196] width 21 height 19
type input "[DATE]"
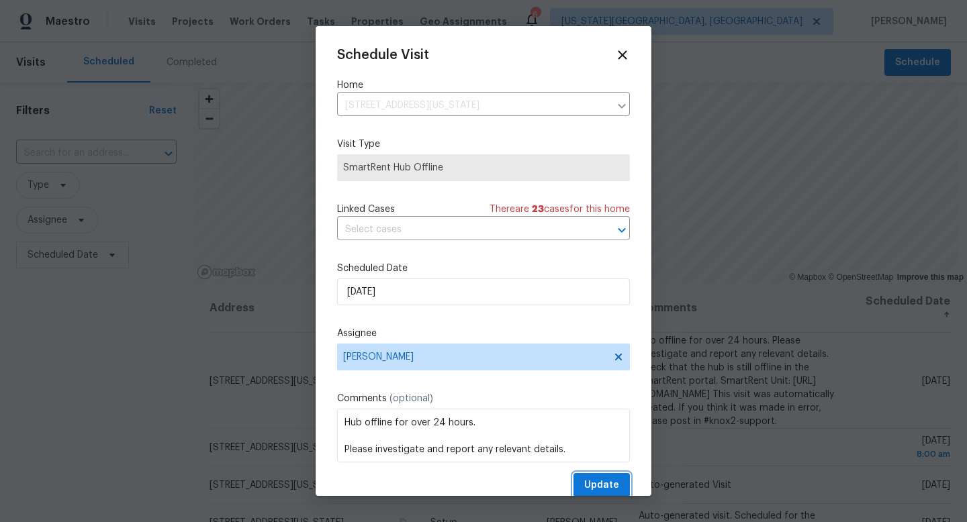
click at [607, 488] on span "Update" at bounding box center [601, 485] width 35 height 17
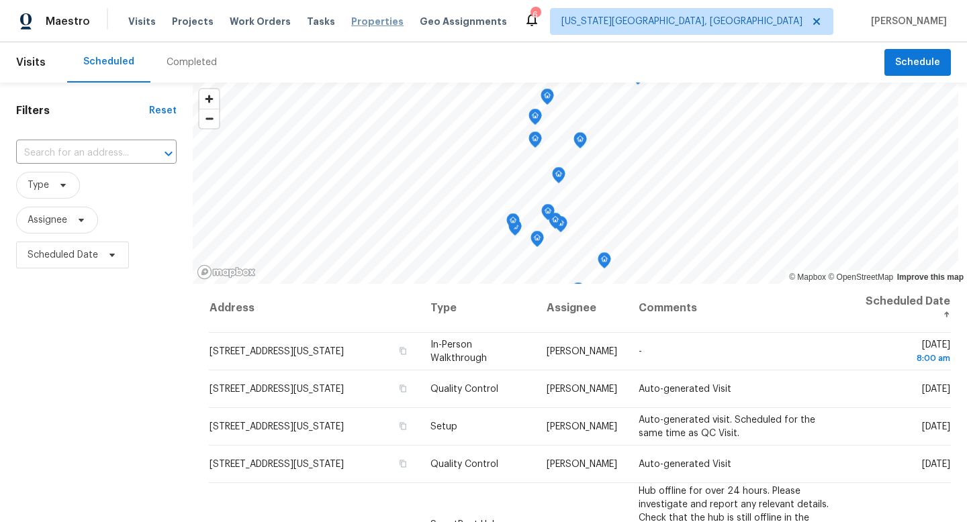
click at [362, 18] on span "Properties" at bounding box center [377, 21] width 52 height 13
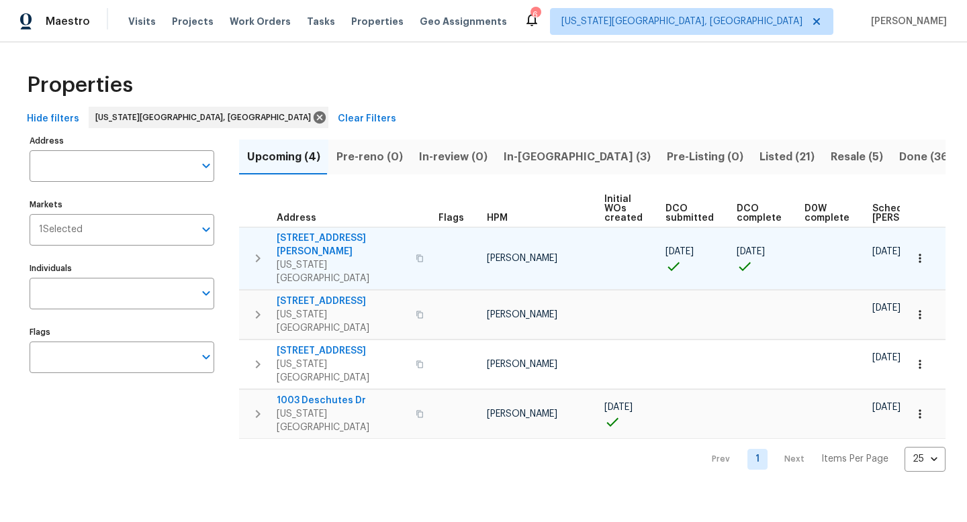
click at [305, 236] on span "[STREET_ADDRESS][PERSON_NAME]" at bounding box center [342, 245] width 131 height 27
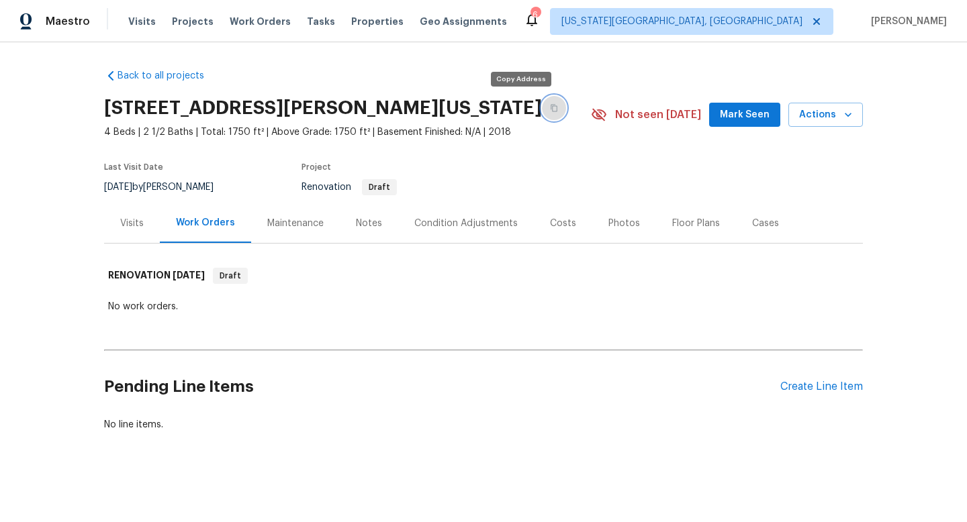
click at [542, 108] on button "button" at bounding box center [554, 108] width 24 height 24
